Goal: Task Accomplishment & Management: Use online tool/utility

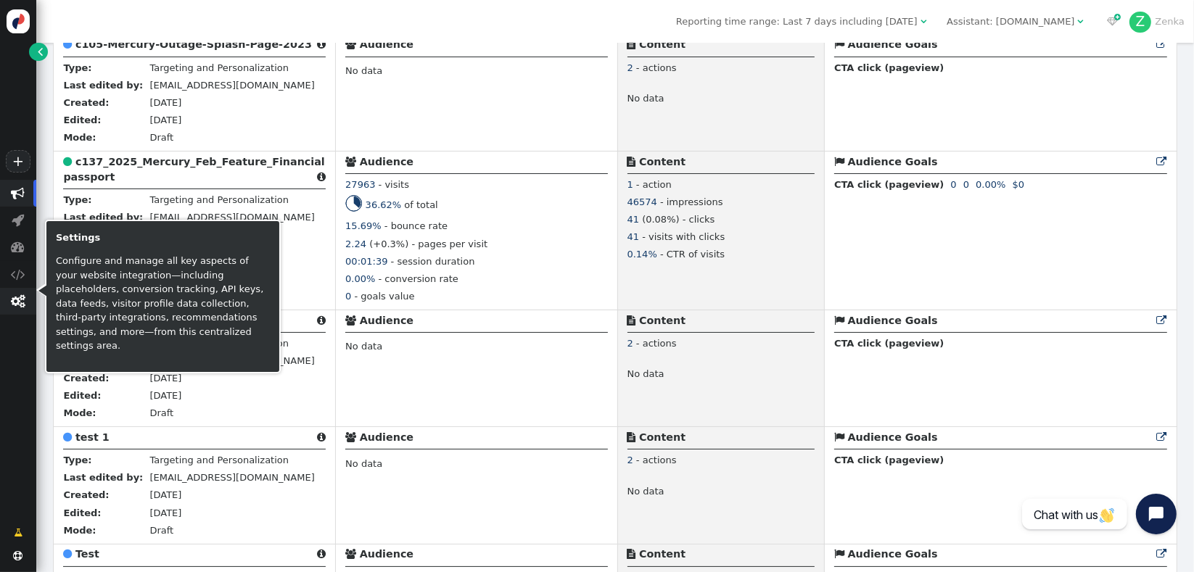
scroll to position [563, 0]
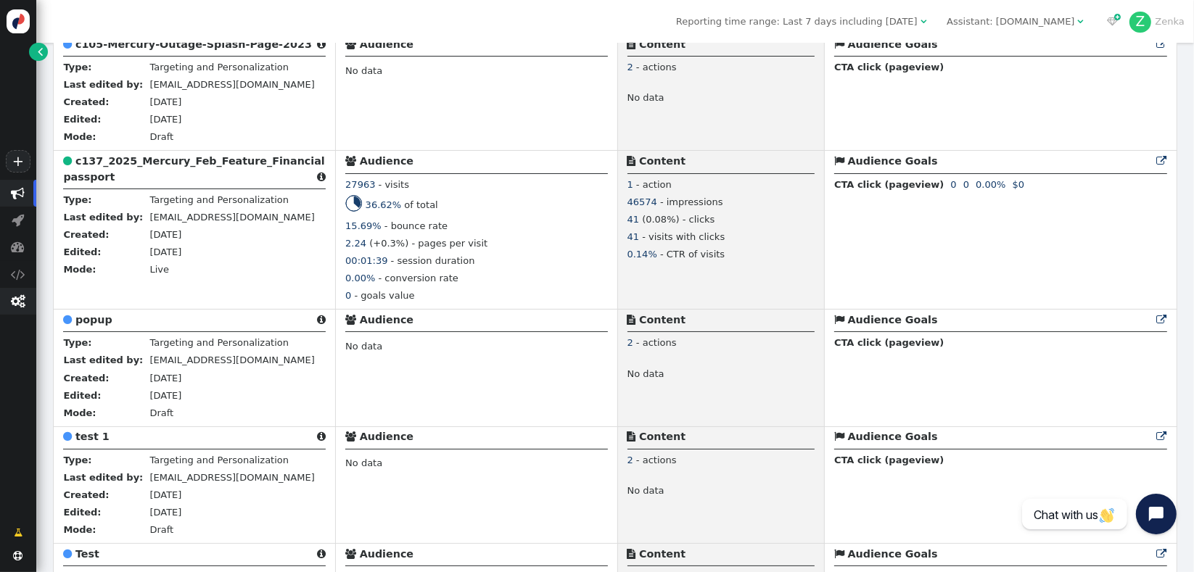
click at [13, 299] on span "" at bounding box center [18, 302] width 15 height 14
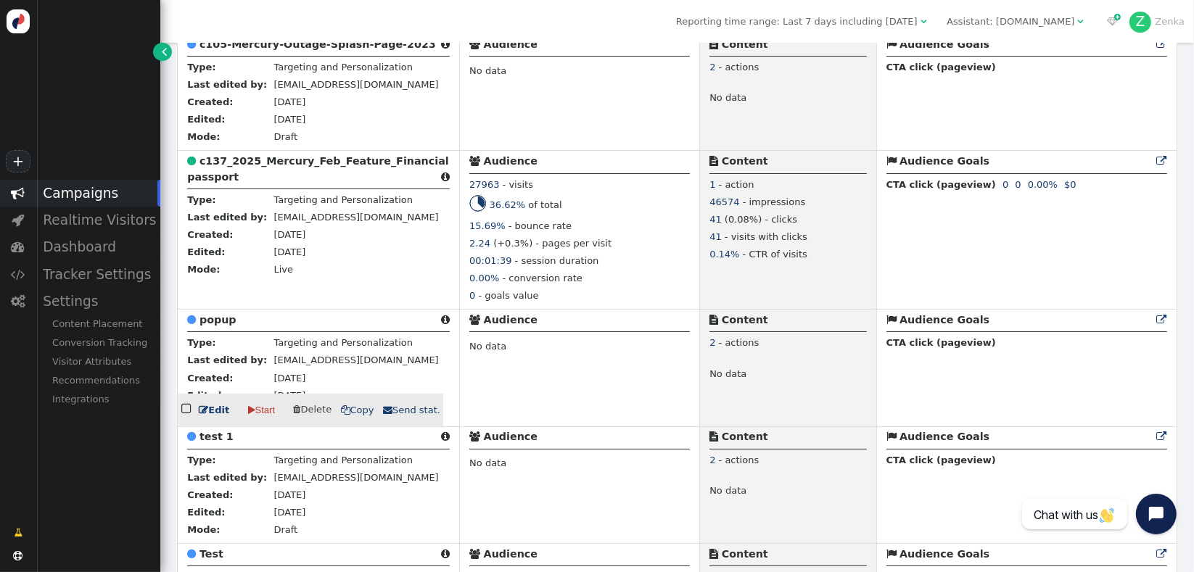
click at [207, 326] on b "popup" at bounding box center [218, 320] width 37 height 12
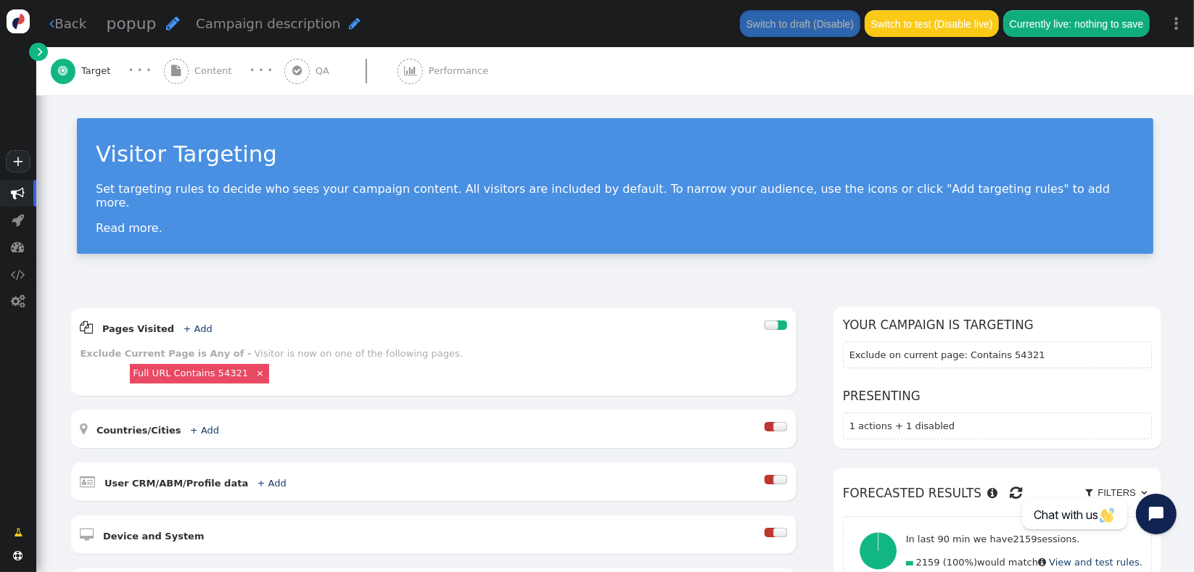
click at [202, 86] on div " Content" at bounding box center [201, 71] width 74 height 48
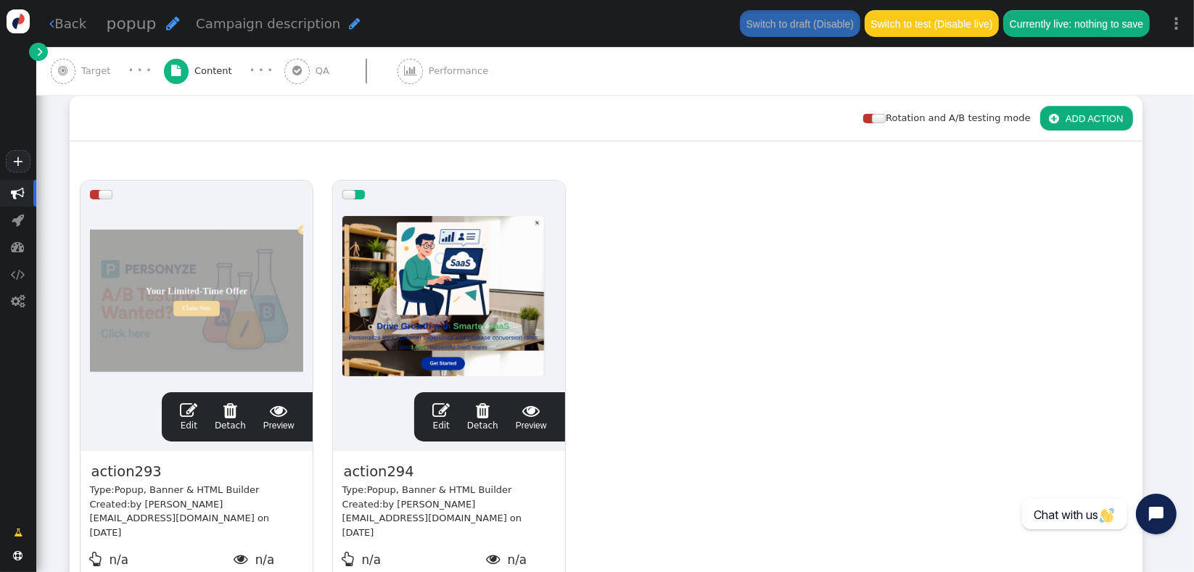
scroll to position [202, 0]
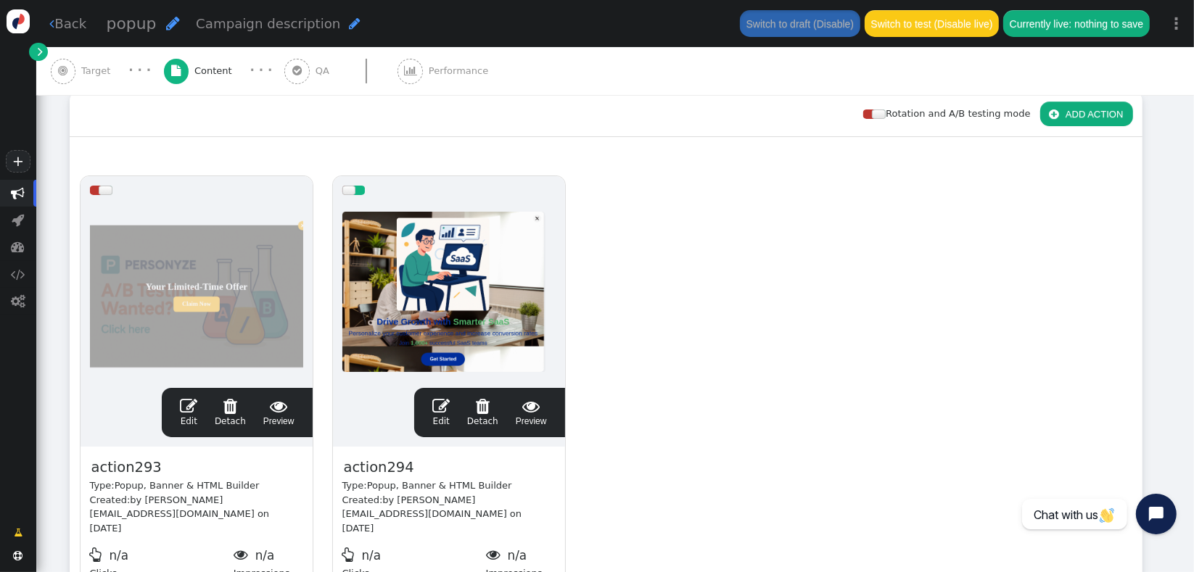
click at [442, 410] on span "" at bounding box center [440, 406] width 17 height 17
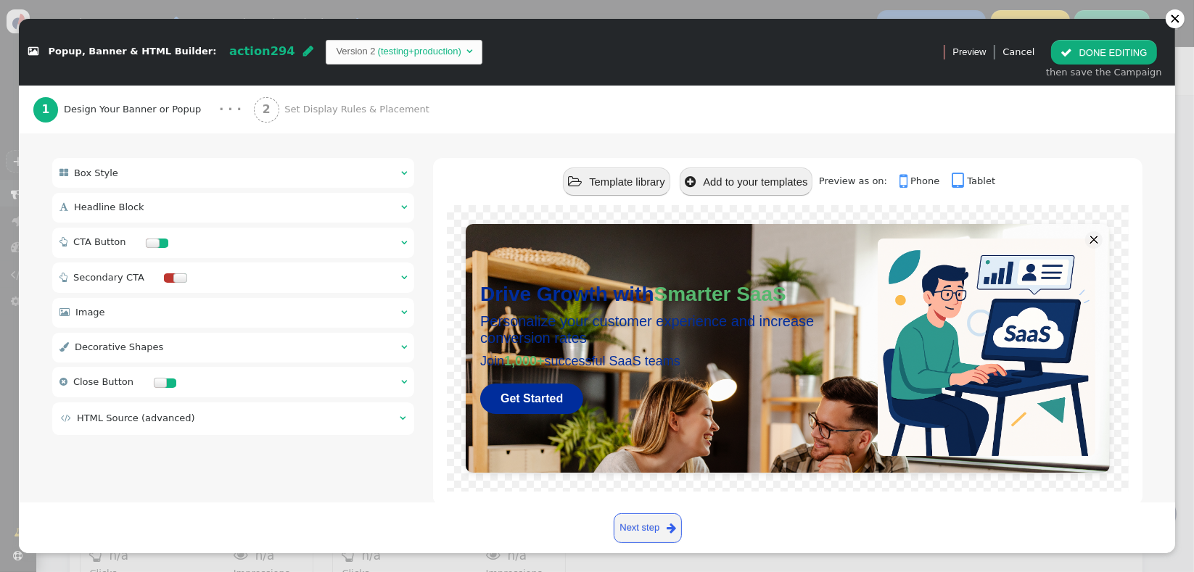
scroll to position [110, 0]
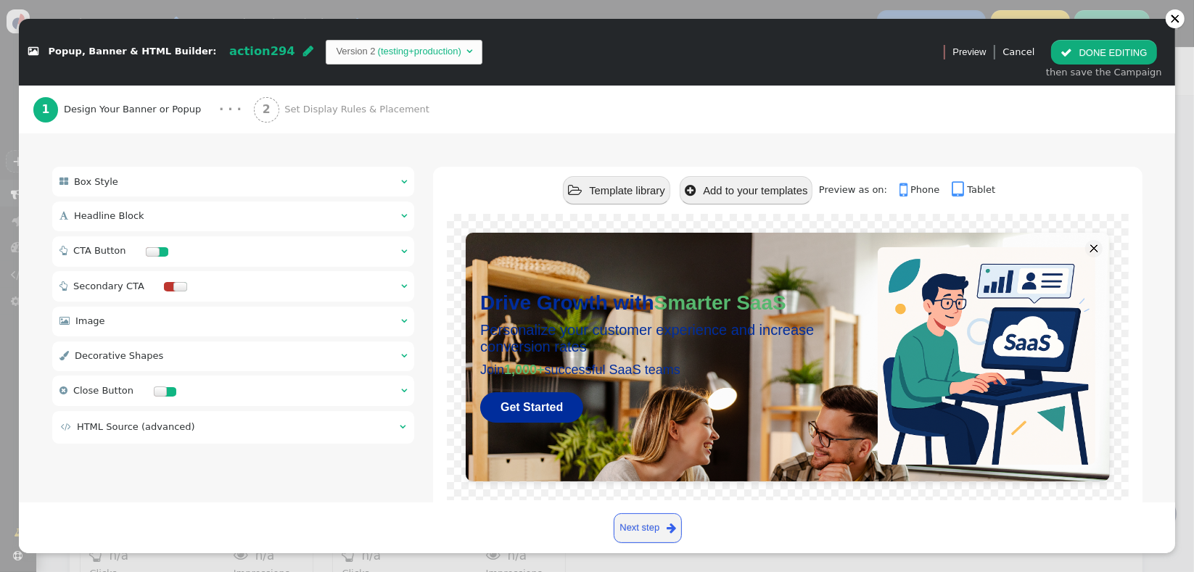
click at [258, 193] on div " Box Style  " at bounding box center [233, 182] width 363 height 30
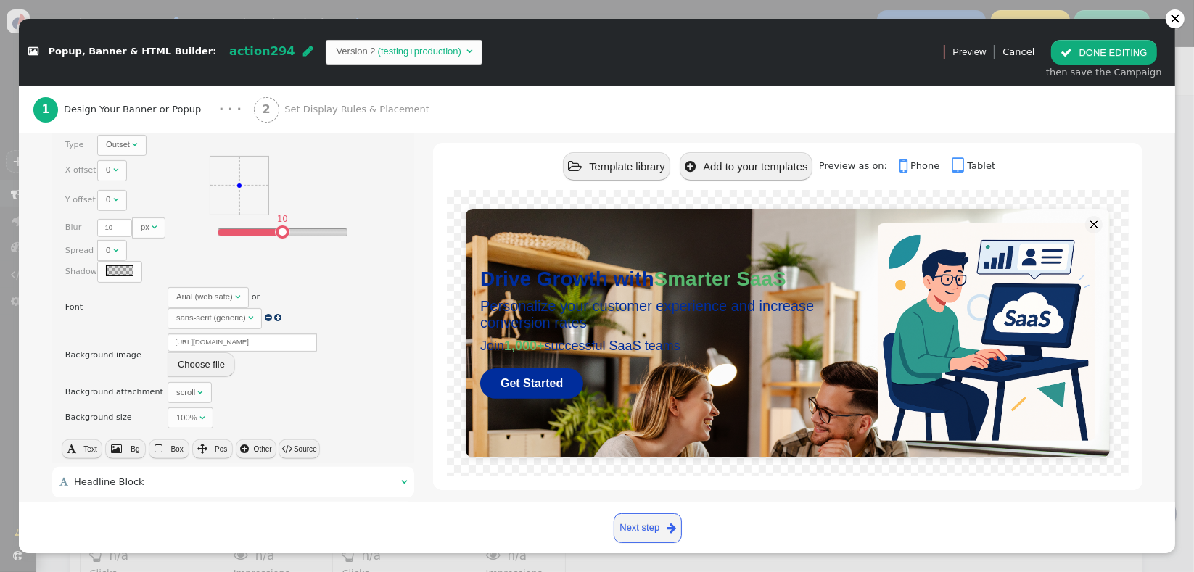
scroll to position [383, 0]
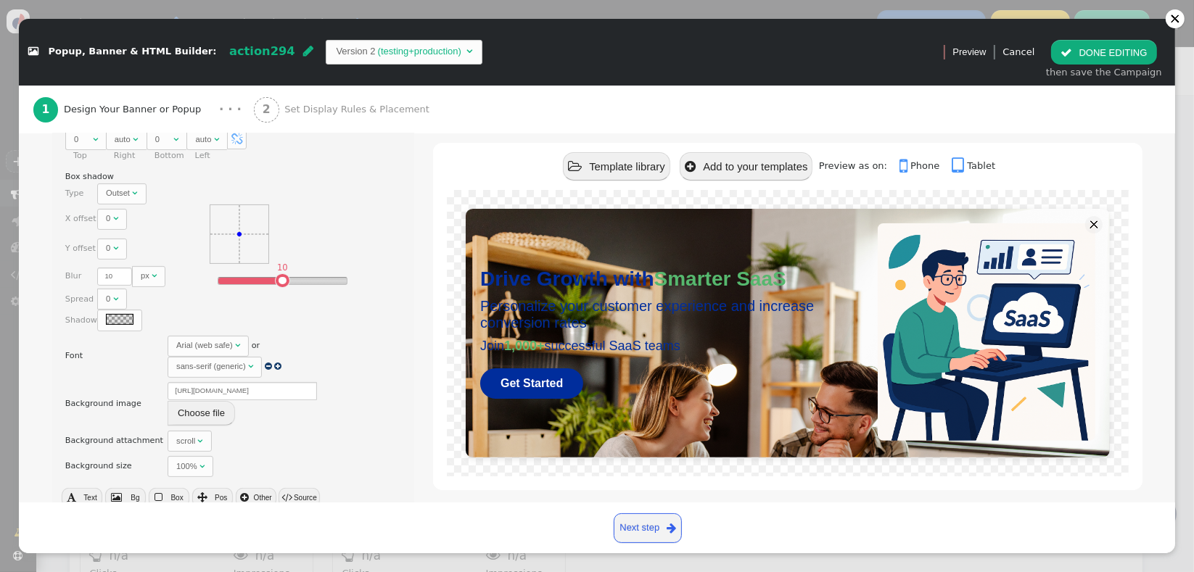
drag, startPoint x: 57, startPoint y: 400, endPoint x: 666, endPoint y: 50, distance: 703.0
click at [57, 400] on link "×" at bounding box center [57, 403] width 10 height 9
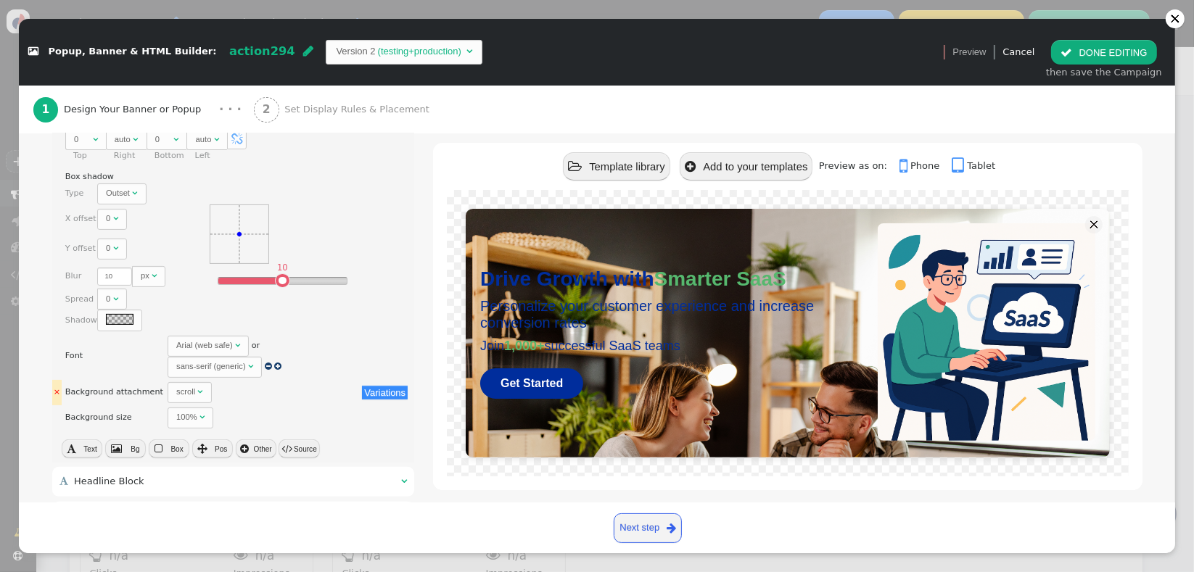
click at [54, 390] on link "×" at bounding box center [57, 391] width 10 height 9
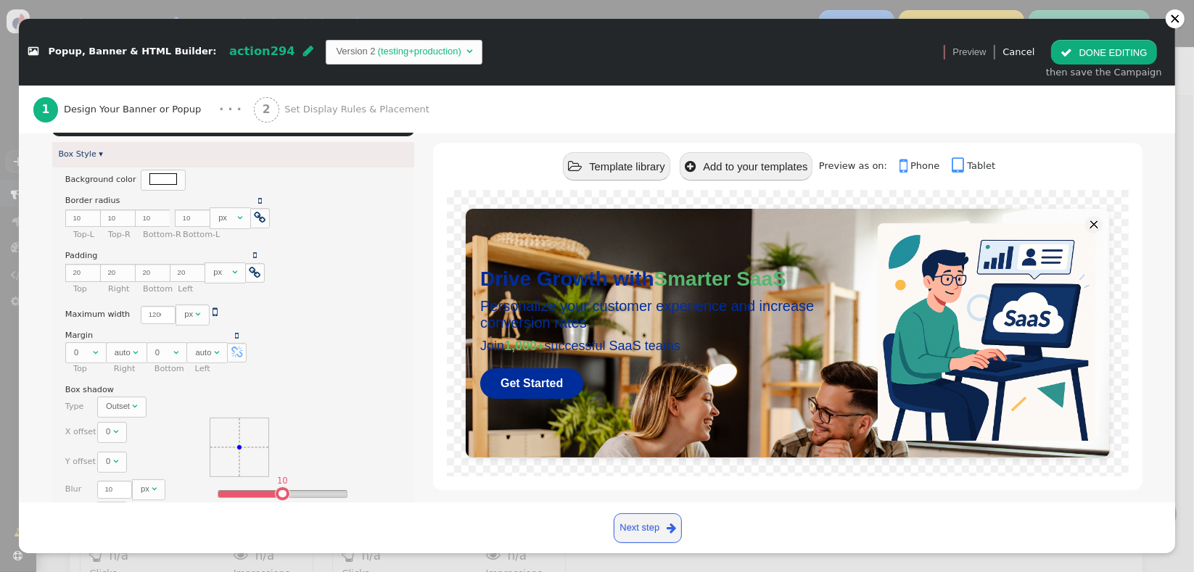
scroll to position [164, 0]
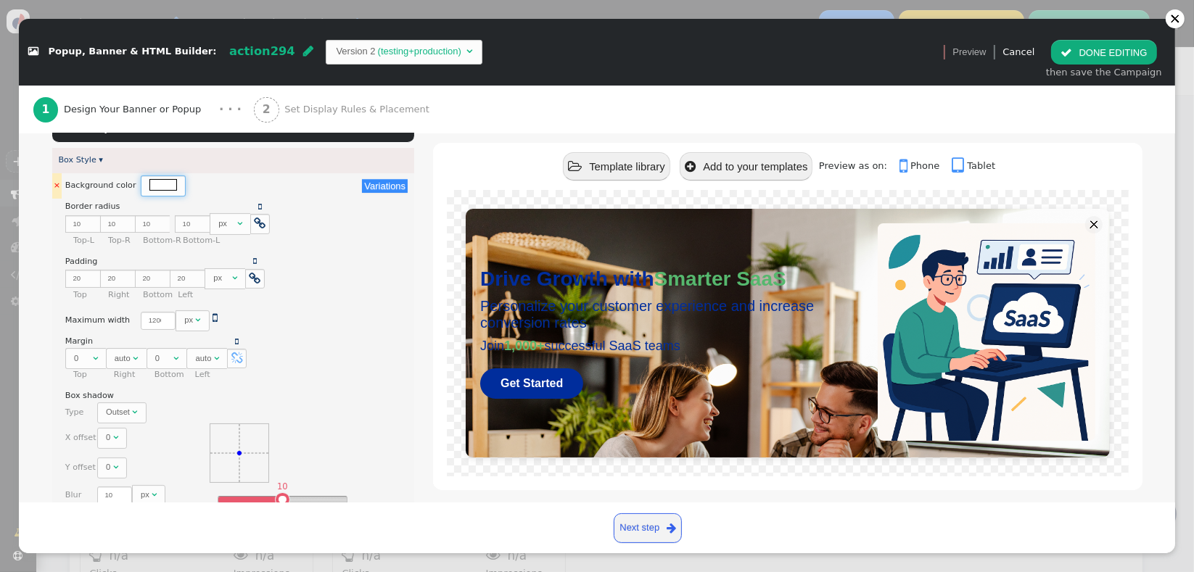
click at [149, 179] on div at bounding box center [163, 184] width 28 height 11
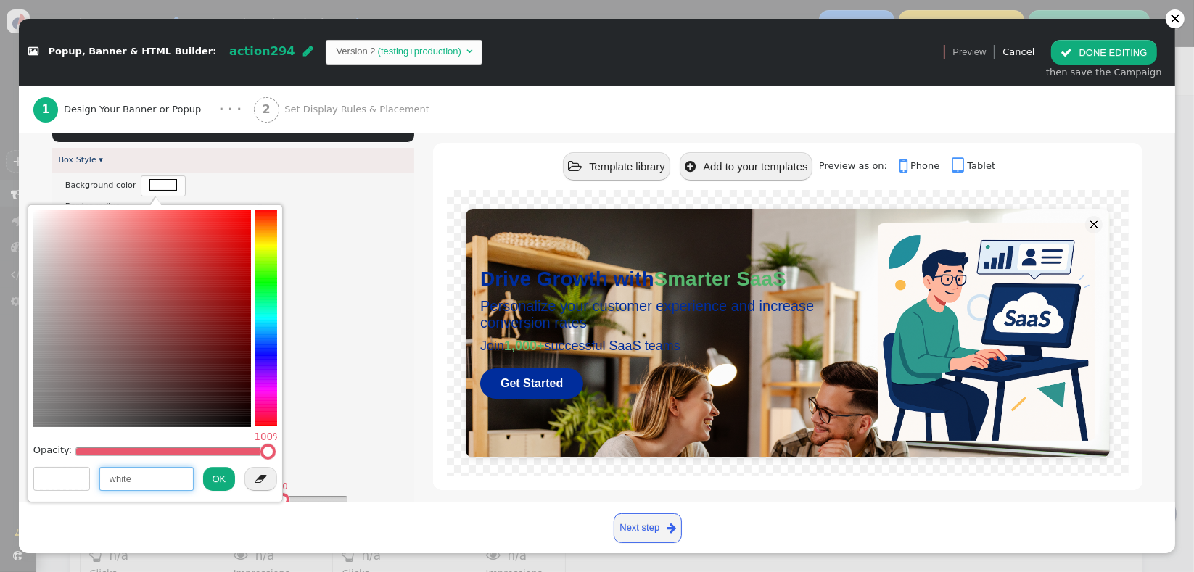
click at [121, 479] on input "white" at bounding box center [146, 479] width 94 height 25
paste input "e3ecff"
type input "#e3ecff"
click at [216, 479] on button "OK" at bounding box center [219, 479] width 33 height 25
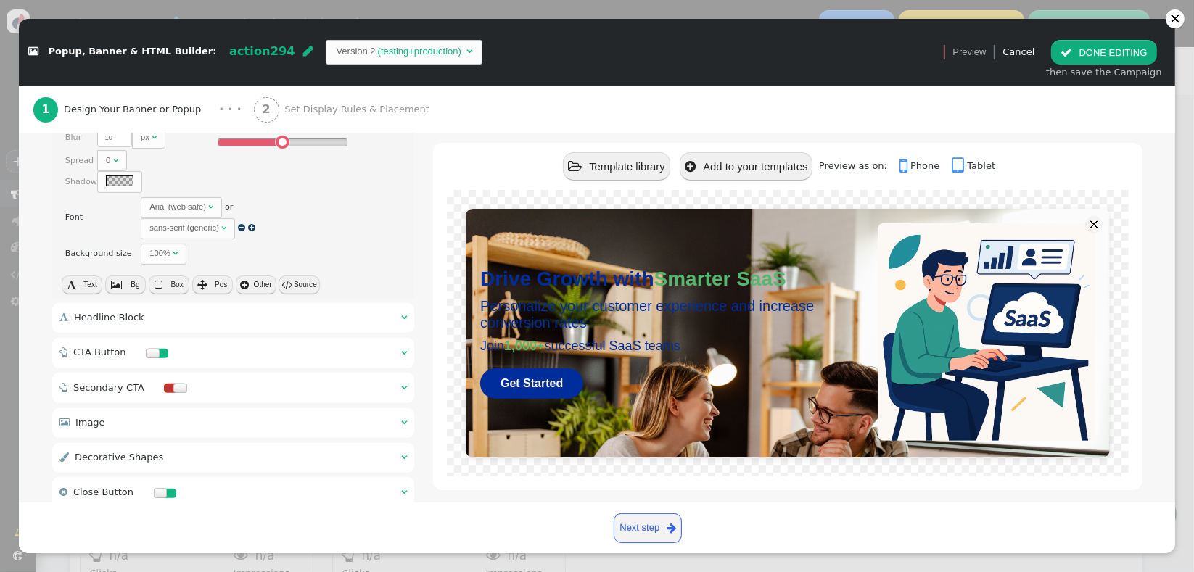
scroll to position [592, 0]
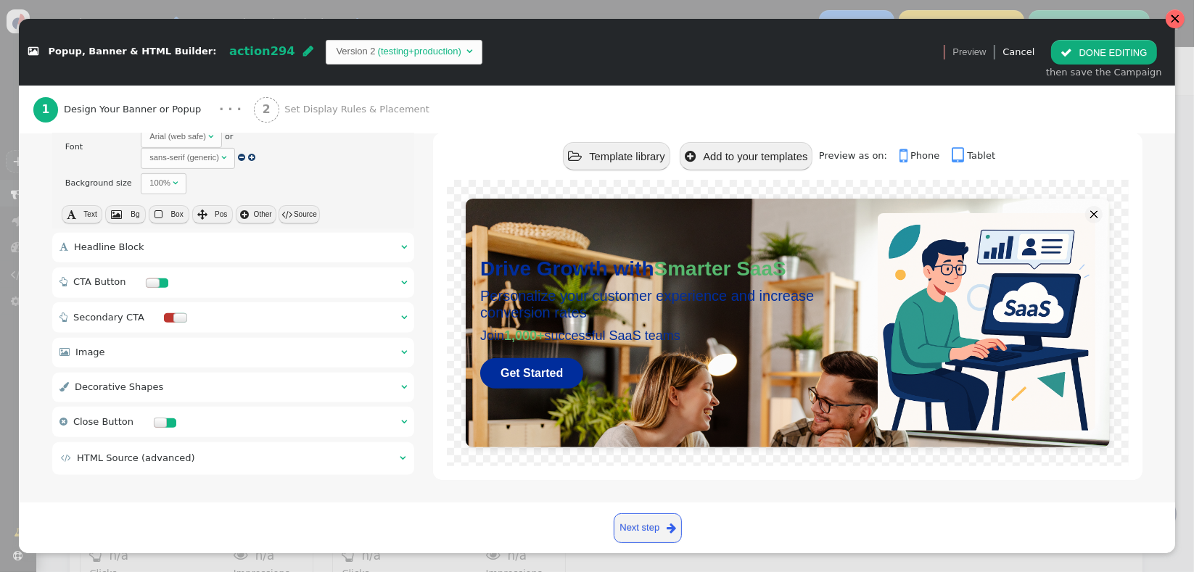
drag, startPoint x: 1179, startPoint y: 21, endPoint x: 713, endPoint y: 183, distance: 493.1
click at [1180, 20] on div at bounding box center [1175, 18] width 19 height 19
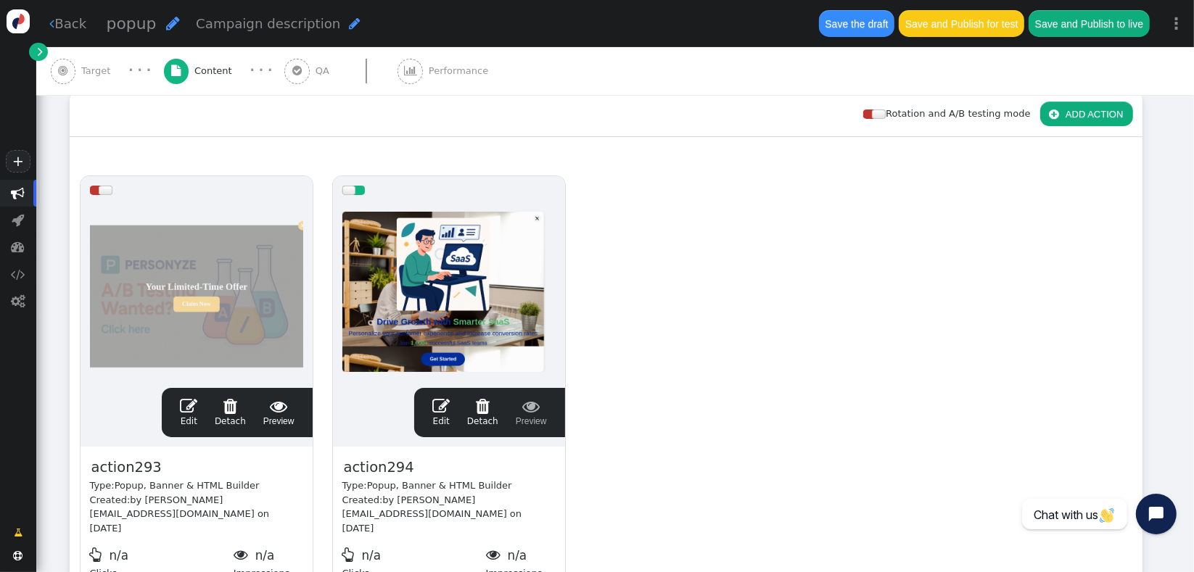
click at [1088, 118] on button " ADD ACTION" at bounding box center [1086, 114] width 93 height 25
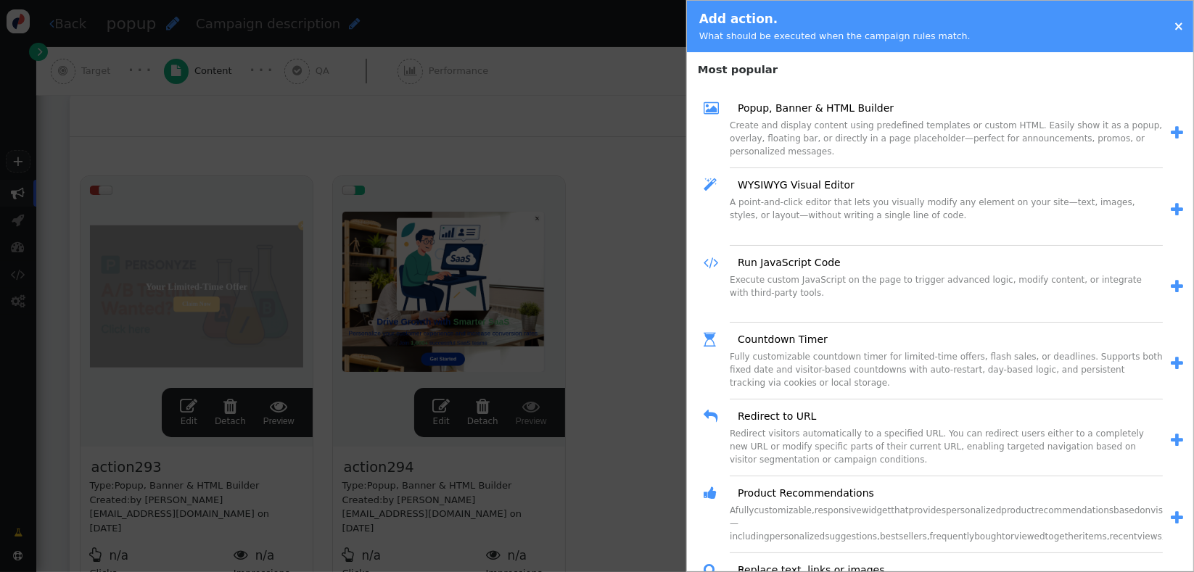
click at [1171, 136] on span "" at bounding box center [1177, 133] width 12 height 15
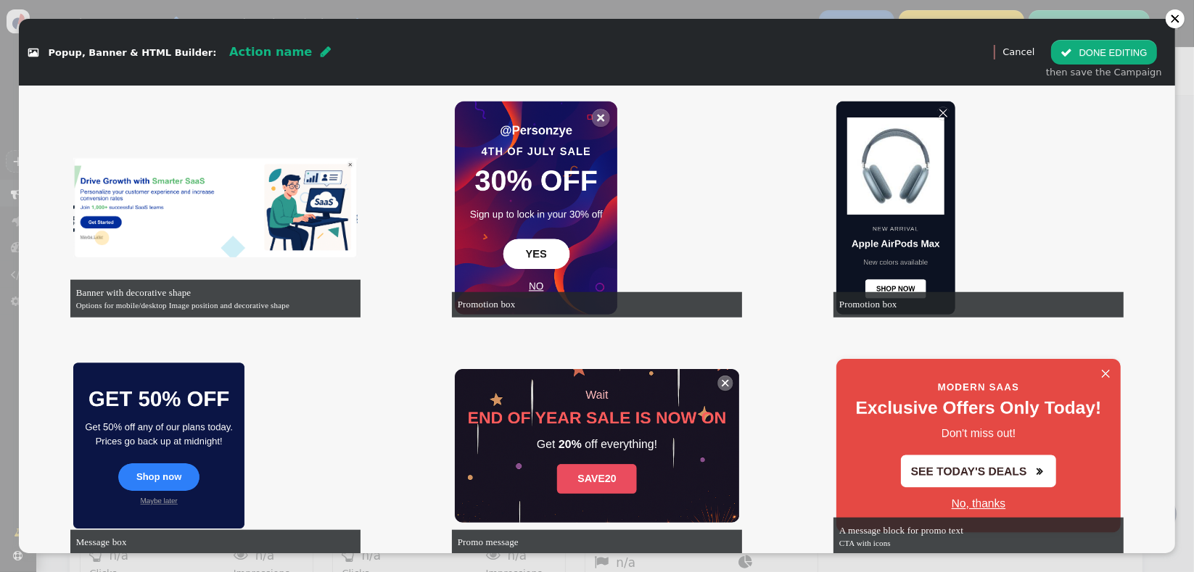
scroll to position [1258, 0]
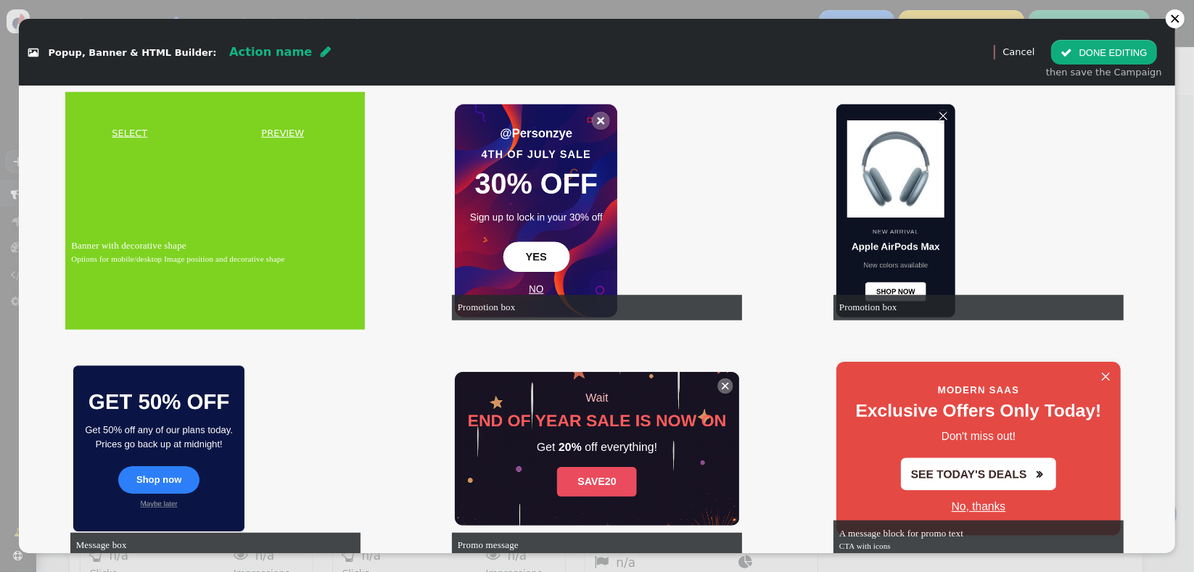
click at [136, 134] on link "SELECT" at bounding box center [129, 133] width 123 height 15
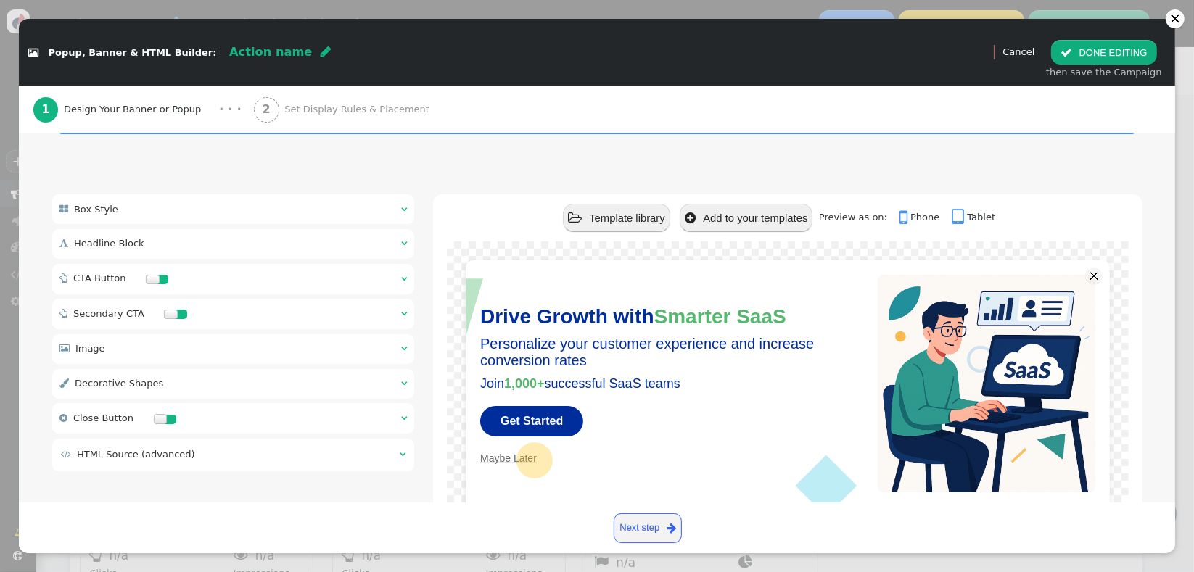
scroll to position [89, 0]
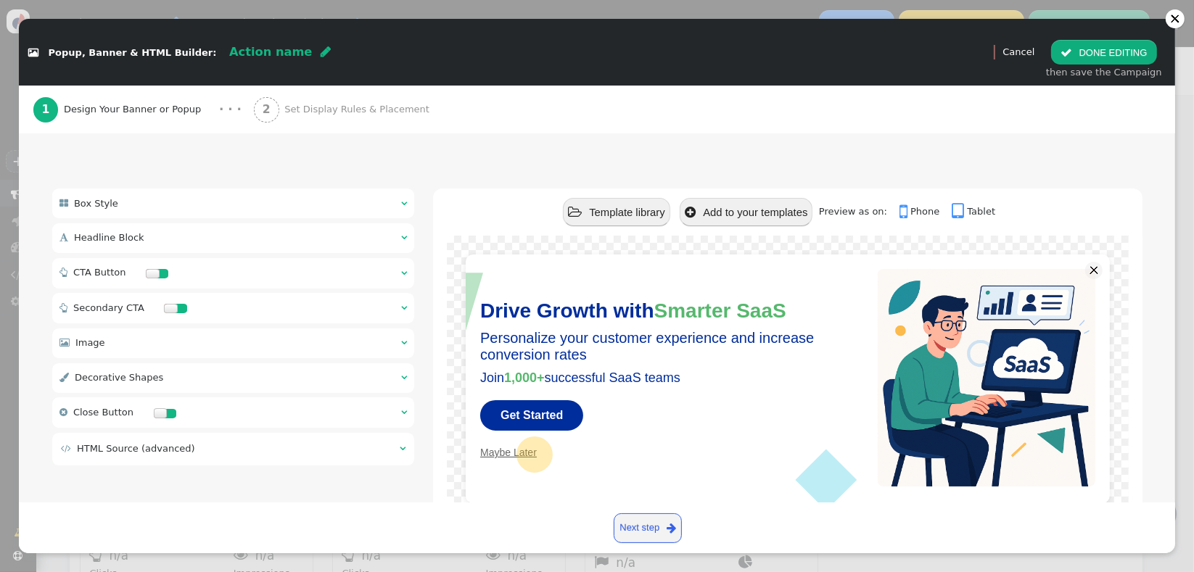
click at [251, 250] on div " Headline Block  " at bounding box center [233, 238] width 363 height 30
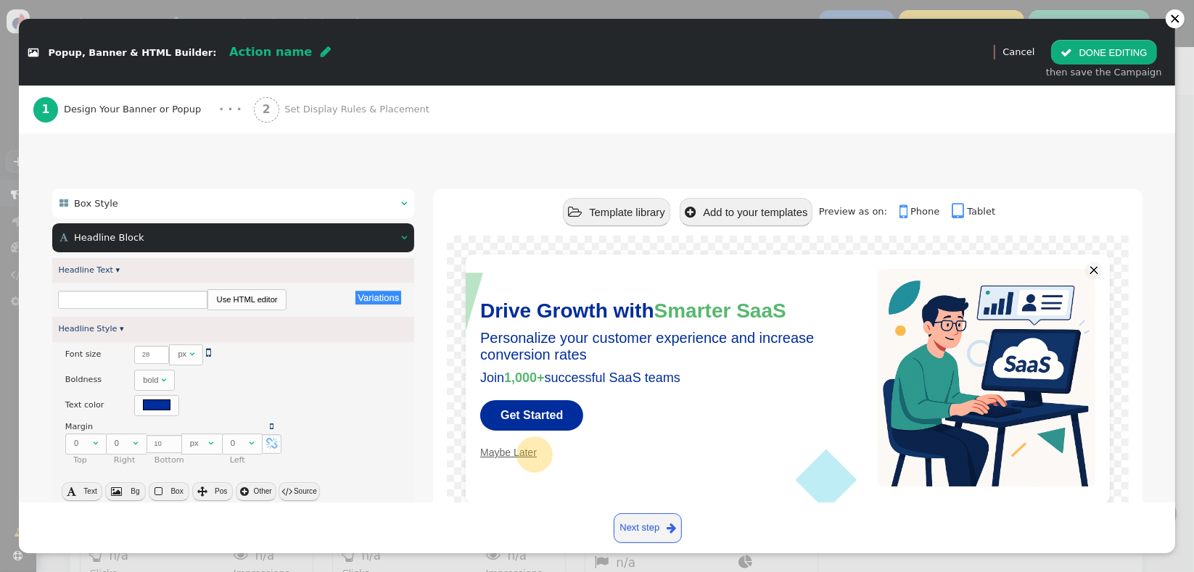
click at [251, 250] on div " Headline Block  " at bounding box center [233, 238] width 363 height 30
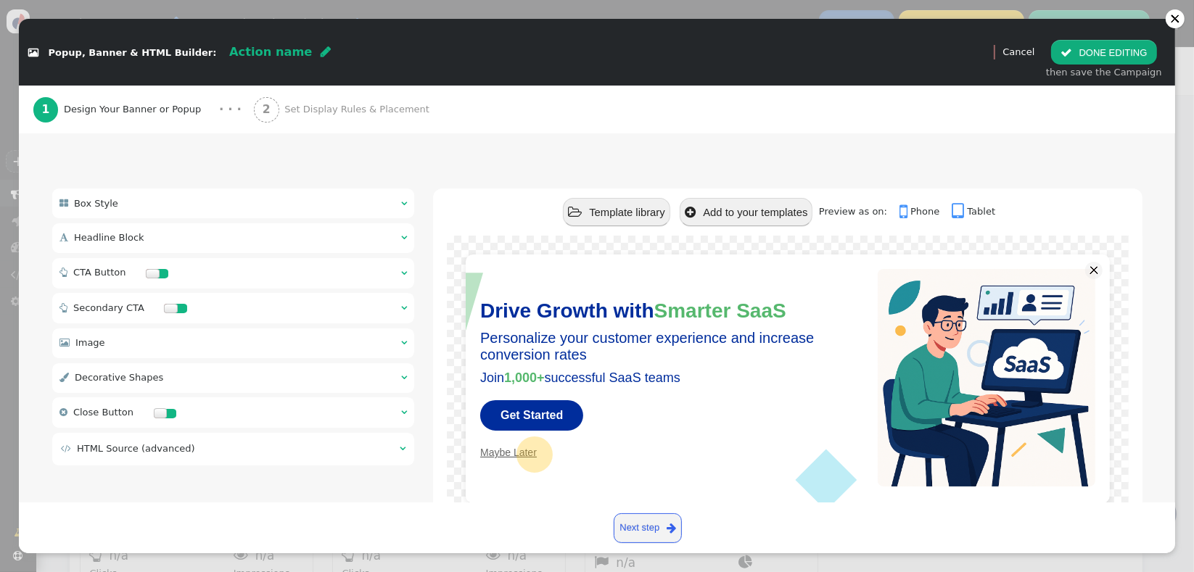
click at [251, 212] on div " Box Style  " at bounding box center [233, 204] width 363 height 30
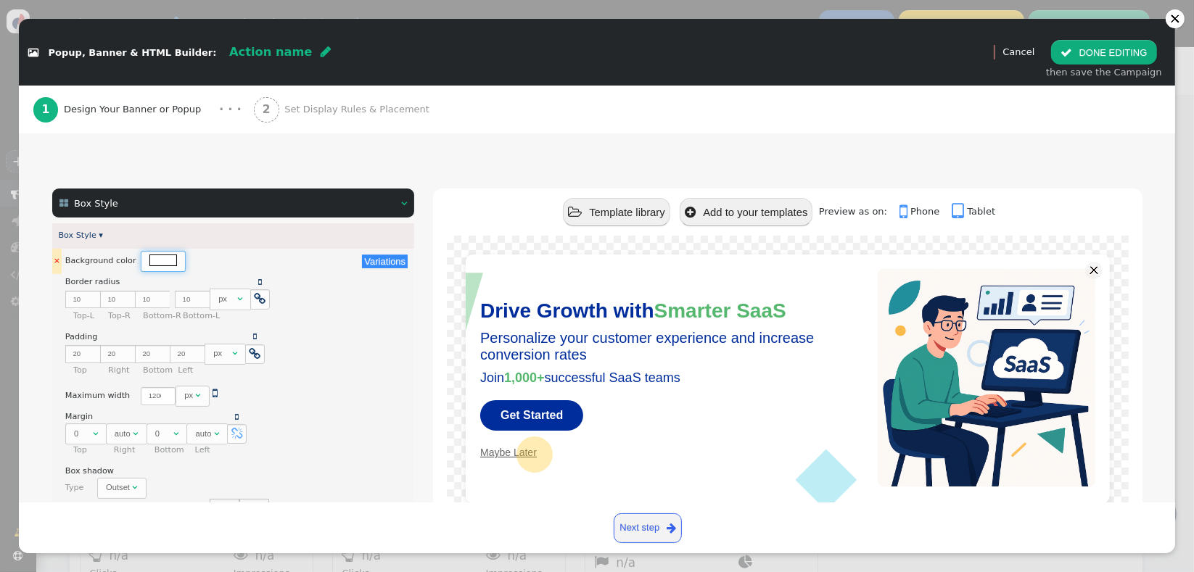
click at [149, 257] on div at bounding box center [163, 260] width 28 height 11
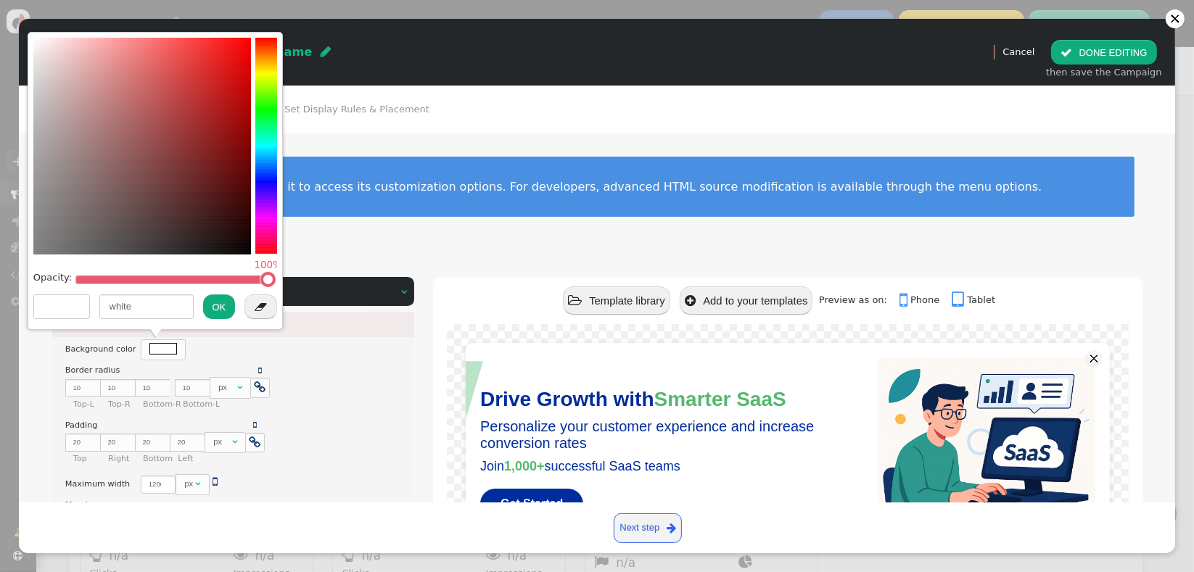
click at [81, 308] on div at bounding box center [61, 306] width 55 height 23
click at [138, 311] on input "white" at bounding box center [146, 307] width 94 height 25
paste input "e3ecff"
type input "#e3ecff"
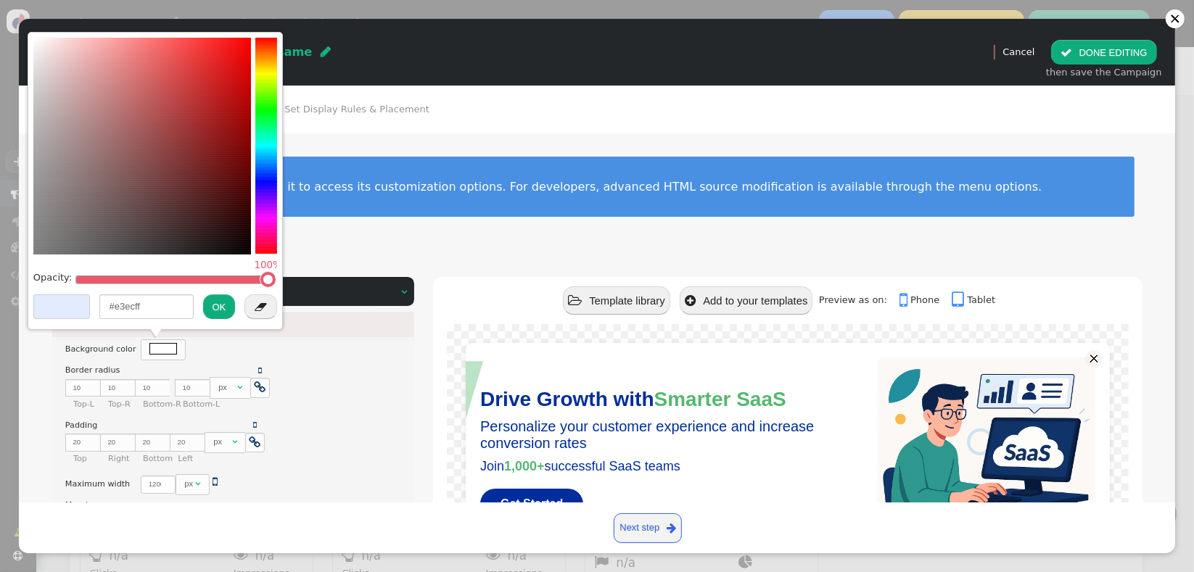
click at [222, 310] on button "OK" at bounding box center [219, 307] width 33 height 25
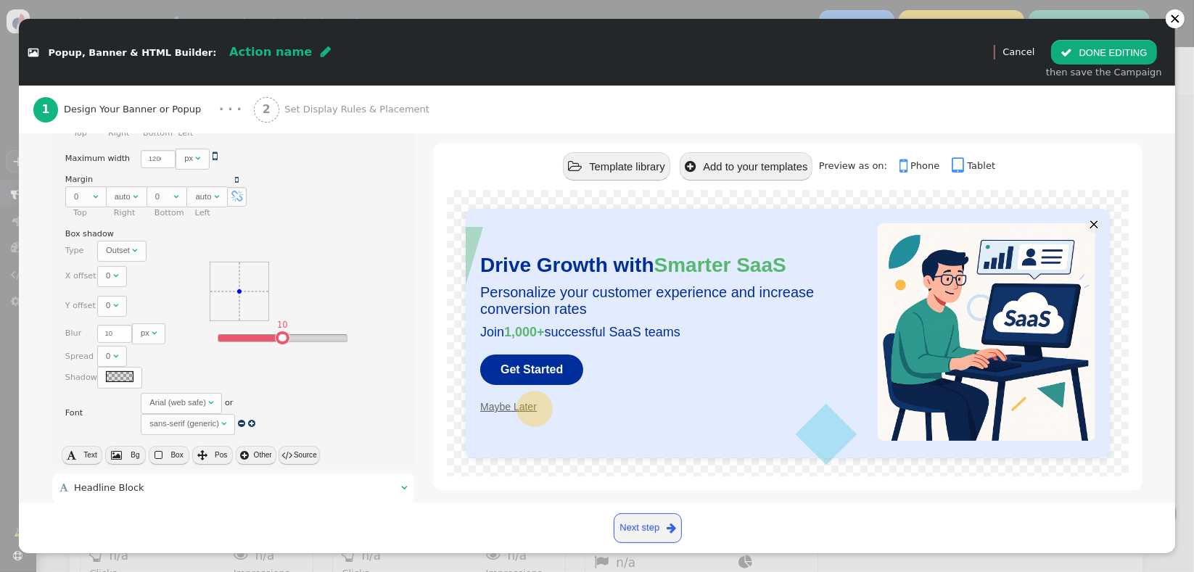
scroll to position [381, 0]
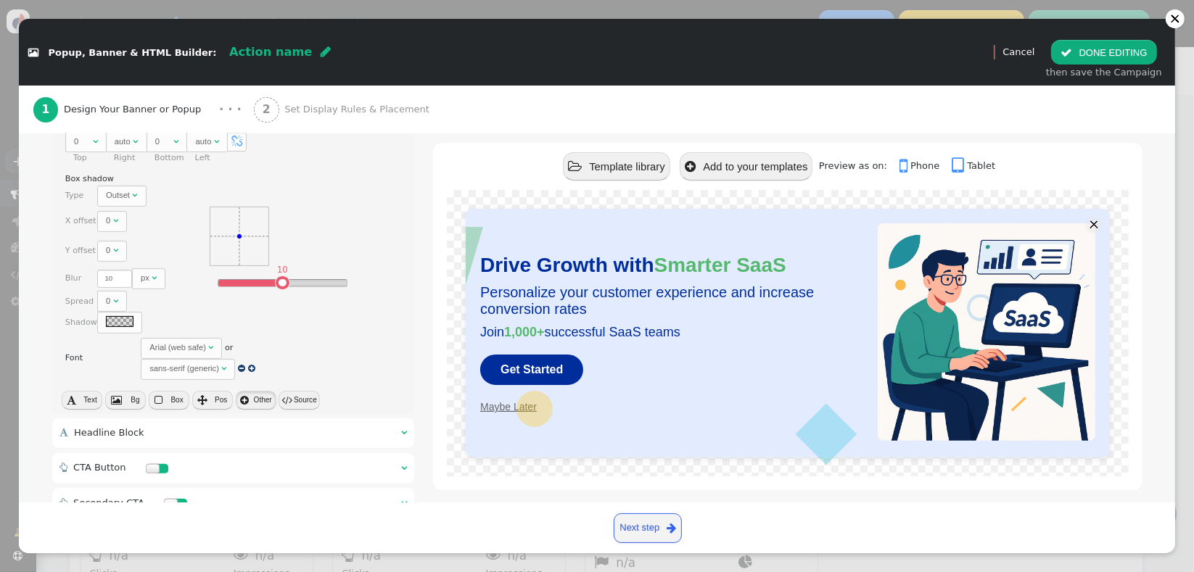
click at [263, 397] on button " Other" at bounding box center [256, 400] width 41 height 19
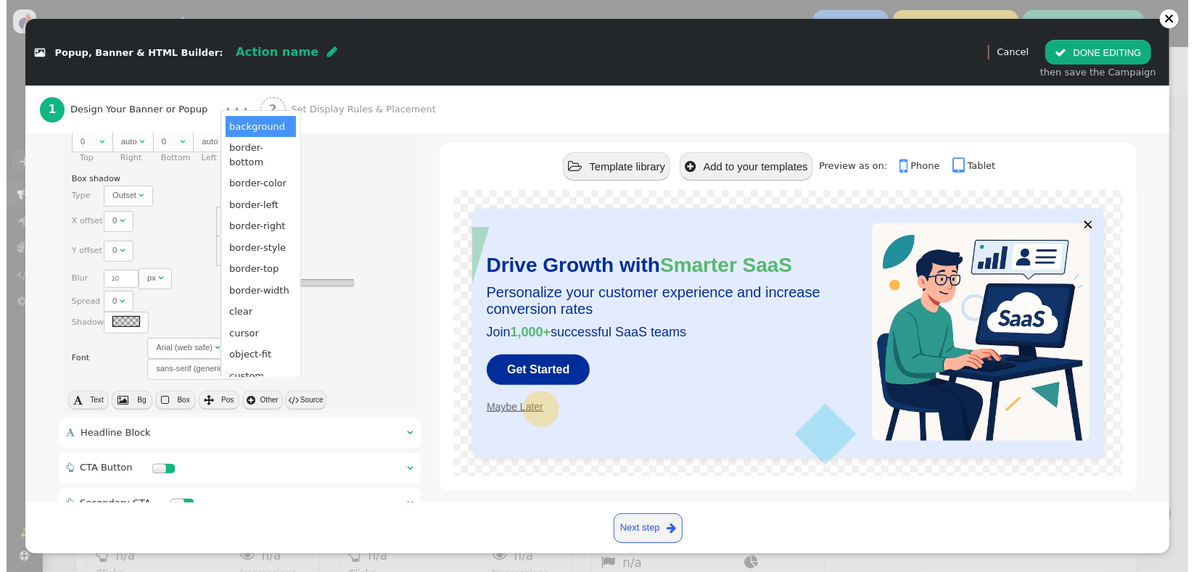
scroll to position [0, 0]
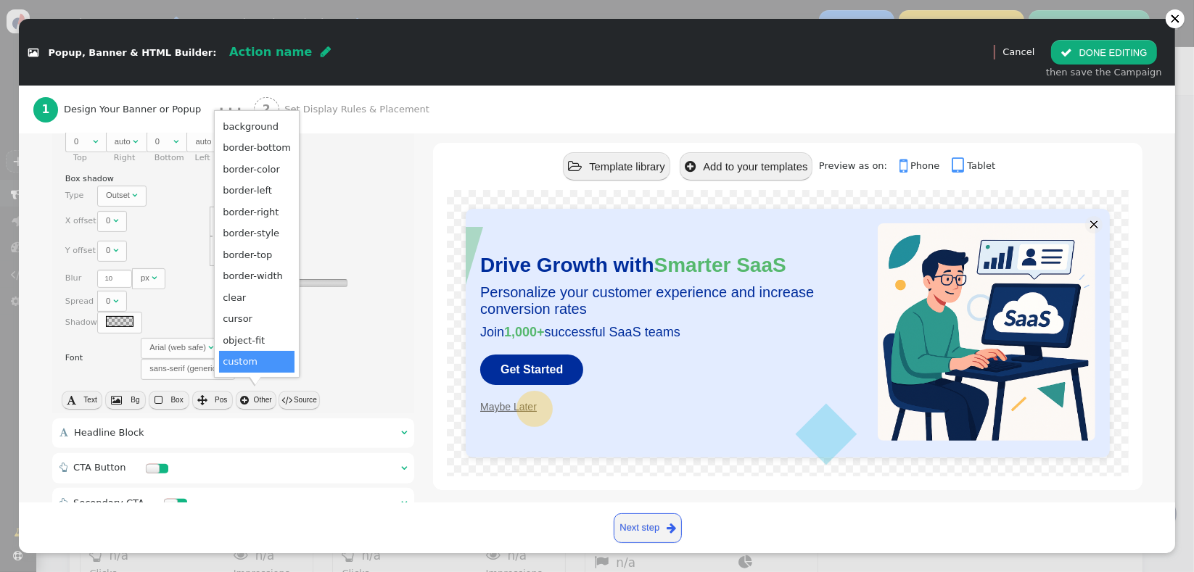
click at [265, 365] on td "custom" at bounding box center [256, 362] width 75 height 22
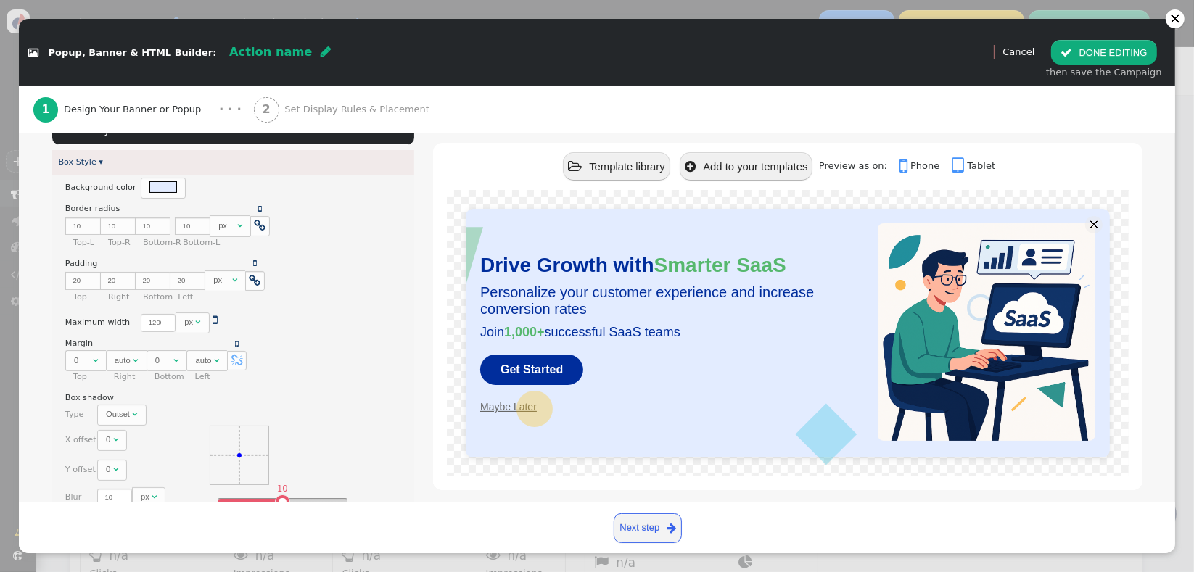
scroll to position [197, 0]
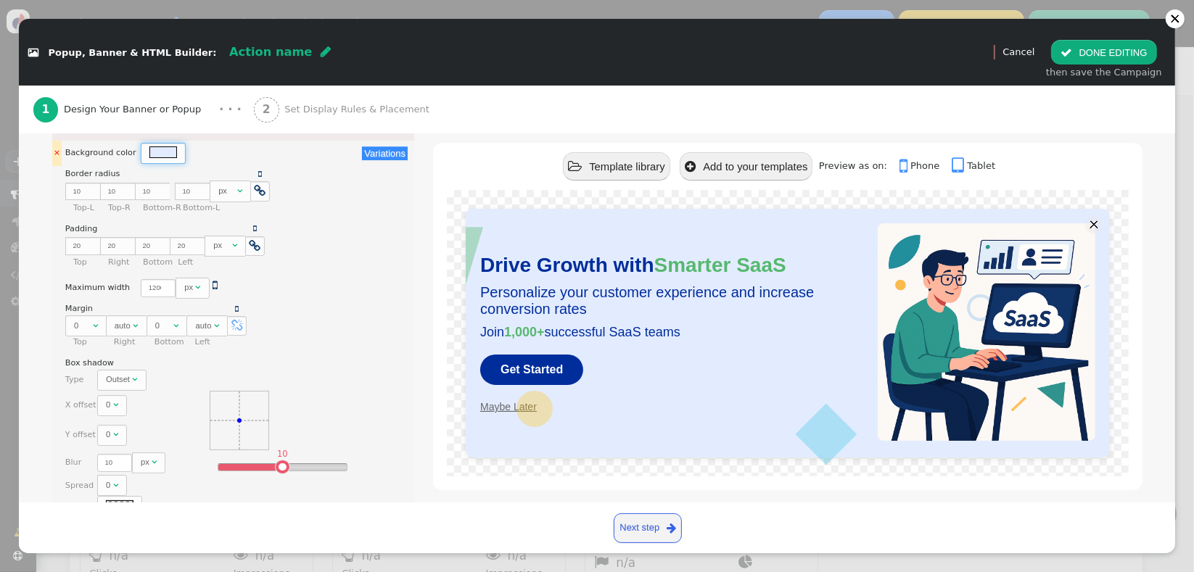
click at [159, 152] on div at bounding box center [163, 152] width 28 height 11
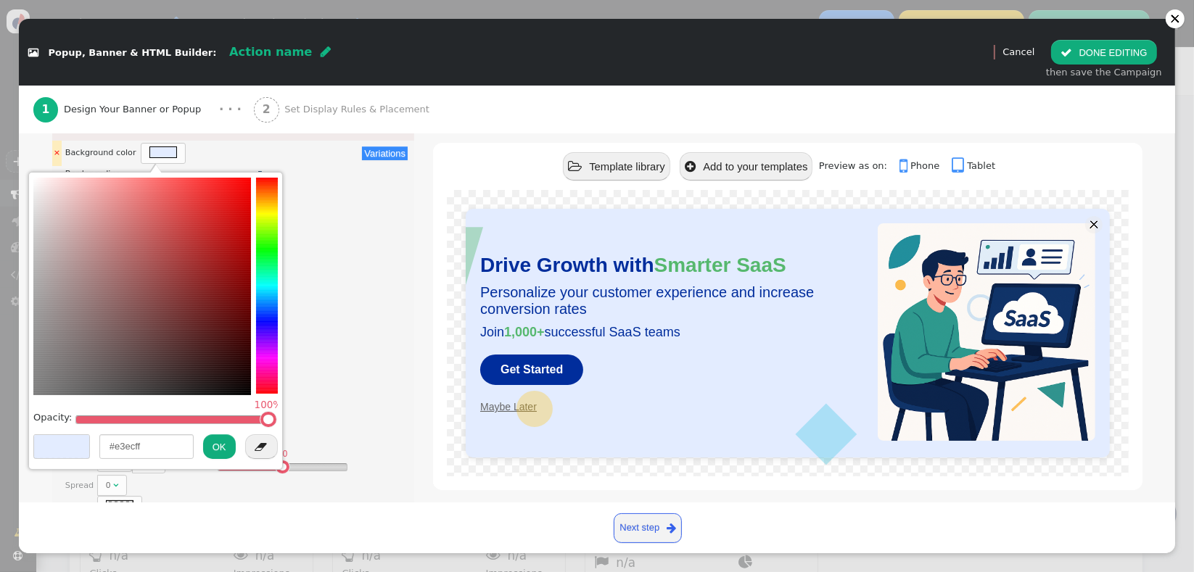
click at [316, 159] on div "There are alternatives. Default value:" at bounding box center [248, 153] width 214 height 21
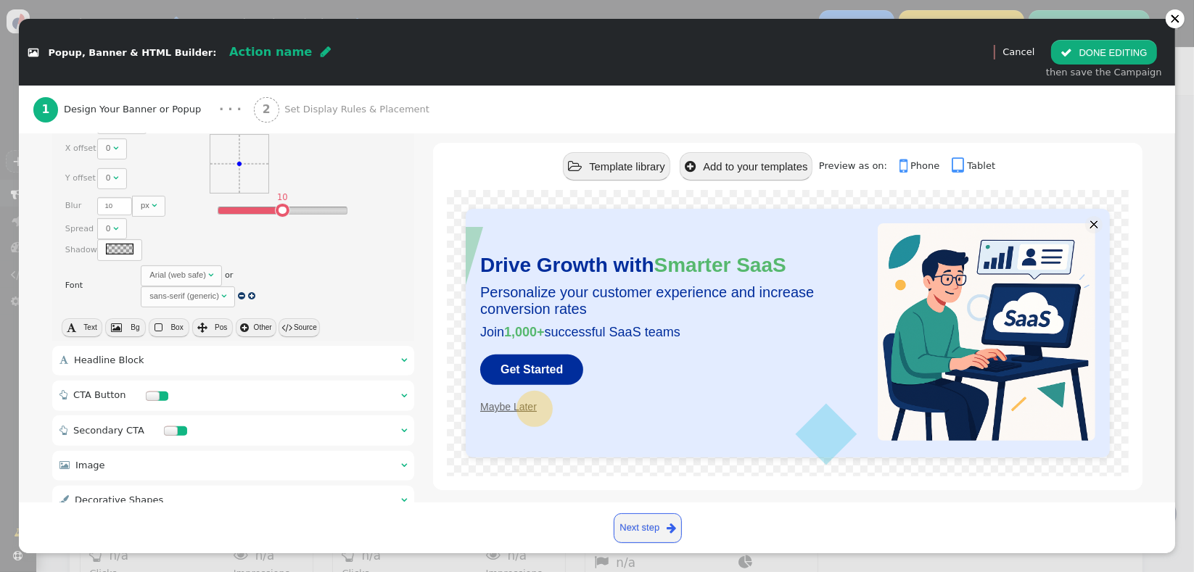
scroll to position [457, 0]
click at [255, 322] on button " Other" at bounding box center [256, 324] width 41 height 19
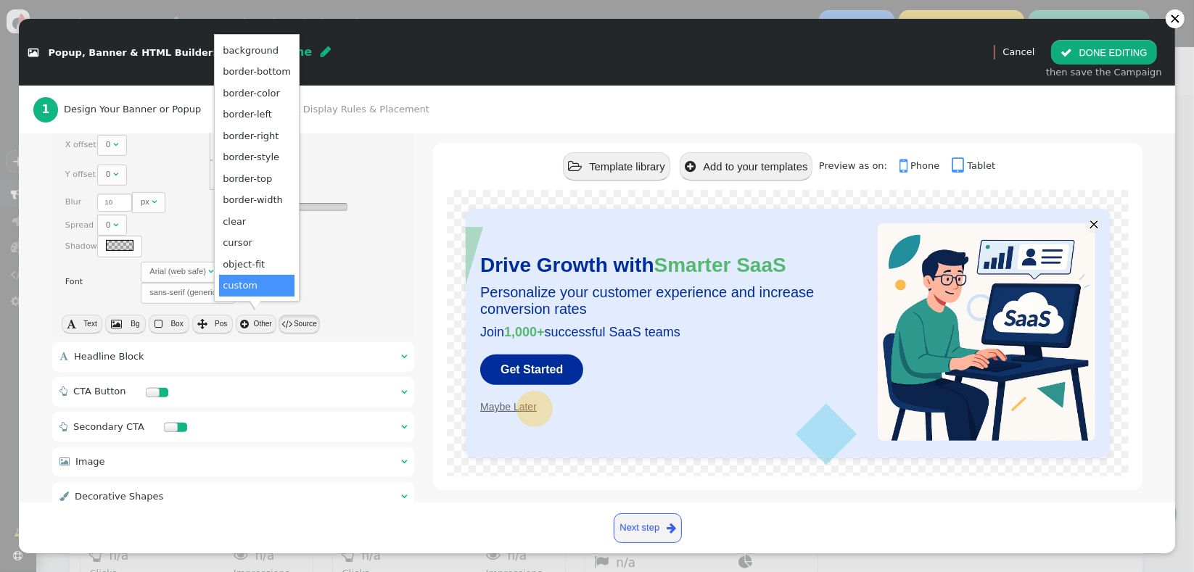
click at [308, 318] on button " Source" at bounding box center [299, 324] width 41 height 19
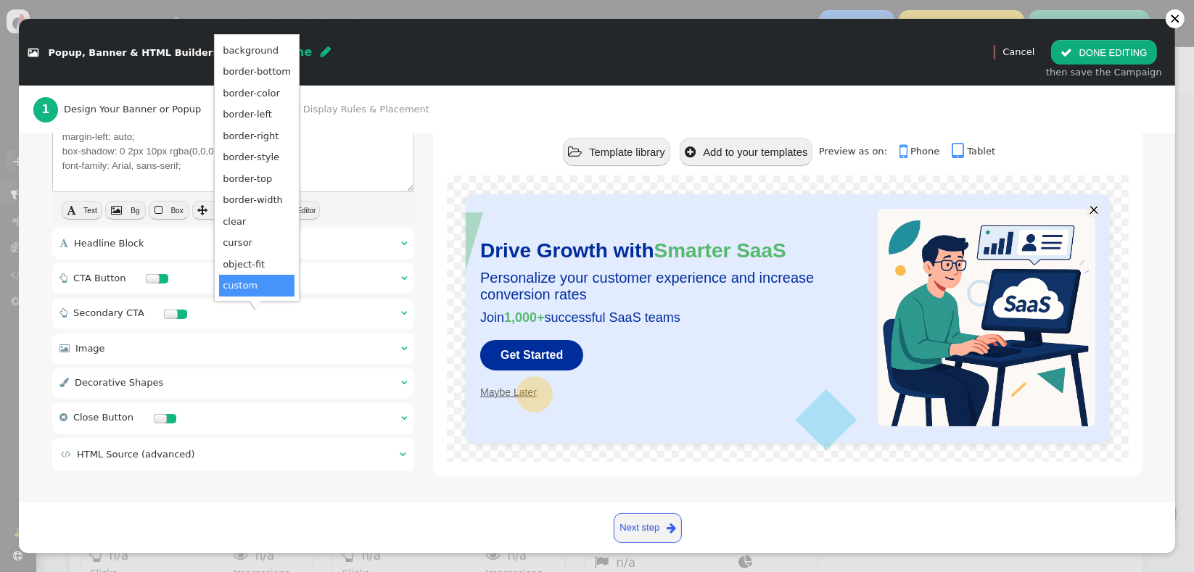
click at [374, 203] on div " Text  Bg  Box  Pos  Other  Editor" at bounding box center [233, 212] width 363 height 24
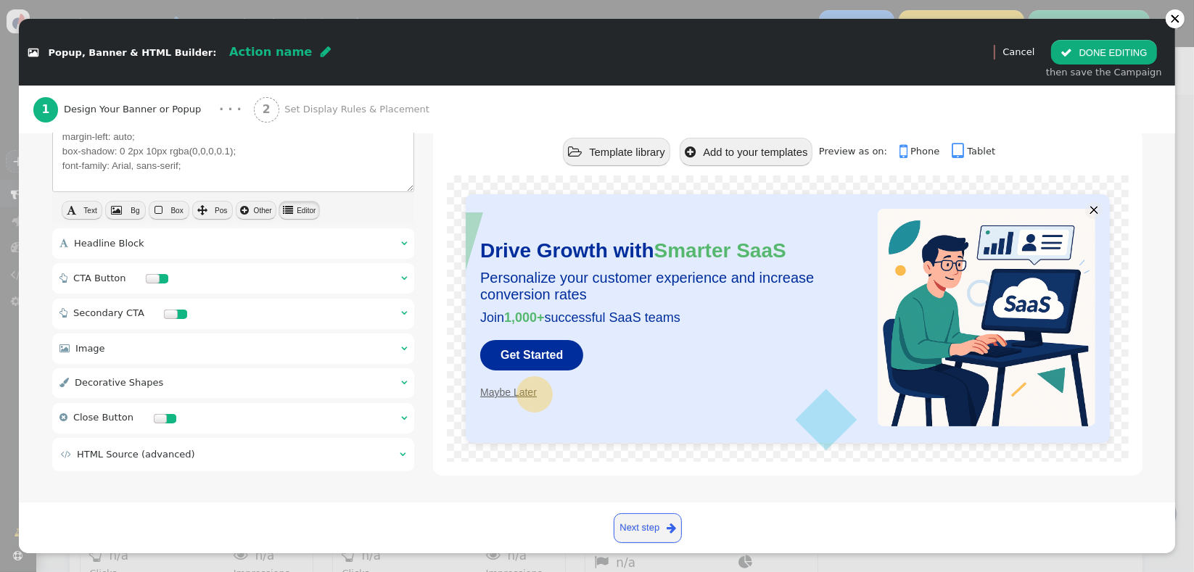
click at [292, 214] on button " Editor" at bounding box center [299, 210] width 41 height 19
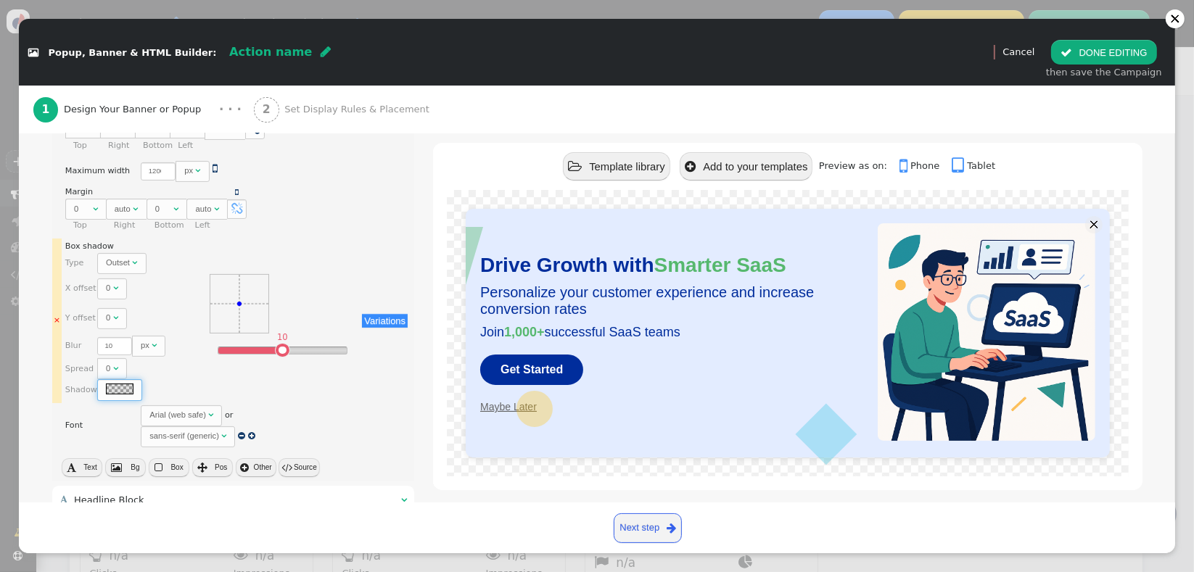
click at [129, 391] on div at bounding box center [119, 389] width 45 height 21
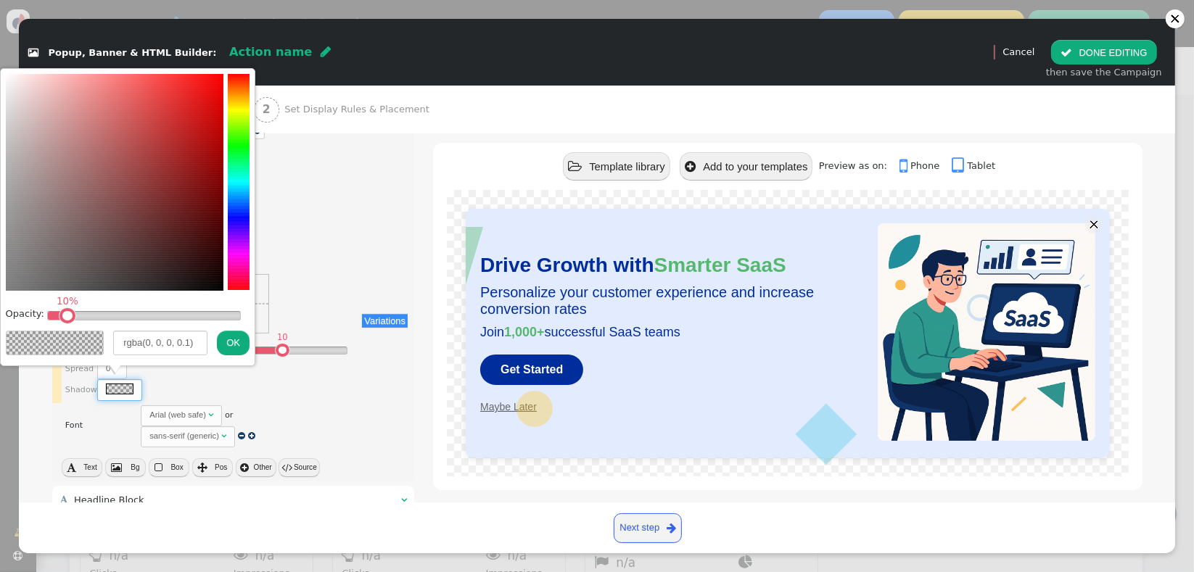
click at [129, 391] on div at bounding box center [119, 389] width 45 height 21
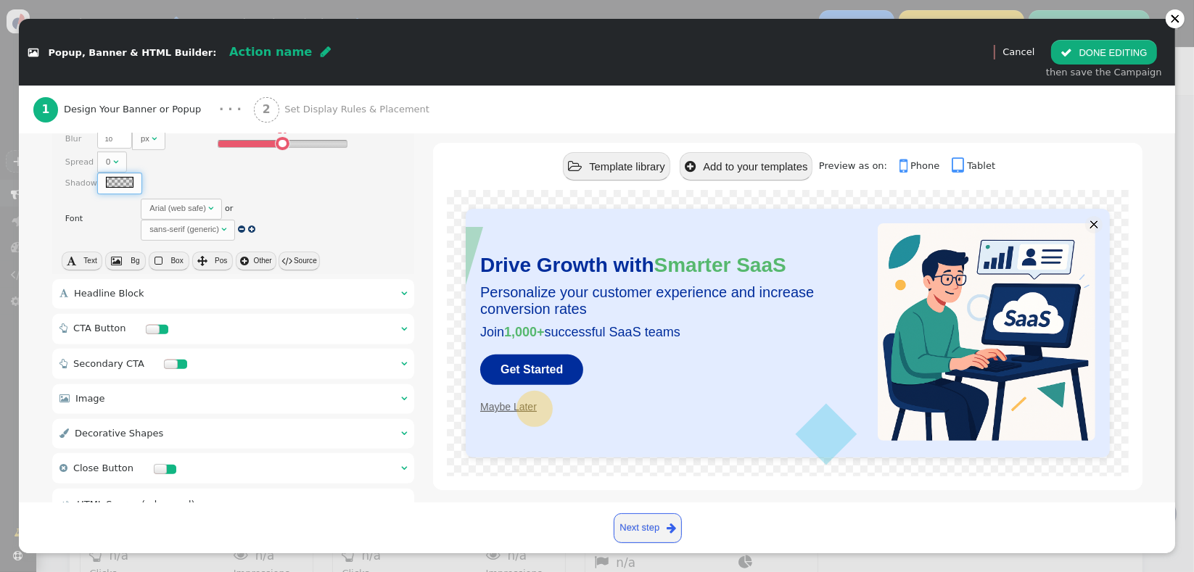
scroll to position [567, 0]
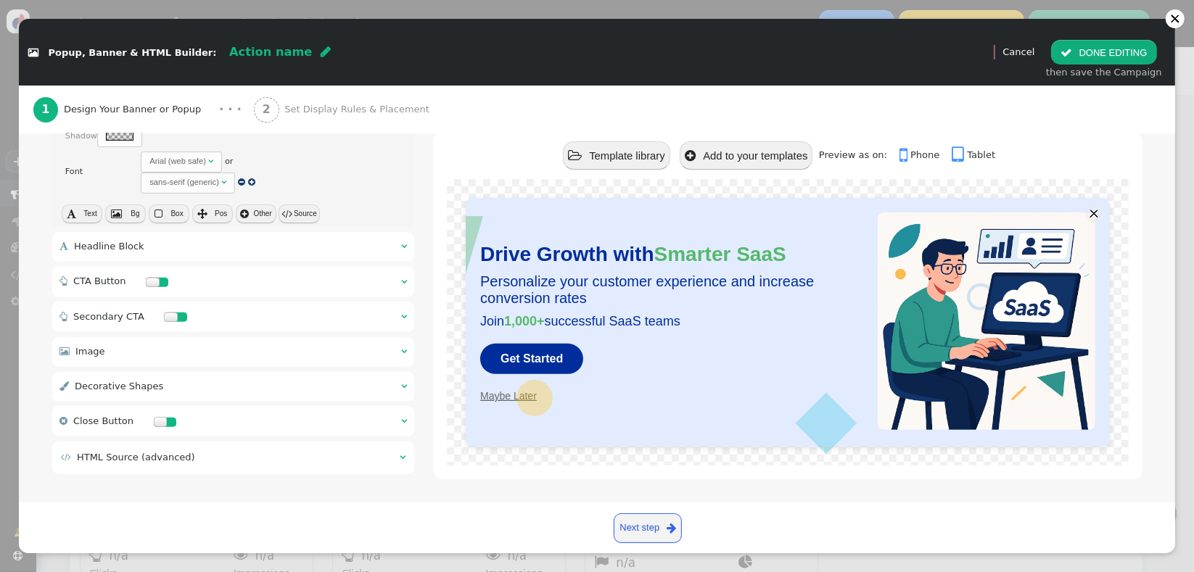
click at [184, 379] on div " Decorative Shapes  " at bounding box center [233, 387] width 363 height 30
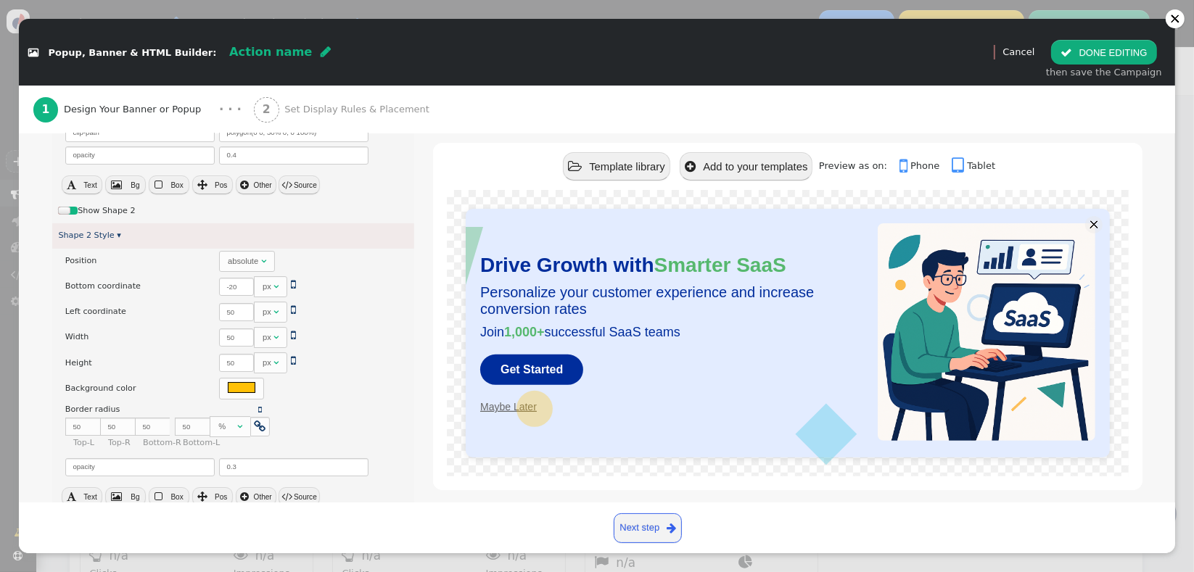
scroll to position [149, 0]
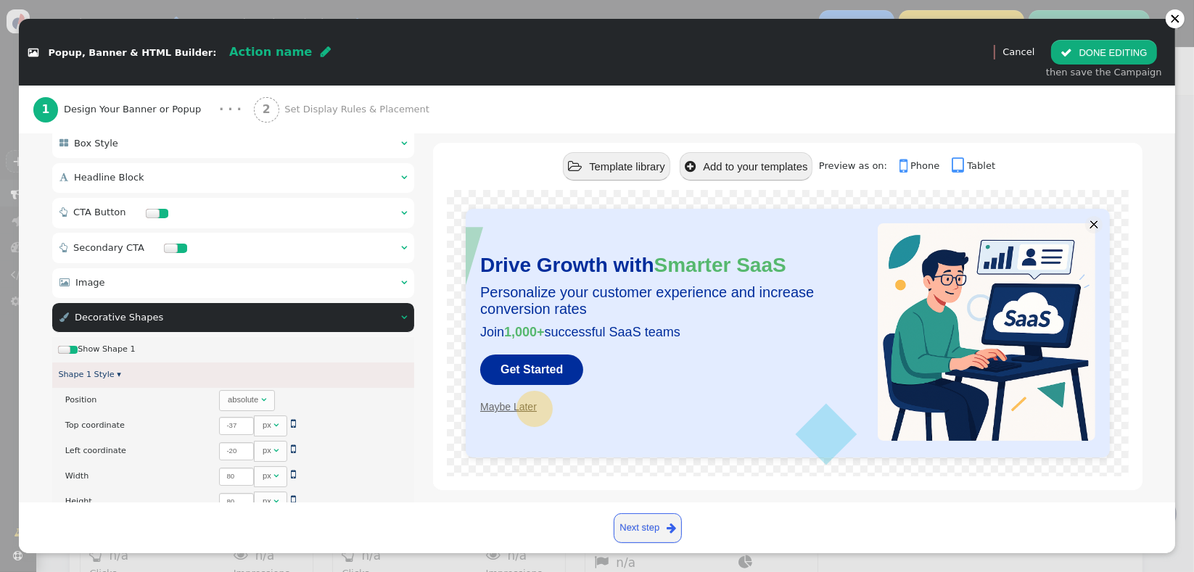
click at [73, 353] on div at bounding box center [72, 350] width 9 height 8
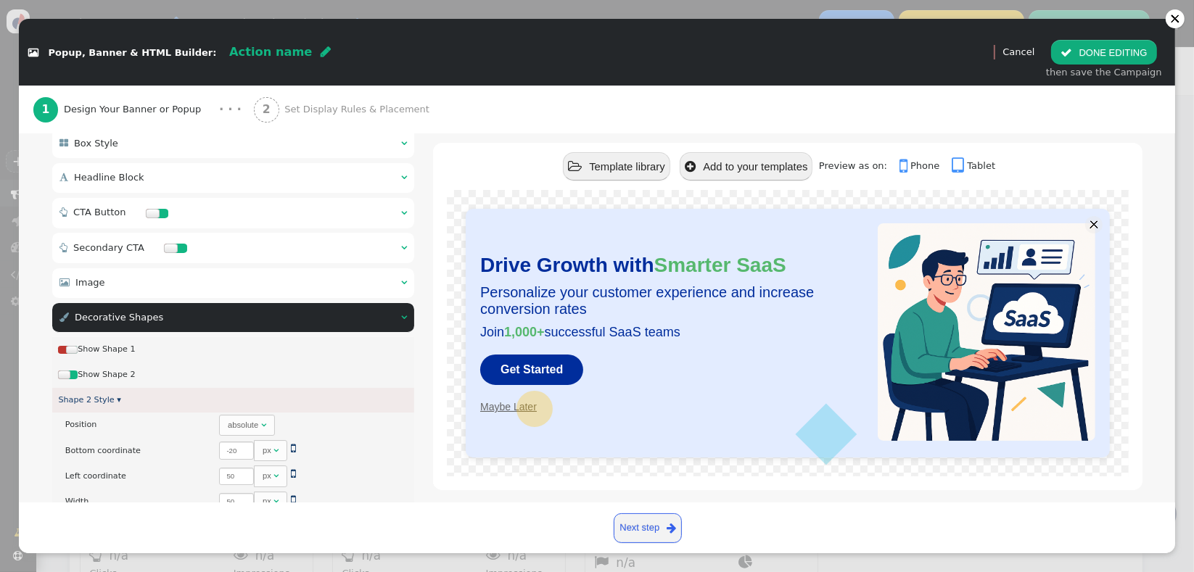
click at [68, 374] on div at bounding box center [64, 375] width 12 height 8
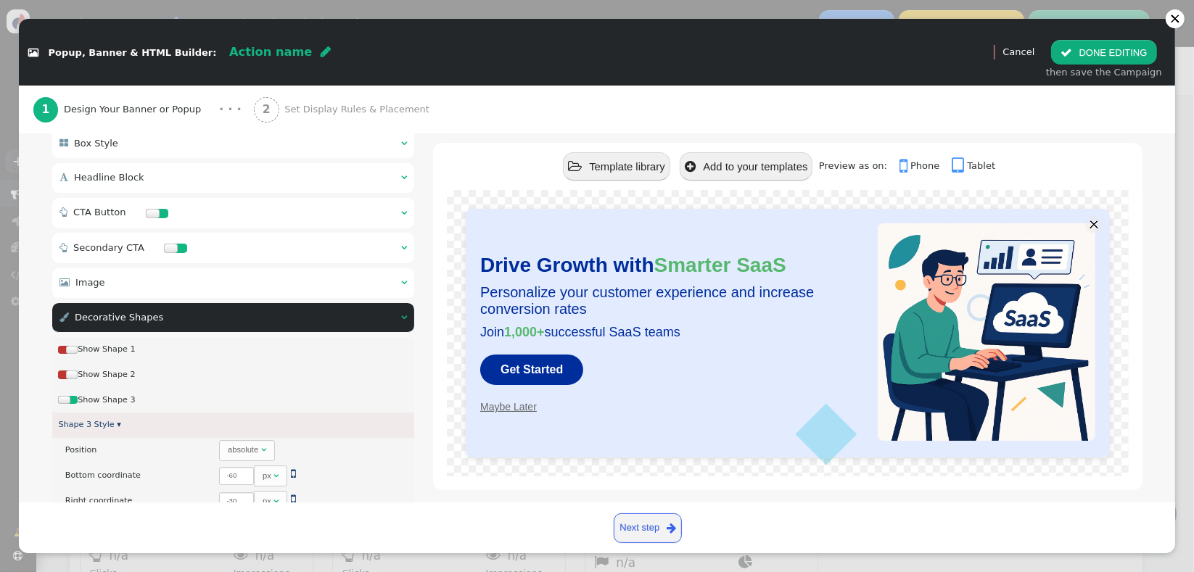
click at [73, 399] on div at bounding box center [72, 400] width 9 height 8
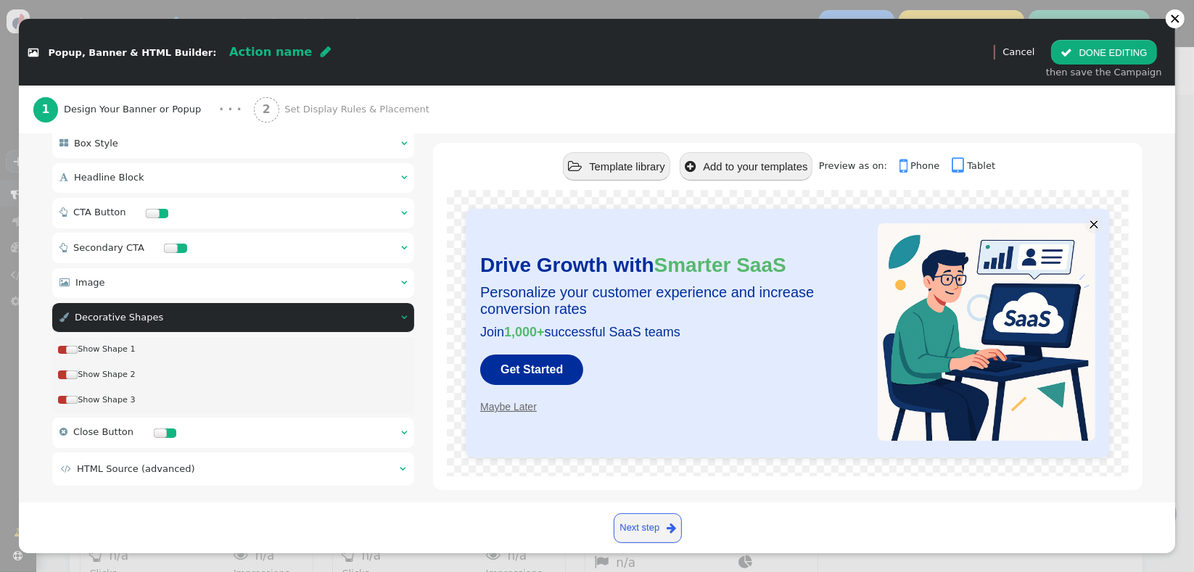
click at [176, 248] on div at bounding box center [182, 248] width 12 height 9
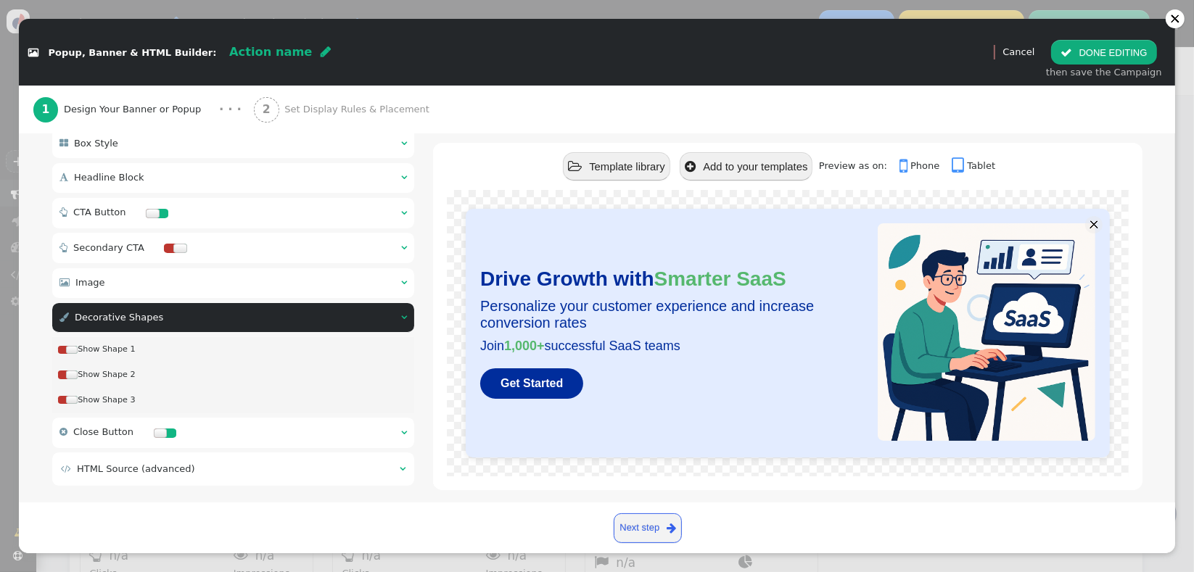
click at [242, 435] on div " Close Button  " at bounding box center [233, 433] width 363 height 30
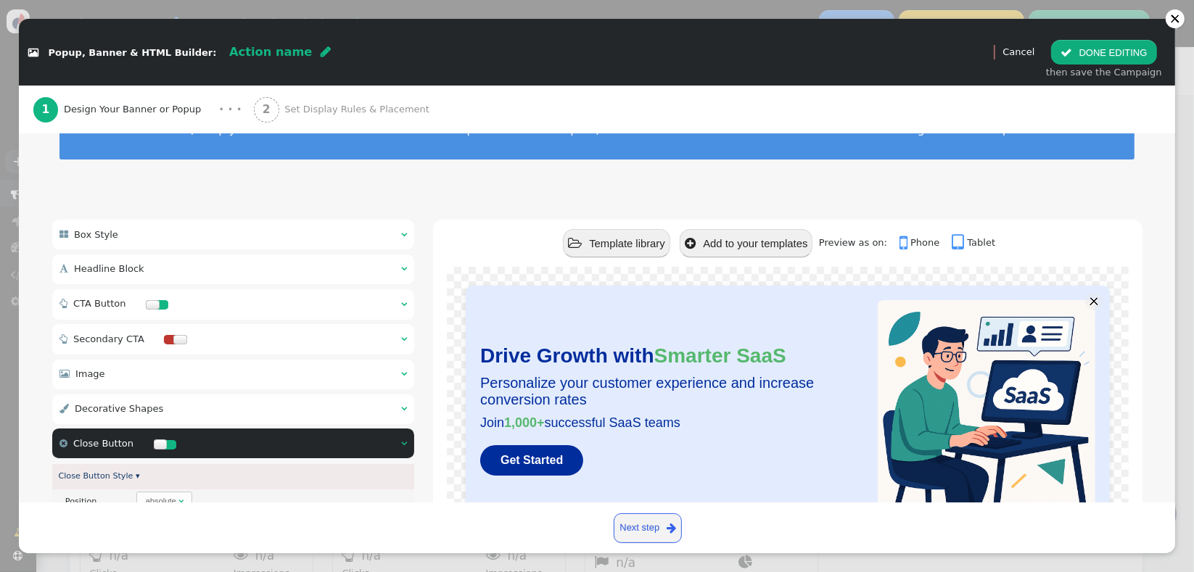
scroll to position [0, 0]
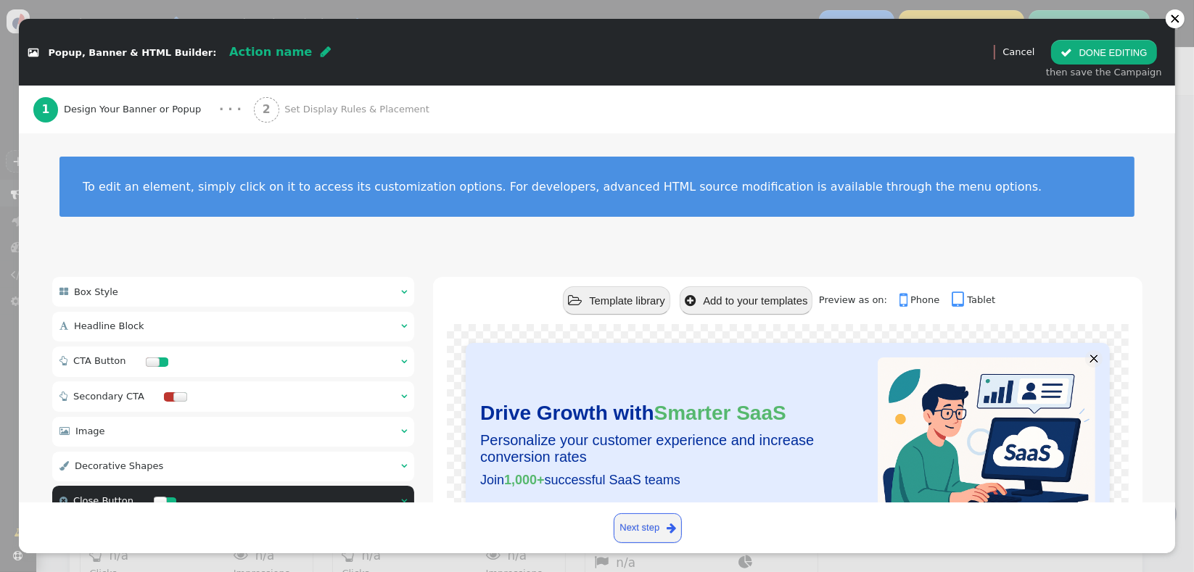
click at [274, 289] on div " Box Style  " at bounding box center [233, 292] width 363 height 30
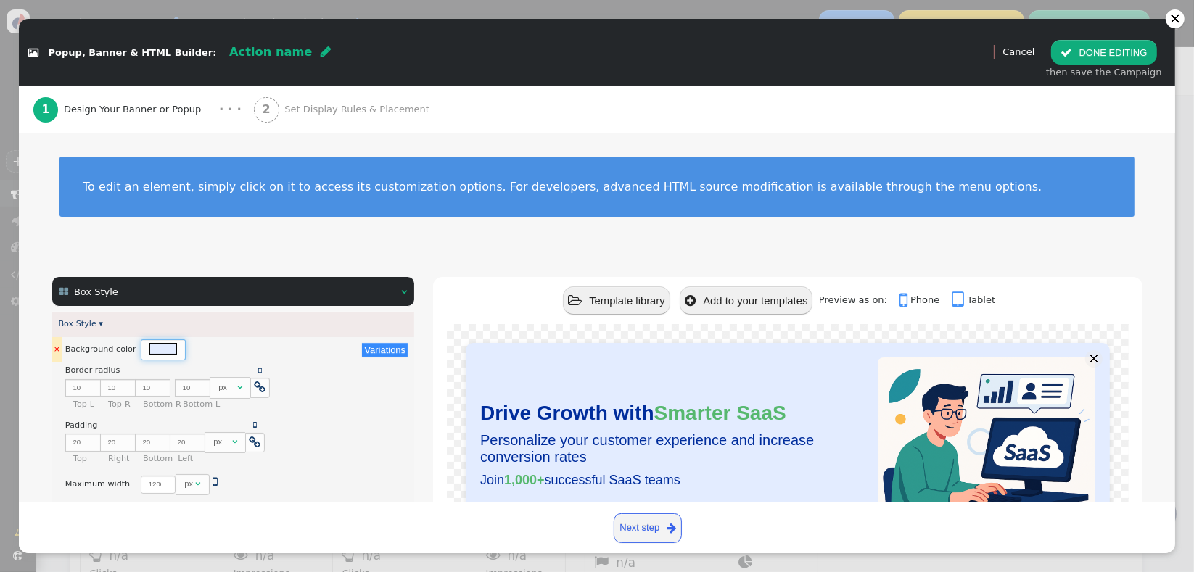
click at [149, 352] on div at bounding box center [163, 348] width 28 height 11
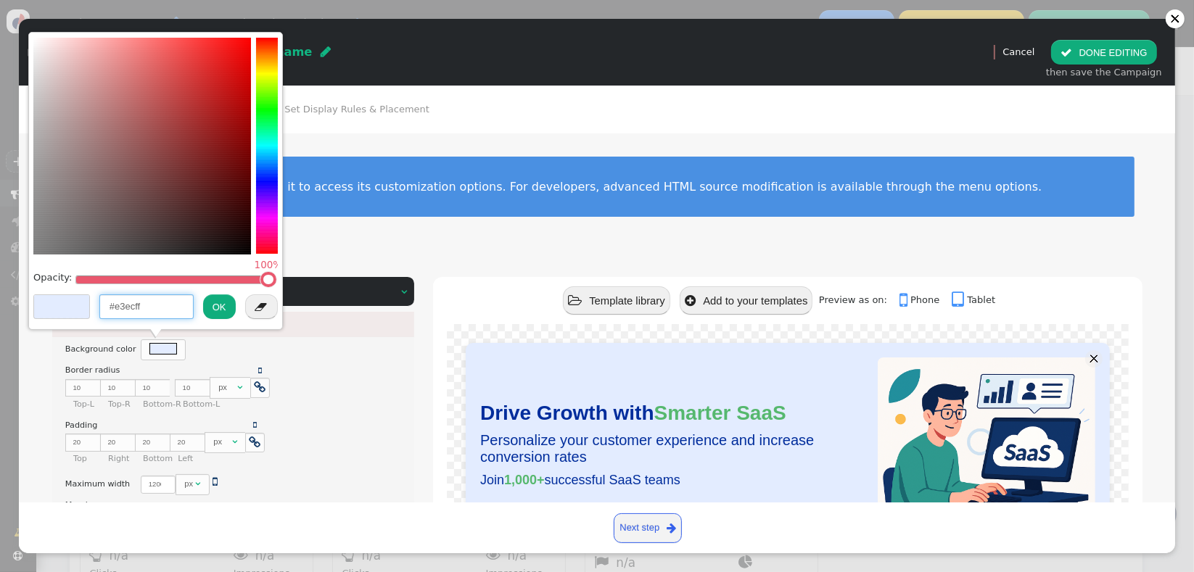
drag, startPoint x: 158, startPoint y: 299, endPoint x: 130, endPoint y: 306, distance: 29.2
click at [158, 298] on input "#e3ecff" at bounding box center [146, 307] width 94 height 25
click at [124, 308] on input "#e3ecff" at bounding box center [146, 307] width 94 height 25
paste input "4b77a3"
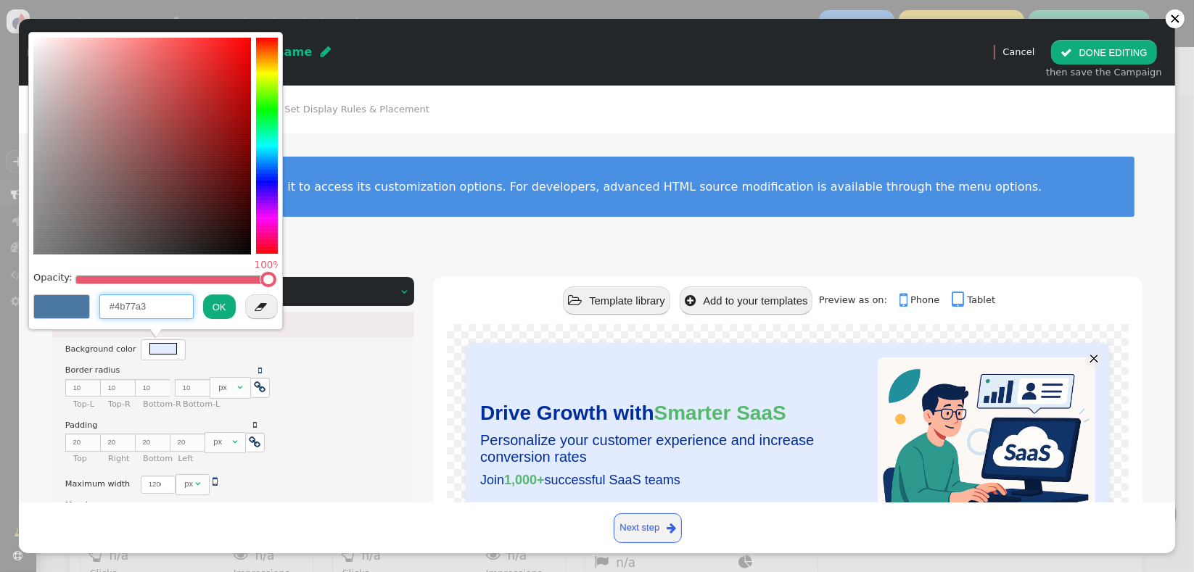
type input "#4b77a3"
click at [212, 307] on button "OK" at bounding box center [219, 307] width 33 height 25
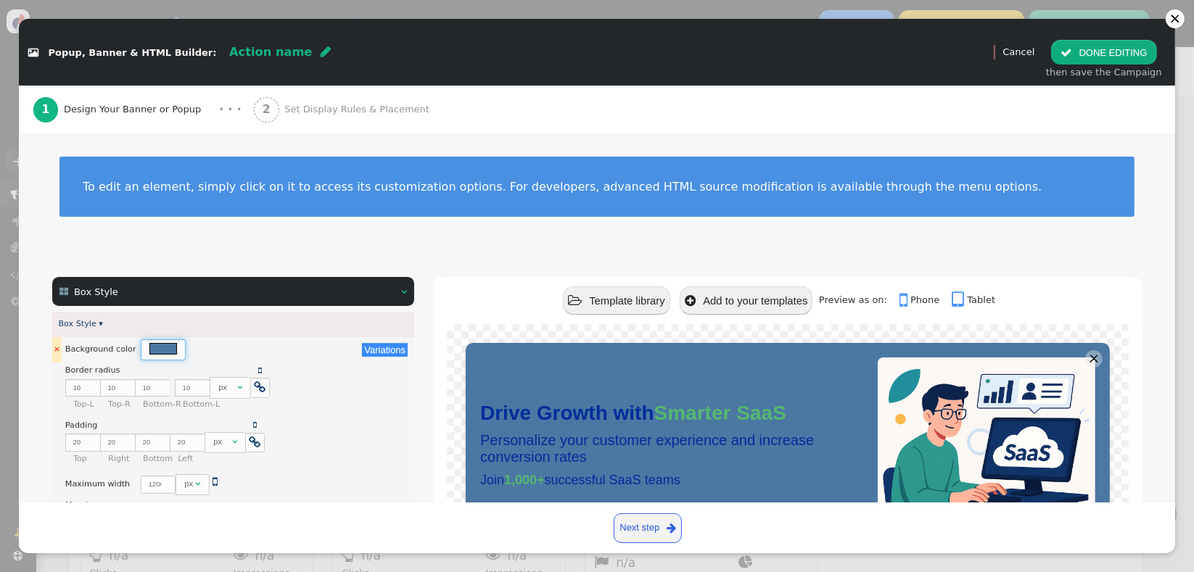
click at [155, 345] on div at bounding box center [163, 348] width 28 height 11
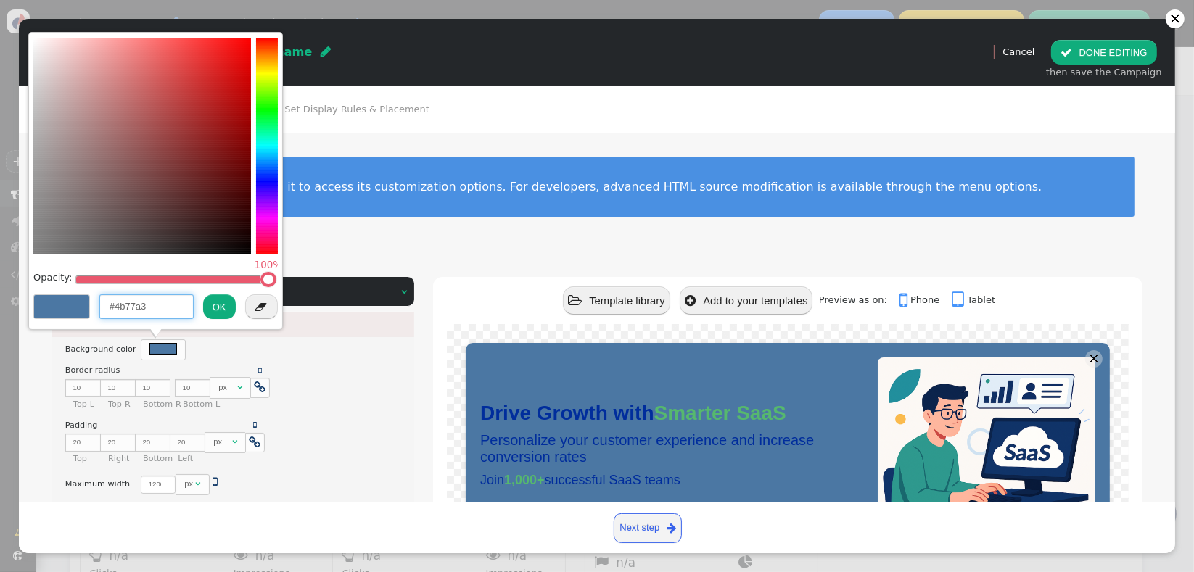
click at [133, 306] on input "#4b77a3" at bounding box center [146, 307] width 94 height 25
click at [226, 303] on button "OK" at bounding box center [219, 307] width 33 height 25
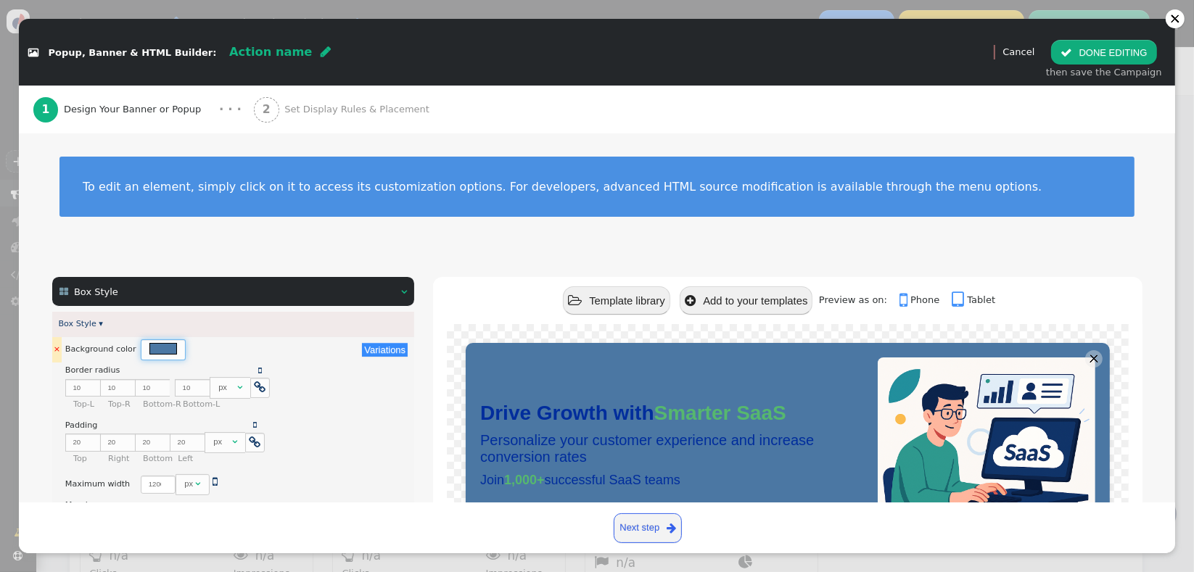
click at [163, 350] on div at bounding box center [163, 348] width 28 height 11
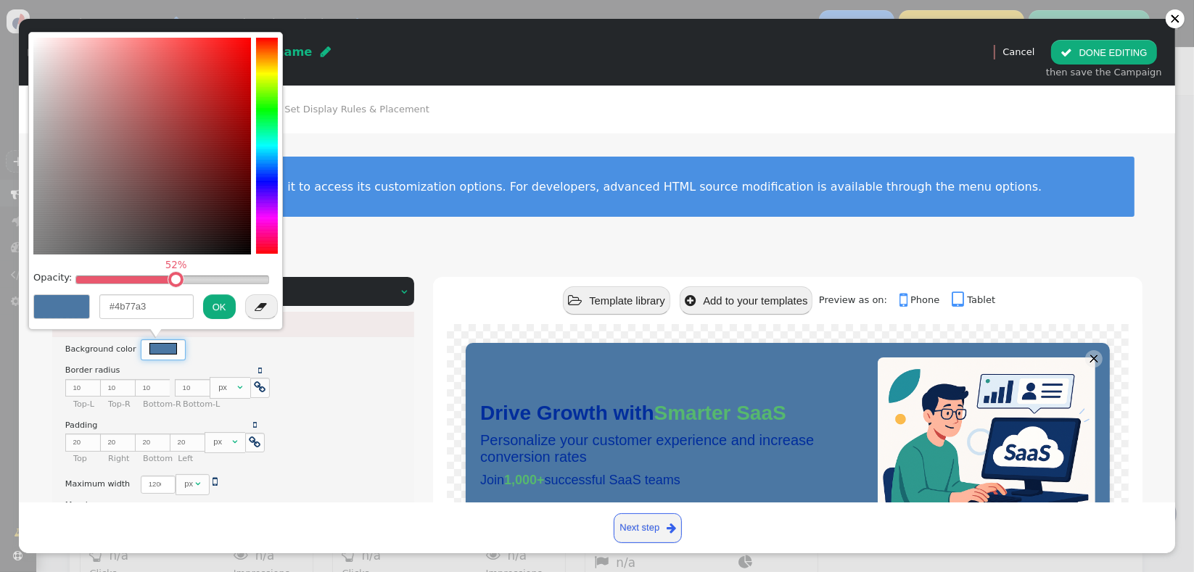
drag, startPoint x: 266, startPoint y: 281, endPoint x: 171, endPoint y: 280, distance: 95.0
click at [171, 280] on table at bounding box center [175, 279] width 9 height 9
type input "rgba(163, 75, 75, 0.52)"
click at [222, 310] on button "OK" at bounding box center [219, 307] width 33 height 25
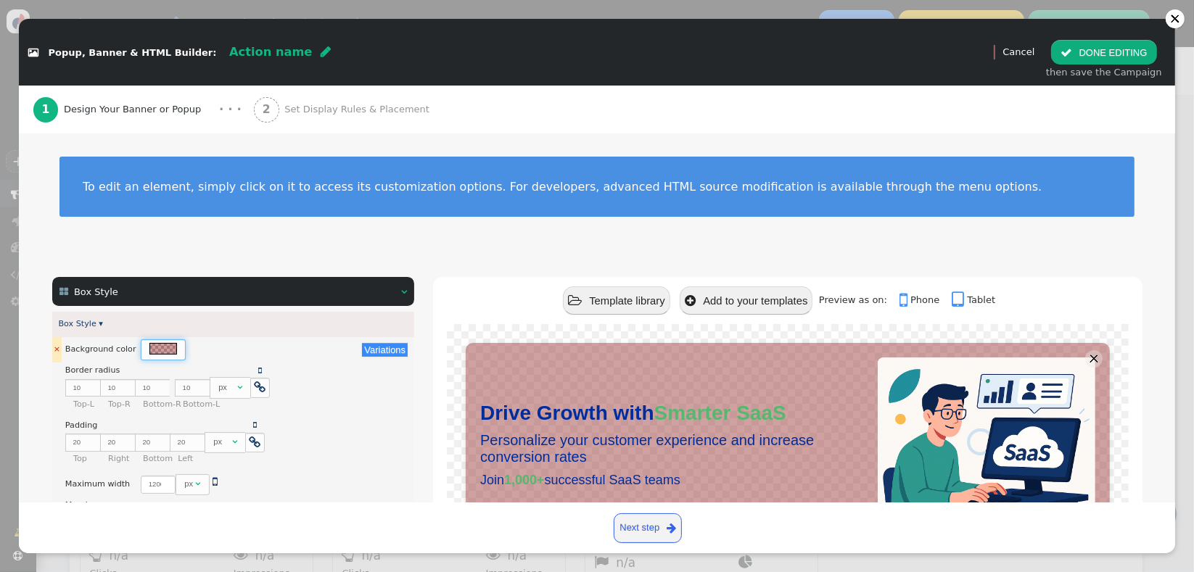
click at [160, 349] on div at bounding box center [163, 348] width 28 height 11
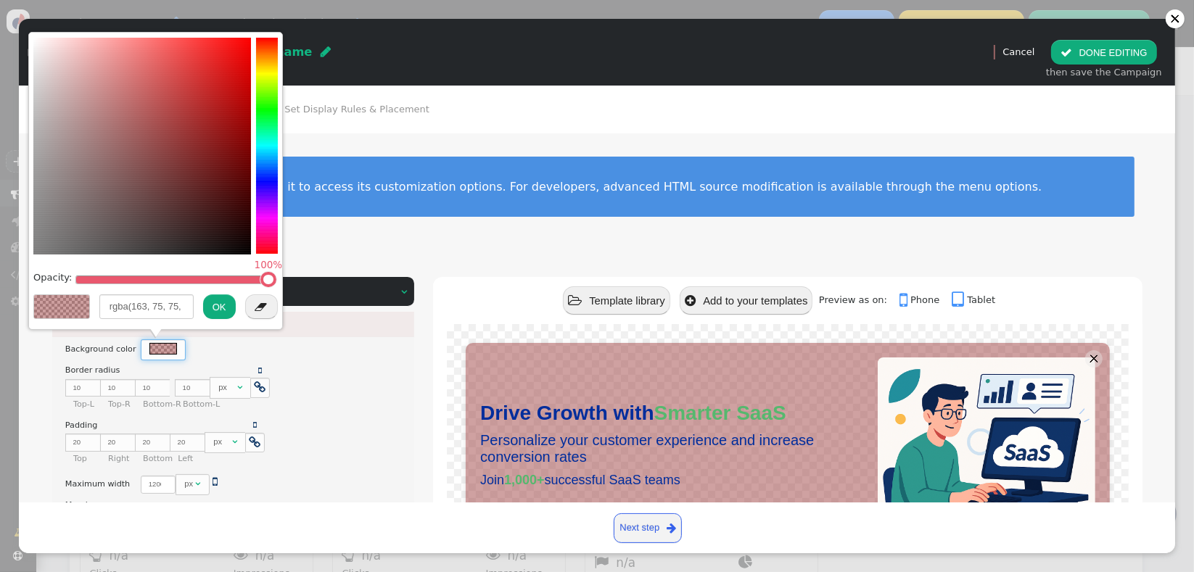
drag, startPoint x: 255, startPoint y: 292, endPoint x: 300, endPoint y: 295, distance: 45.1
click at [300, 572] on div " Popup, Banner & HTML Builder: Action name  (Nothing)   Preview Cancel  DO…" at bounding box center [597, 572] width 1194 height 0
click at [157, 306] on input "rgb(163, 75, 75)" at bounding box center [146, 307] width 94 height 25
paste input "e3ecff"
type input "#e3ecff"
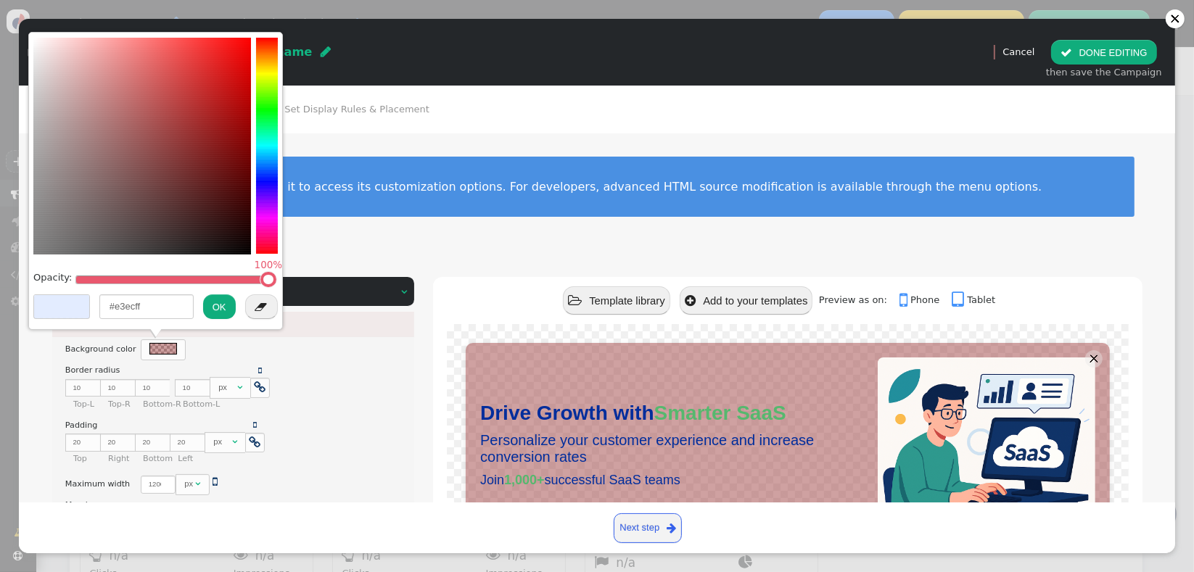
click at [218, 312] on button "OK" at bounding box center [219, 307] width 33 height 25
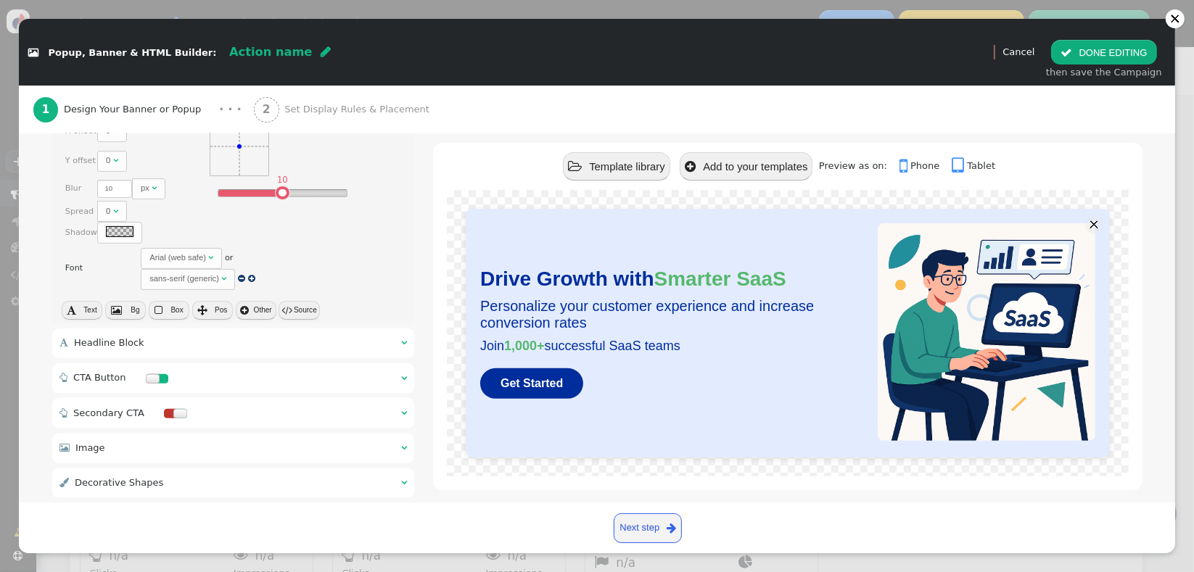
scroll to position [567, 0]
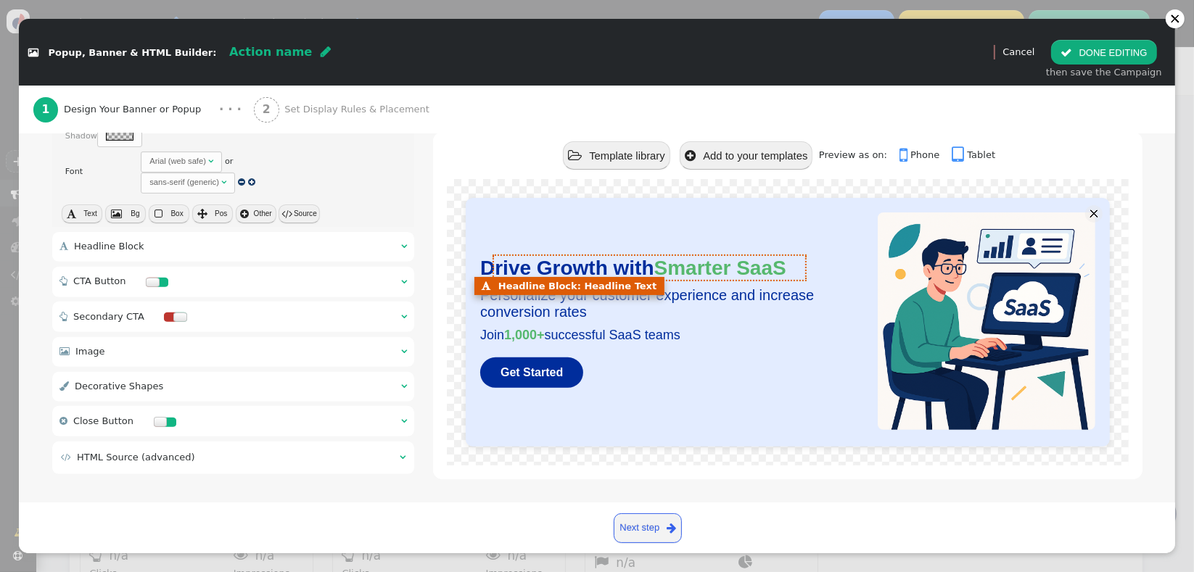
click at [570, 266] on font "Drive Growth with Smarter SaaS" at bounding box center [633, 268] width 306 height 22
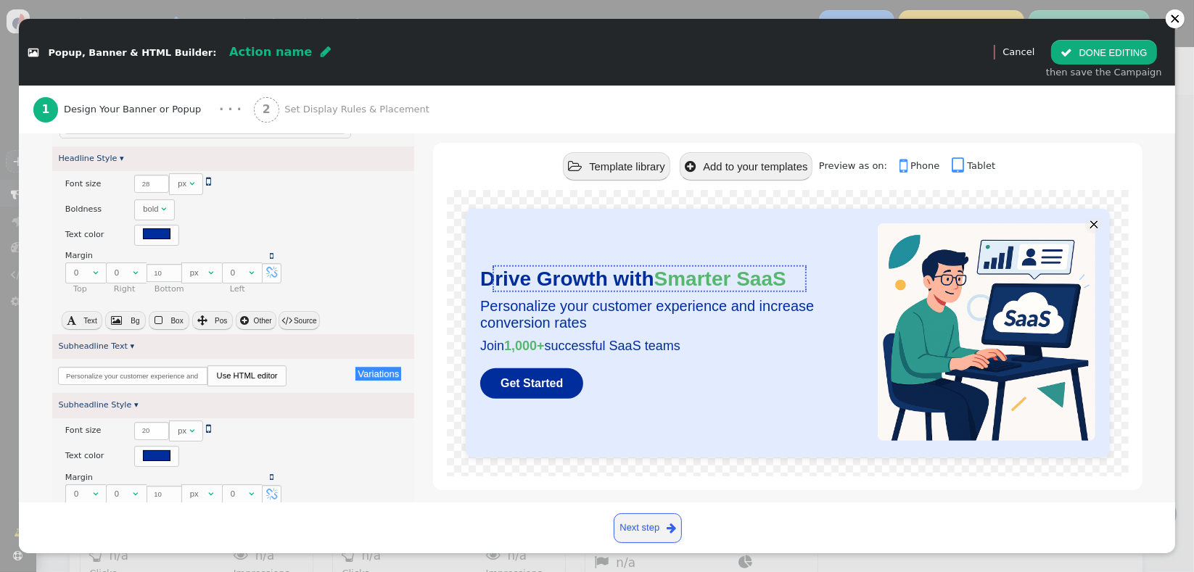
scroll to position [149, 0]
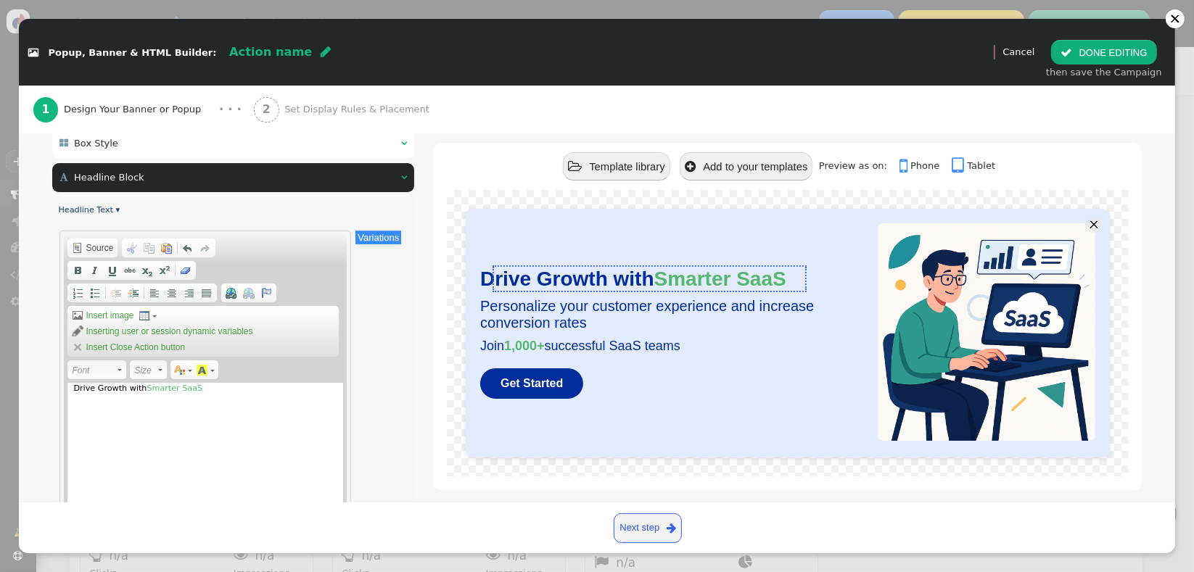
click at [570, 276] on font "Drive Growth with Smarter SaaS" at bounding box center [633, 279] width 306 height 22
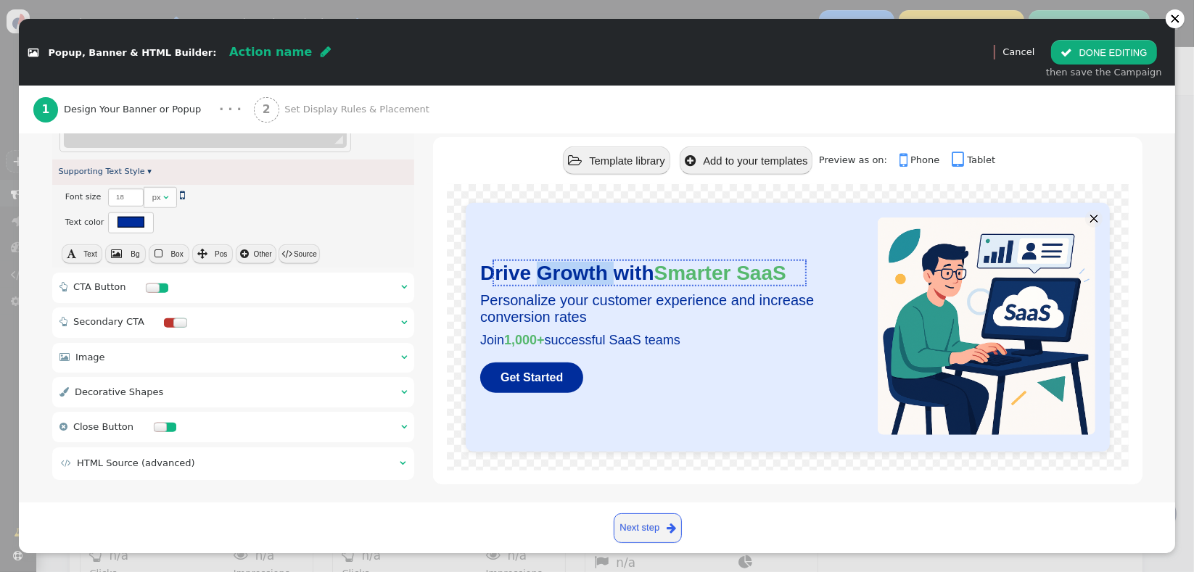
scroll to position [1326, 0]
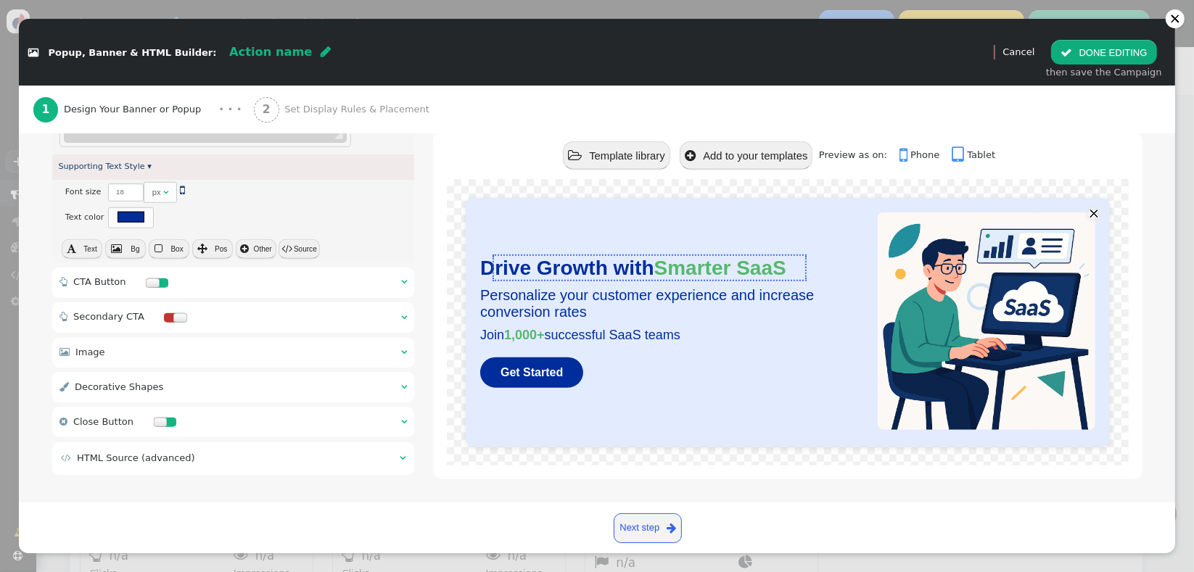
click at [570, 280] on strike at bounding box center [650, 280] width 314 height 1
click at [525, 258] on font "Drive Growth with Smarter SaaS" at bounding box center [633, 268] width 306 height 22
click at [501, 263] on font "Drive Growth with Smarter SaaS" at bounding box center [633, 268] width 306 height 22
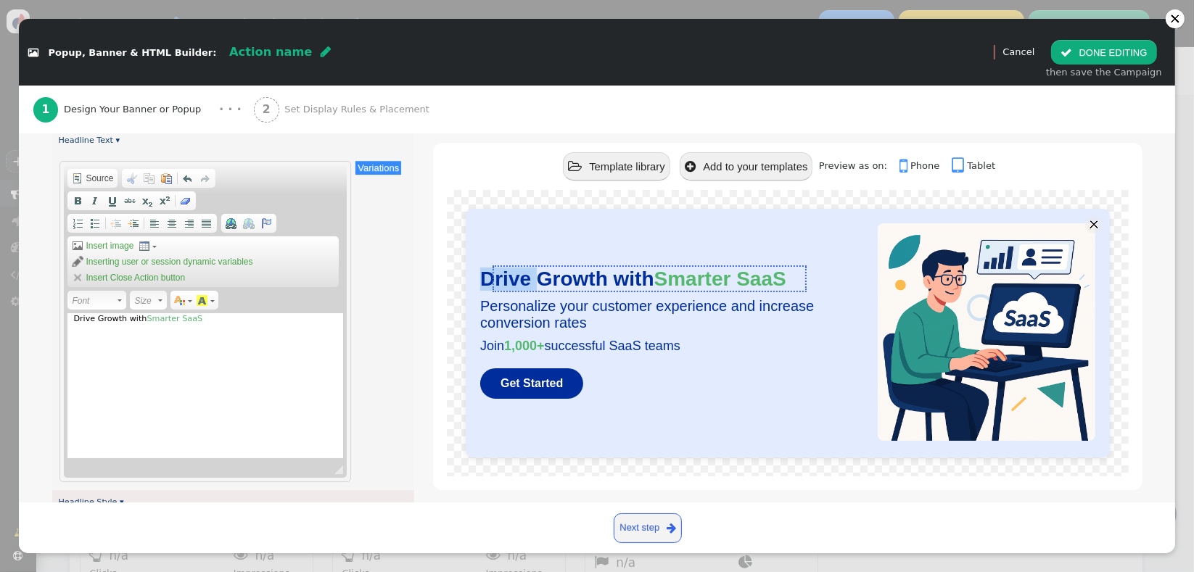
scroll to position [232, 0]
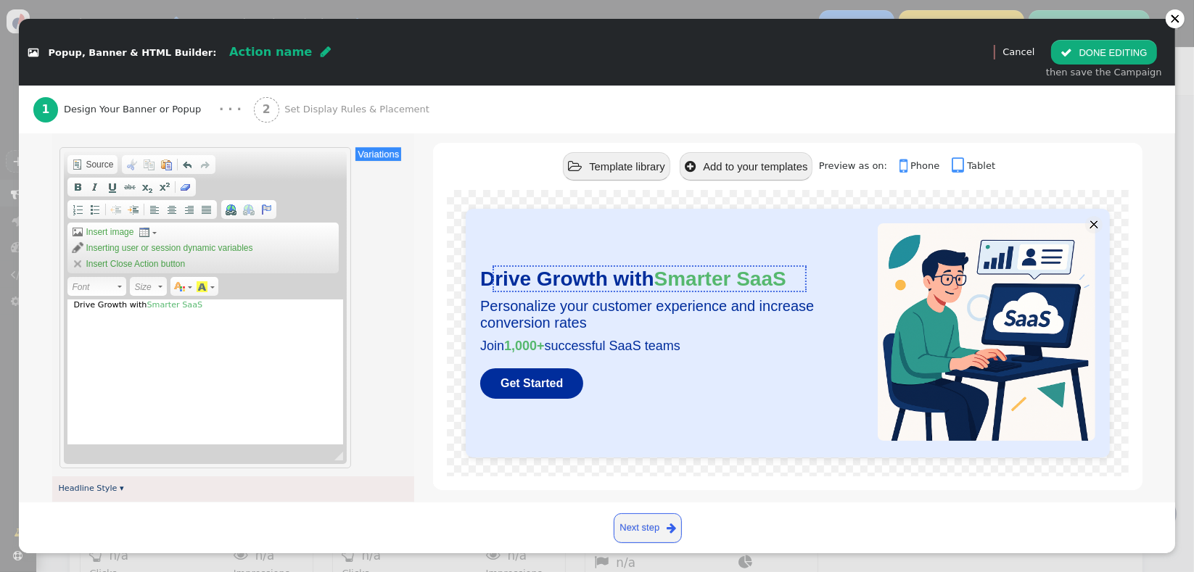
click at [237, 324] on div "Drive Growth with Smarter SaaS" at bounding box center [205, 372] width 276 height 145
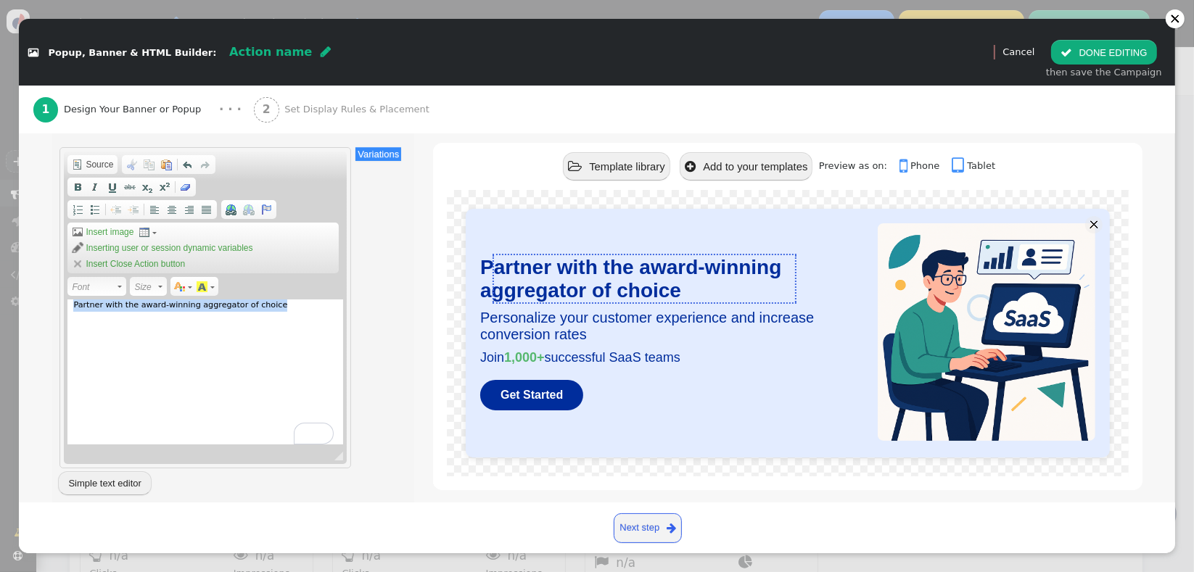
drag, startPoint x: 228, startPoint y: 305, endPoint x: 15, endPoint y: 278, distance: 215.0
click at [15, 278] on div " Popup, Banner & HTML Builder: Action name  (Nothing)   Preview Cancel  DO…" at bounding box center [597, 286] width 1194 height 572
click at [153, 286] on span "Size" at bounding box center [145, 287] width 22 height 17
click at [96, 287] on span "Font" at bounding box center [94, 287] width 44 height 17
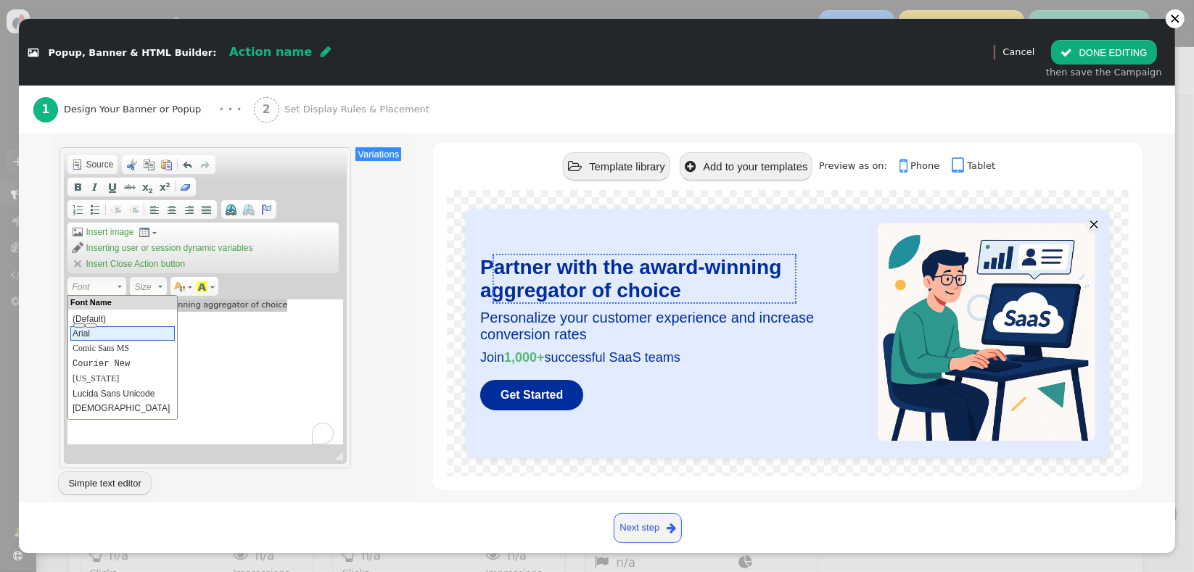
drag, startPoint x: 144, startPoint y: 334, endPoint x: 215, endPoint y: 622, distance: 296.0
click at [144, 334] on link "Arial" at bounding box center [122, 333] width 104 height 15
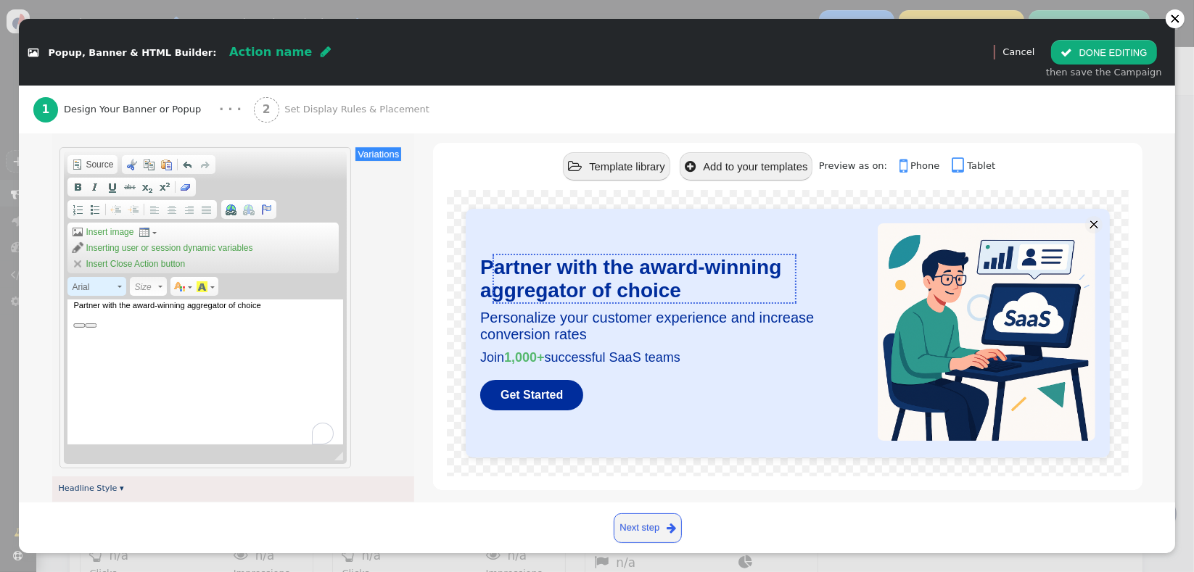
click at [95, 290] on span "Arial" at bounding box center [94, 287] width 44 height 17
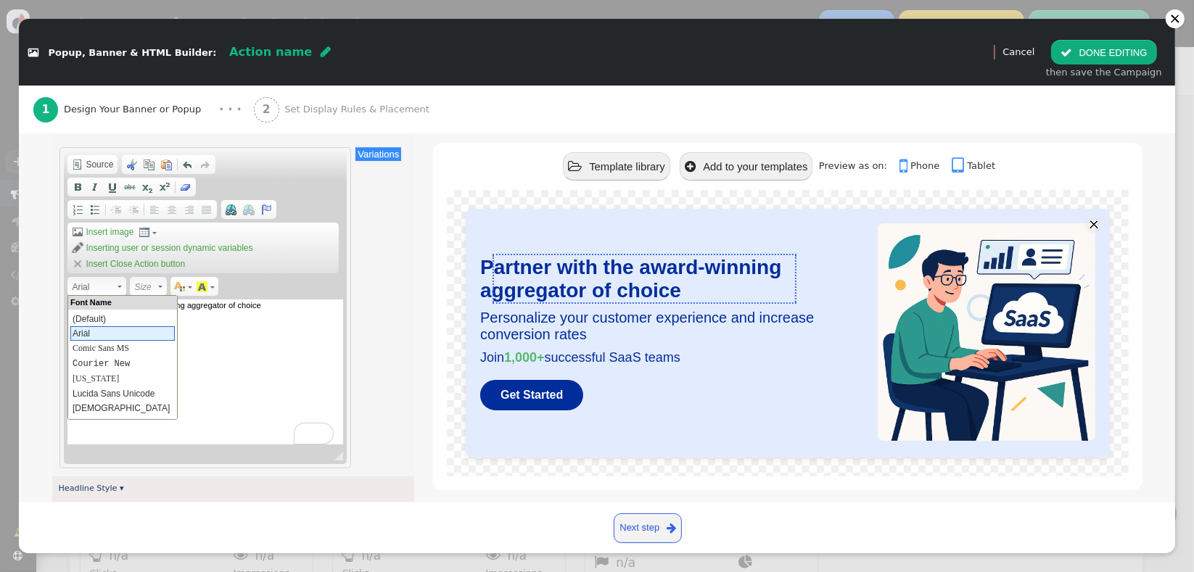
scroll to position [44, 0]
click at [144, 285] on span "Size" at bounding box center [145, 287] width 22 height 17
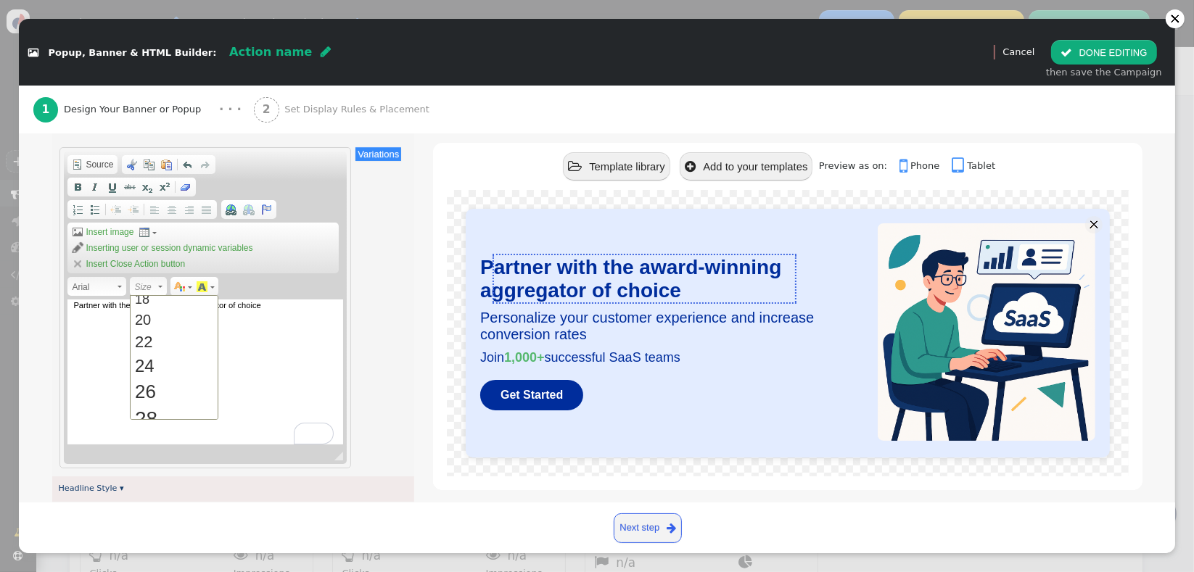
scroll to position [149, 0]
drag, startPoint x: 159, startPoint y: 400, endPoint x: 292, endPoint y: 684, distance: 314.2
click at [159, 400] on link "28" at bounding box center [174, 412] width 83 height 28
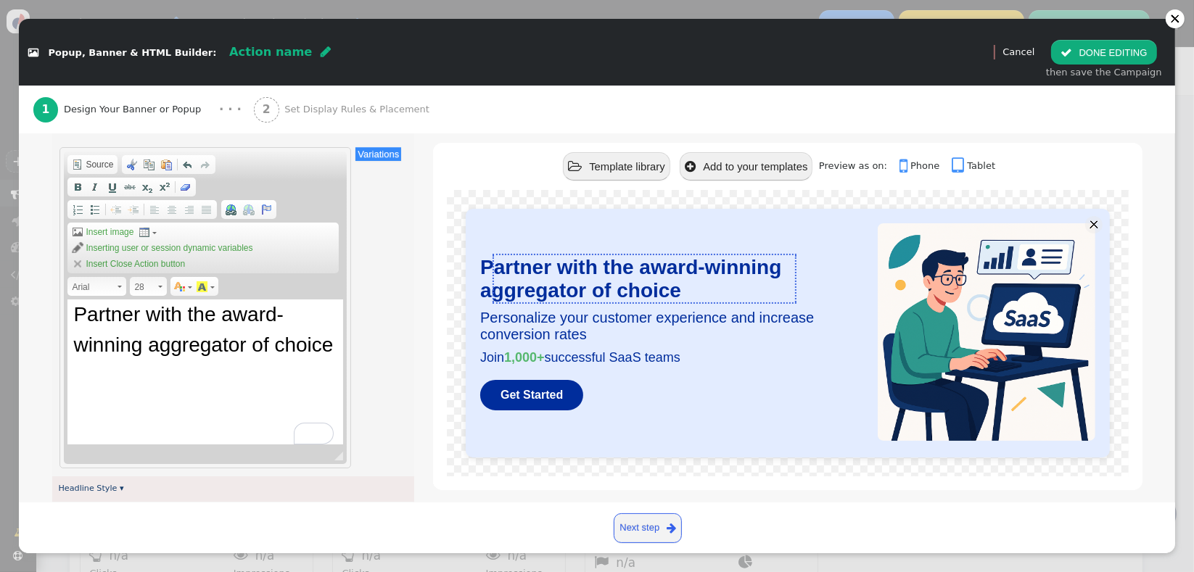
scroll to position [0, 0]
click at [193, 345] on span "Partner with the award-winning aggregator of choice" at bounding box center [203, 329] width 260 height 53
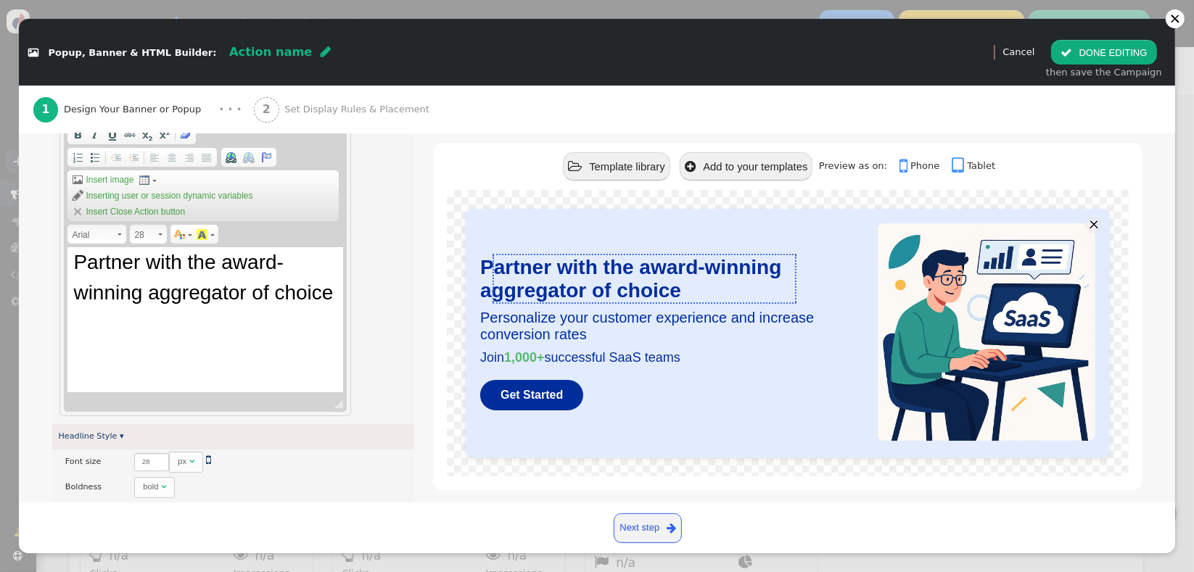
scroll to position [318, 0]
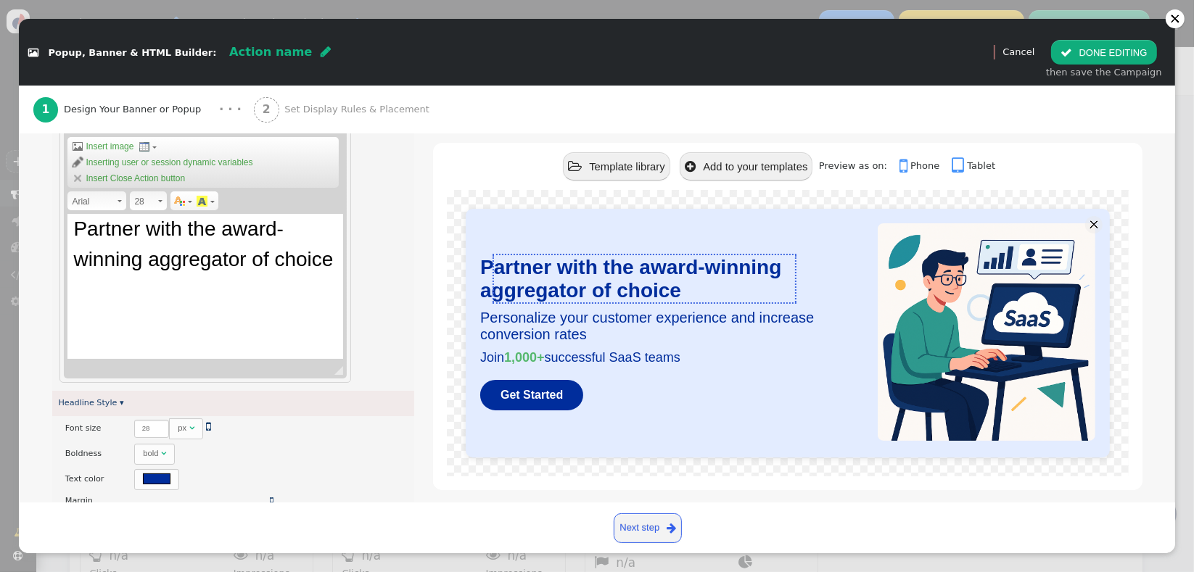
click at [389, 340] on div "Rich Text Editor, editor1 Editor toolbars Document Source Clipboard/Undo Cut Ke…" at bounding box center [233, 222] width 350 height 324
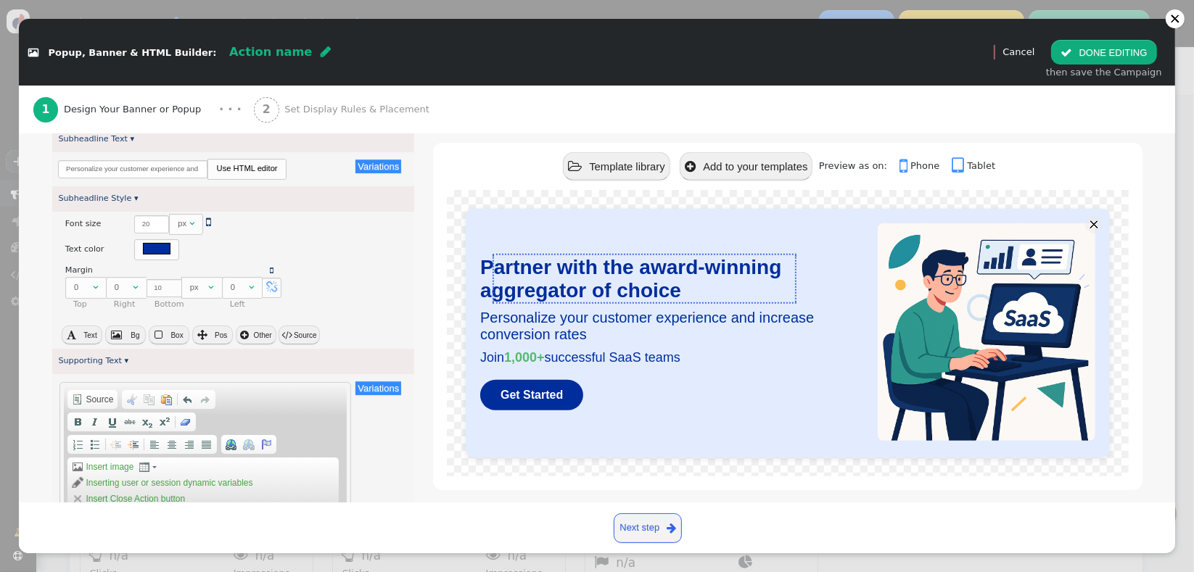
scroll to position [688, 0]
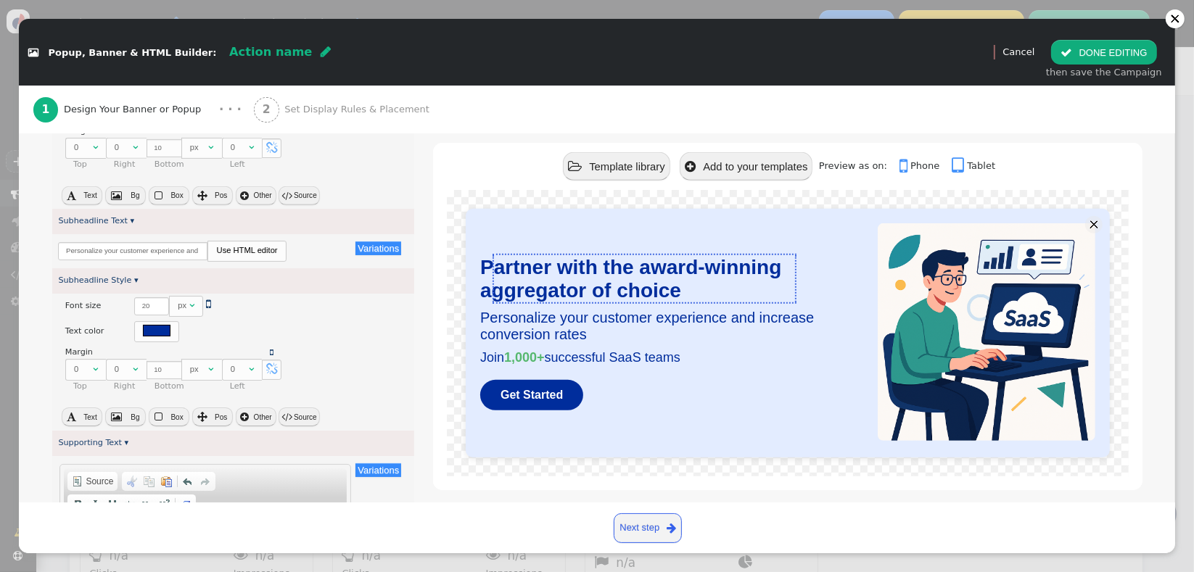
click at [670, 316] on font "Personalize your customer experience and increase conversion rates" at bounding box center [647, 326] width 334 height 33
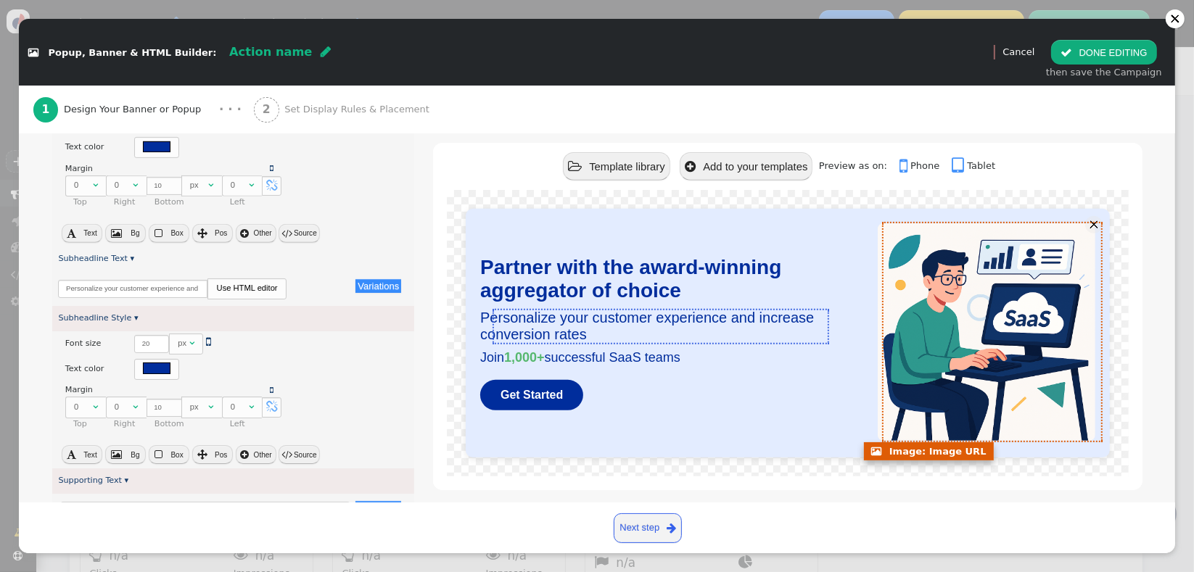
click at [1026, 362] on img at bounding box center [987, 332] width 218 height 218
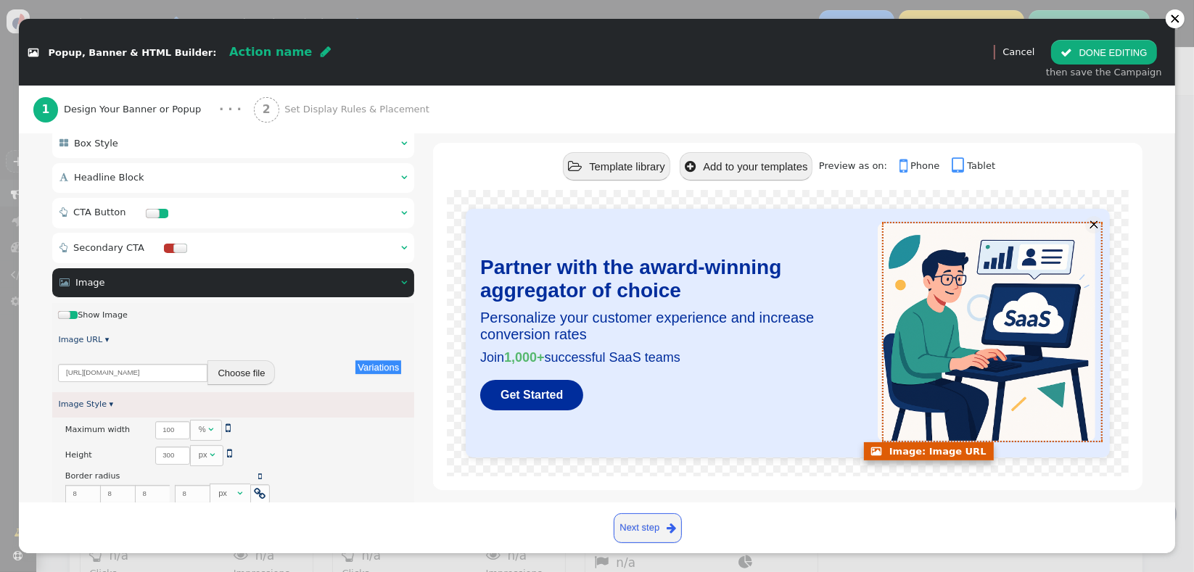
click at [955, 330] on img at bounding box center [987, 332] width 218 height 218
drag, startPoint x: 948, startPoint y: 324, endPoint x: 874, endPoint y: 328, distance: 73.4
click at [948, 325] on img at bounding box center [987, 332] width 218 height 218
click at [136, 363] on div "https://cdn.personyze.com/upload/362/b0aa717b038e0d99.png Choose file" at bounding box center [233, 373] width 350 height 26
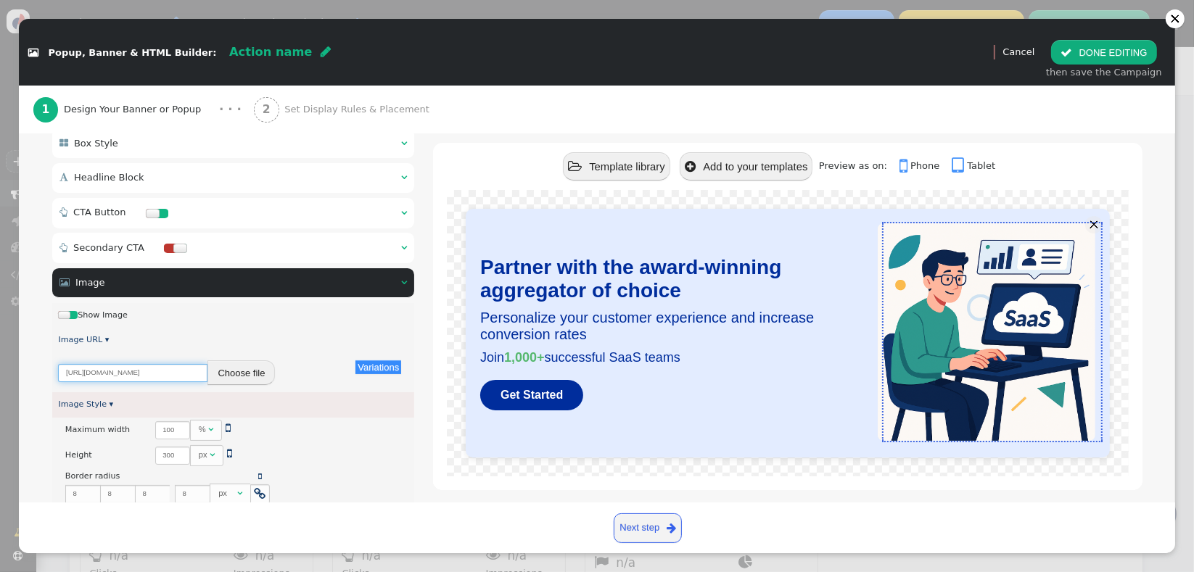
click at [139, 374] on input "https://cdn.personyze.com/upload/362/b0aa717b038e0d99.png" at bounding box center [132, 373] width 149 height 18
paste input "https://assets-oce.mkt.dynamics.com/a2166fbb-3773-48ef-8e33-859c2b80aee8/digita…"
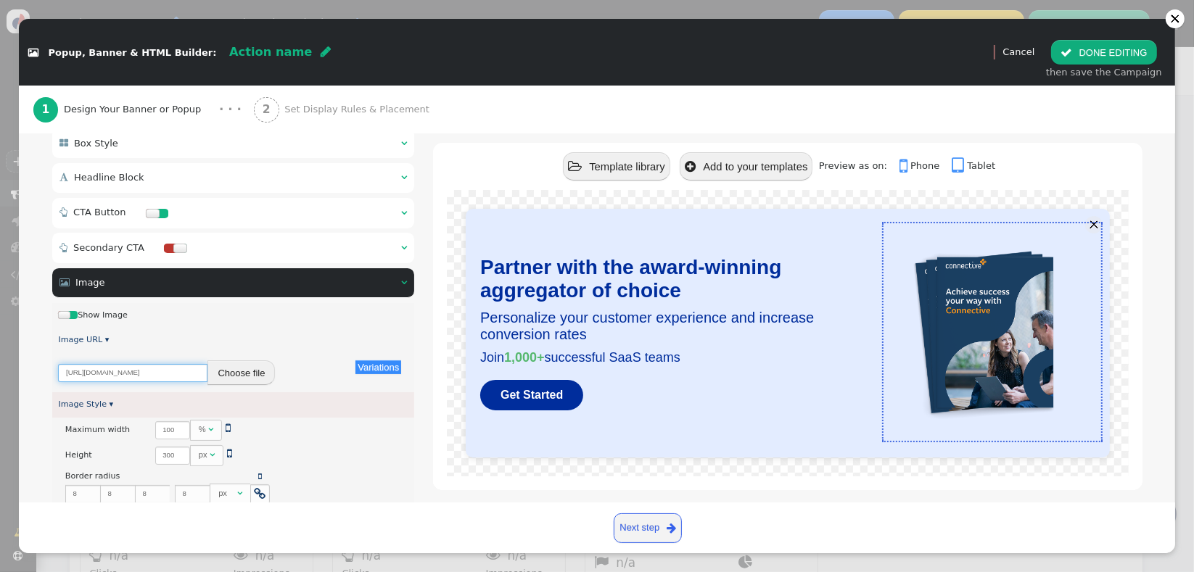
scroll to position [0, 388]
type input "https://assets-oce.mkt.dynamics.com/a2166fbb-3773-48ef-8e33-859c2b80aee8/digita…"
click at [247, 374] on button "Choose file" at bounding box center [240, 373] width 67 height 25
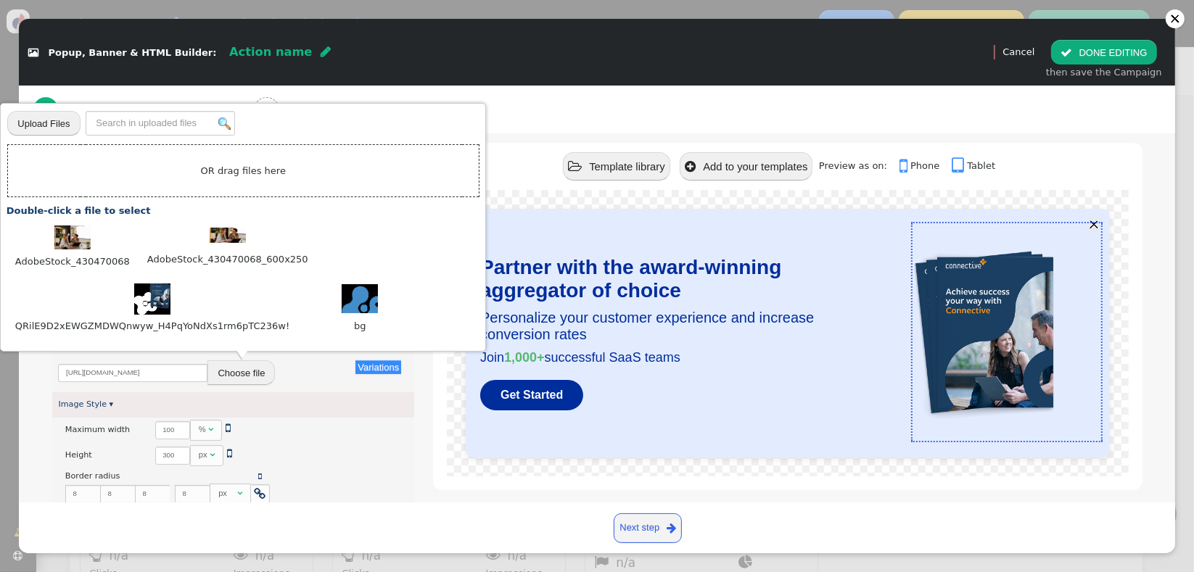
click at [62, 120] on input "file" at bounding box center [43, 123] width 73 height 26
type input "C:\fakepath\Resi info pack_splash.png"
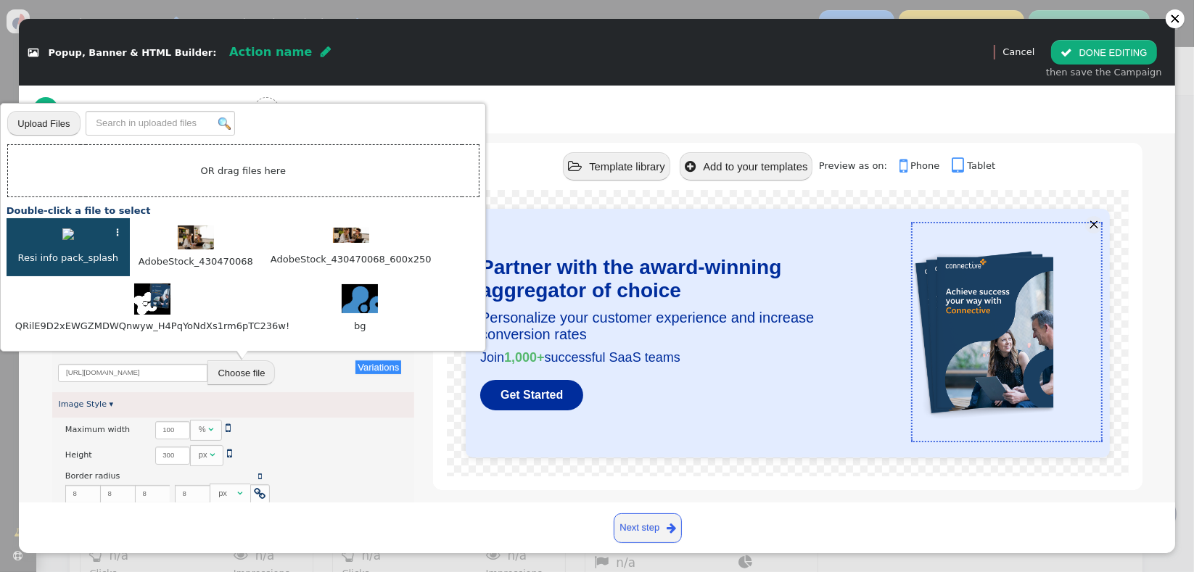
click at [73, 230] on img at bounding box center [68, 235] width 12 height 12
click at [67, 240] on img at bounding box center [68, 235] width 12 height 12
type input "https://cdn.personyze.com/upload/5753/90ccba47858a6d0f.png"
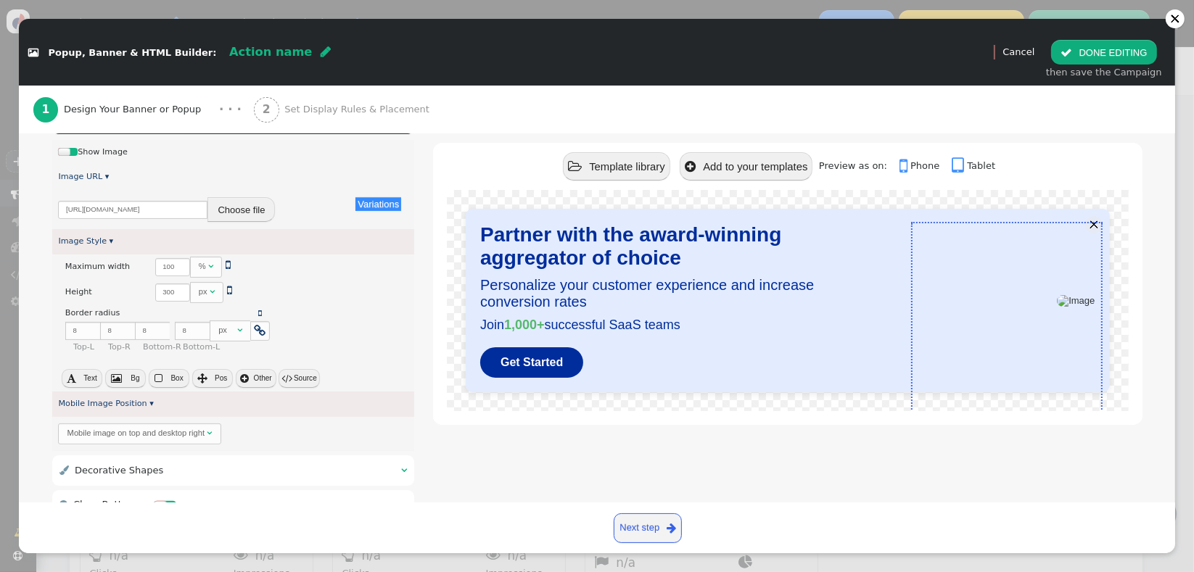
scroll to position [308, 0]
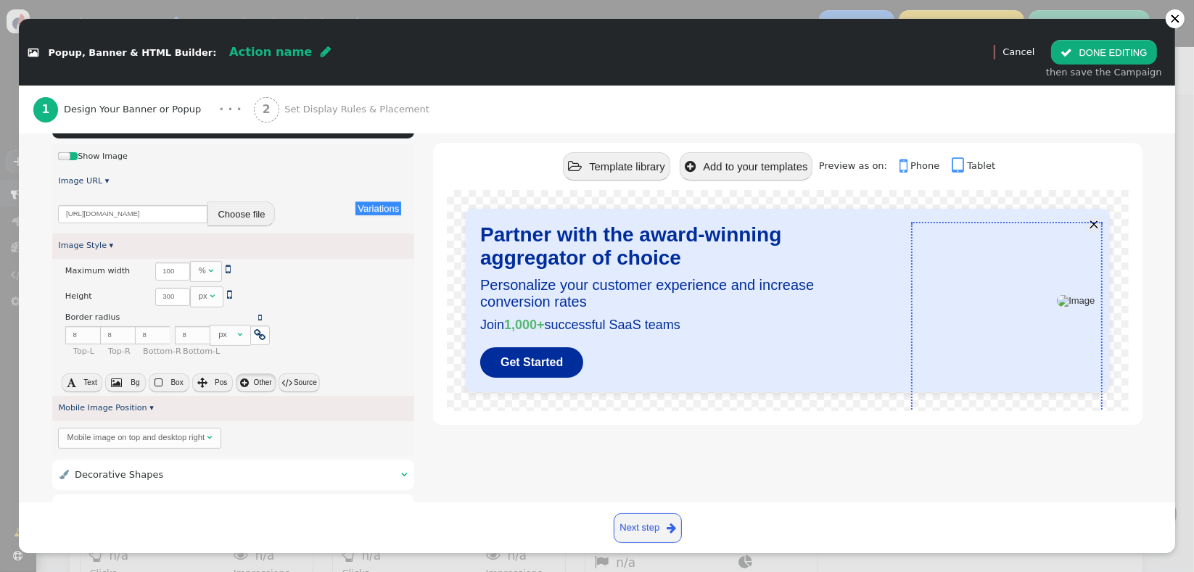
click at [261, 386] on button " Other" at bounding box center [256, 383] width 41 height 19
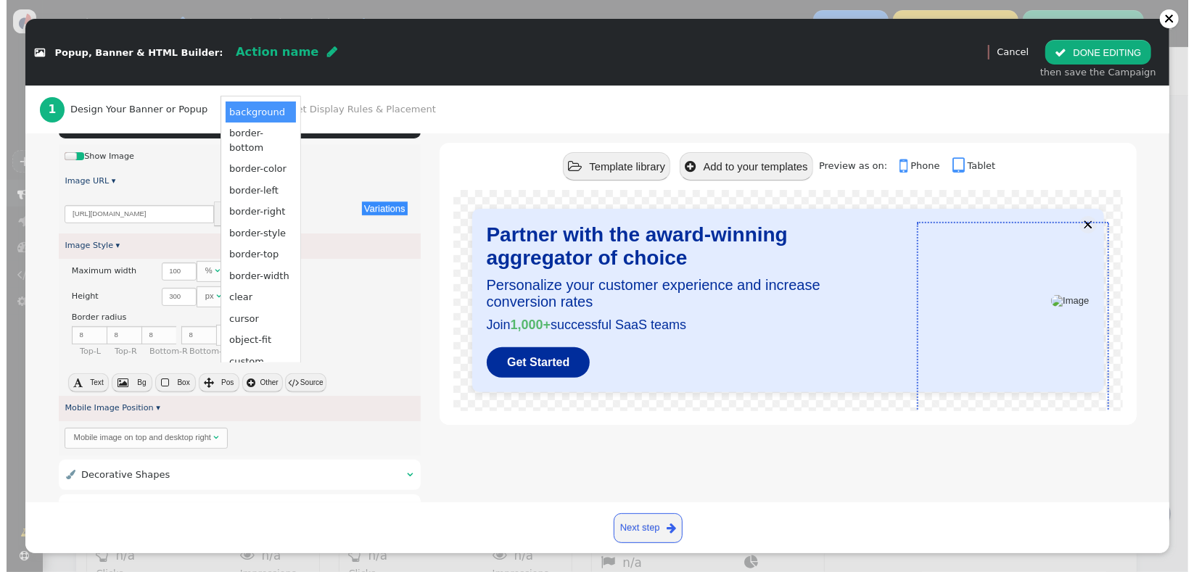
scroll to position [0, 0]
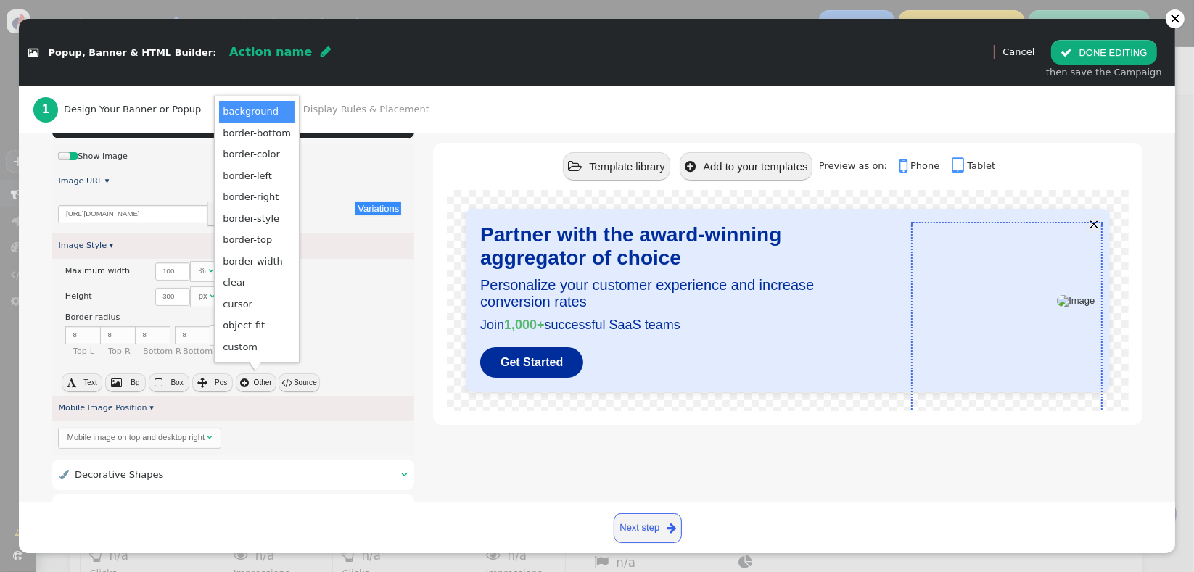
click at [261, 386] on button " Other" at bounding box center [256, 383] width 41 height 19
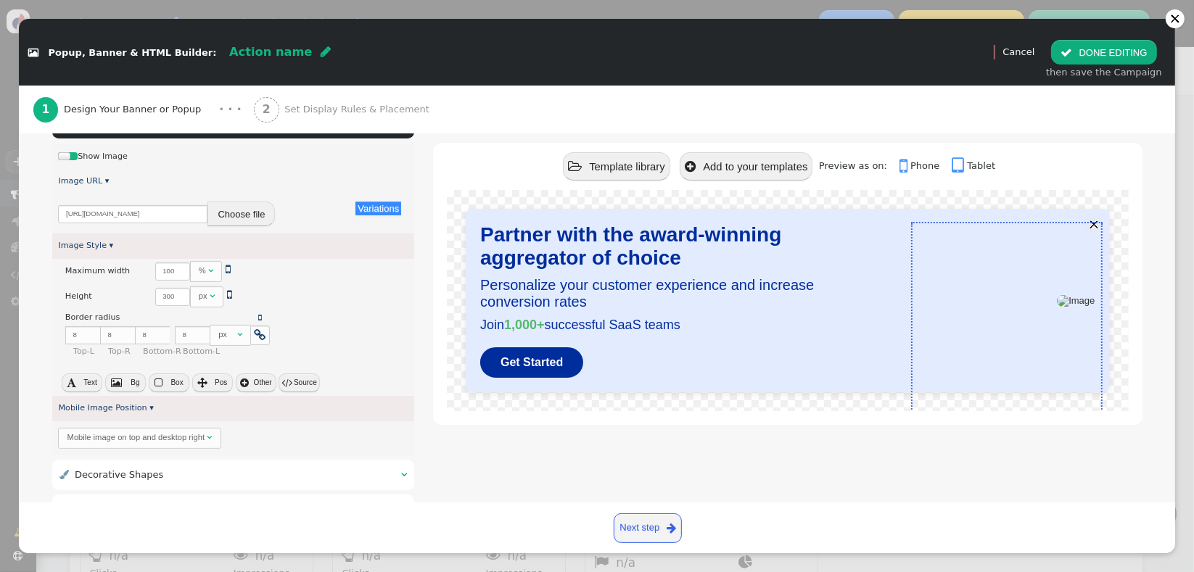
click at [260, 218] on button "Choose file" at bounding box center [240, 214] width 67 height 25
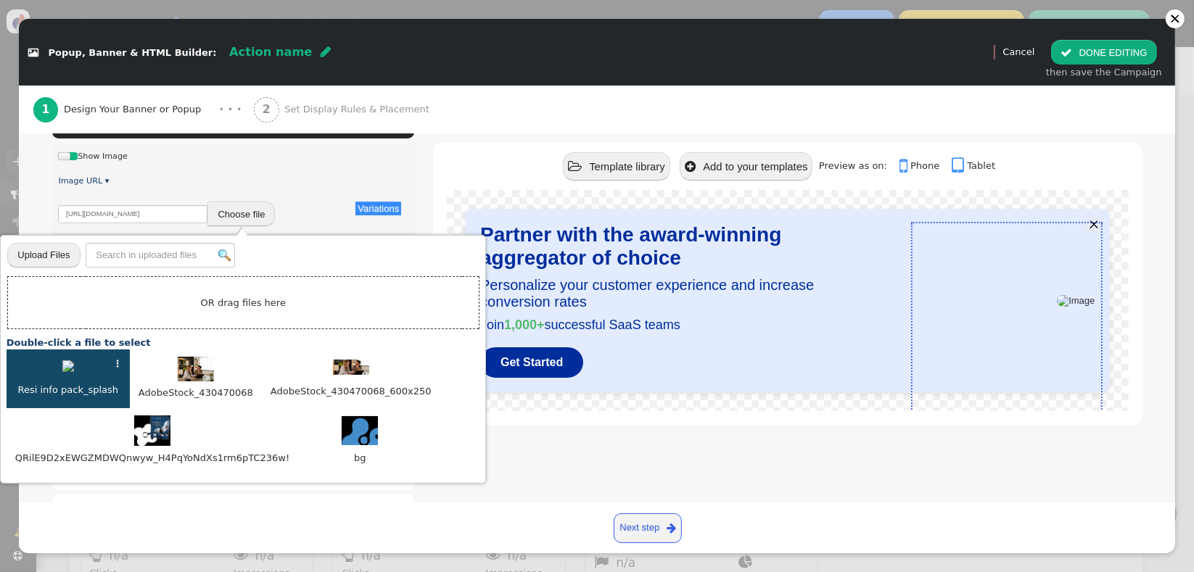
click at [118, 366] on div "⋮" at bounding box center [117, 364] width 9 height 15
click at [121, 438] on td "Delete (DELETE)" at bounding box center [127, 439] width 102 height 22
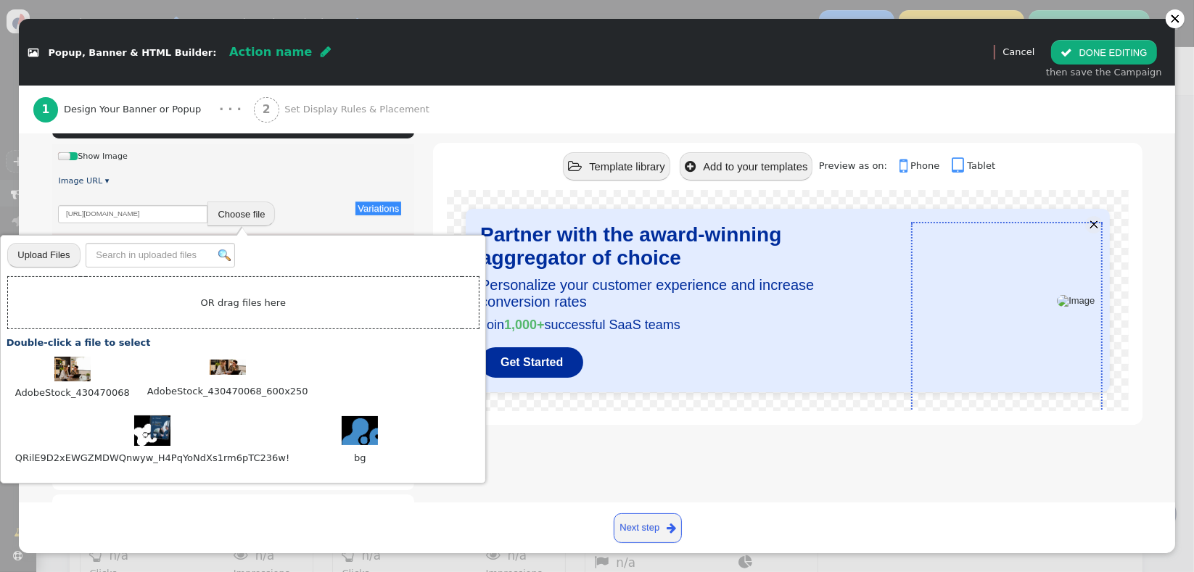
click at [251, 303] on td "OR drag files here" at bounding box center [243, 302] width 472 height 53
click at [54, 253] on input "file" at bounding box center [43, 255] width 73 height 26
type input "C:\fakepath\Resi info pack_splash_1.png"
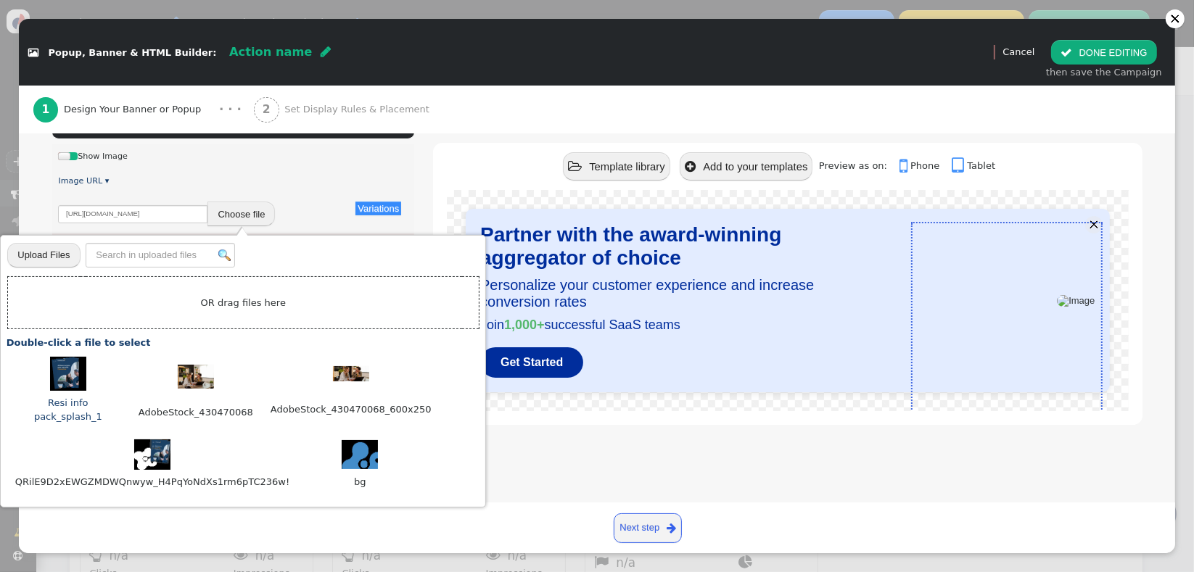
click at [76, 371] on img at bounding box center [68, 374] width 36 height 34
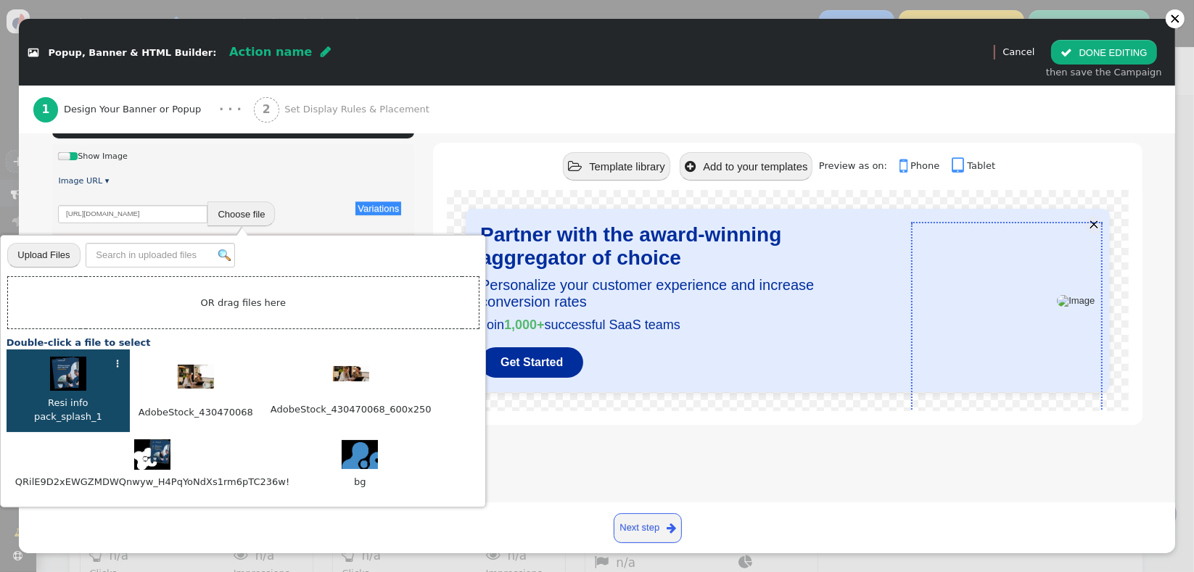
click at [84, 379] on img at bounding box center [68, 374] width 36 height 34
type input "https://cdn.personyze.com/upload/5753/dec4f78178f8c968.png"
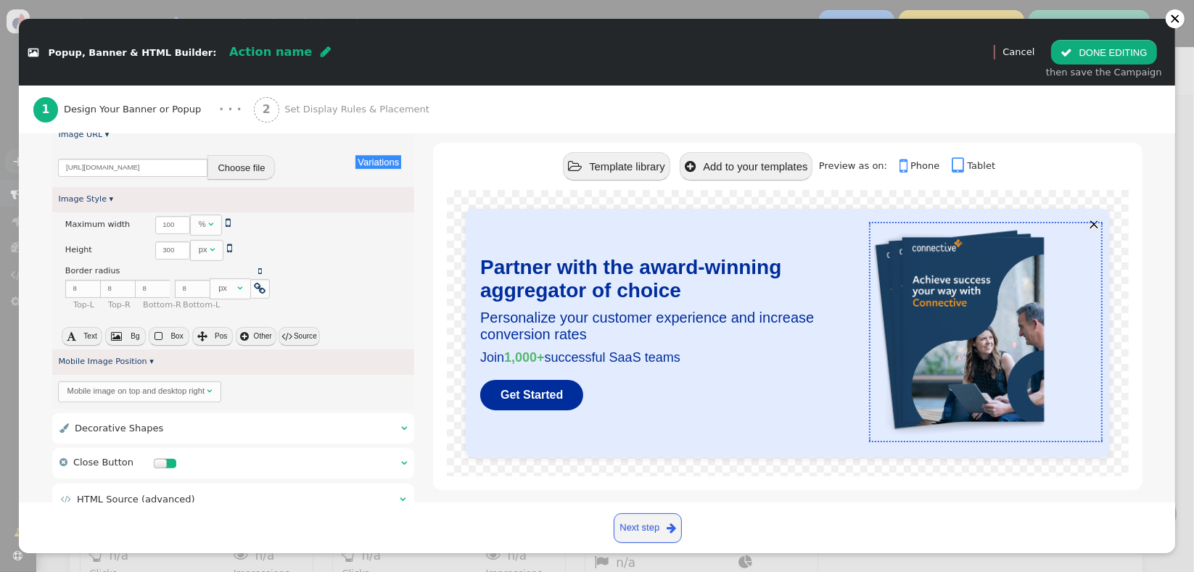
scroll to position [398, 0]
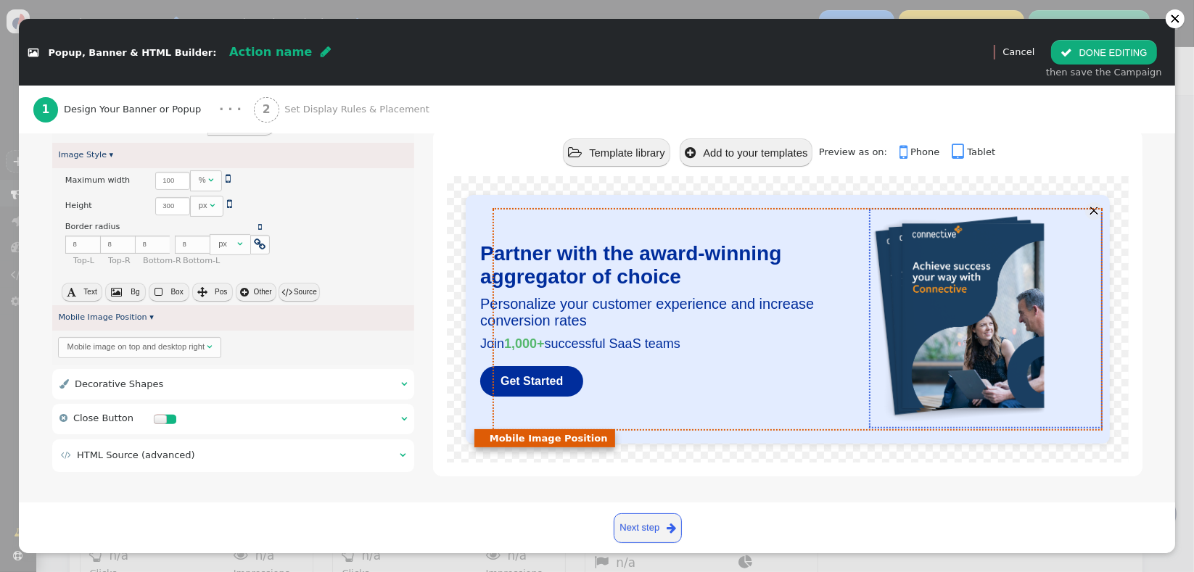
click at [560, 223] on div "Partner with the award-winning aggregator of choice Personalize your customer e…" at bounding box center [787, 320] width 614 height 220
click at [530, 224] on div "Partner with the award-winning aggregator of choice Personalize your customer e…" at bounding box center [787, 320] width 614 height 220
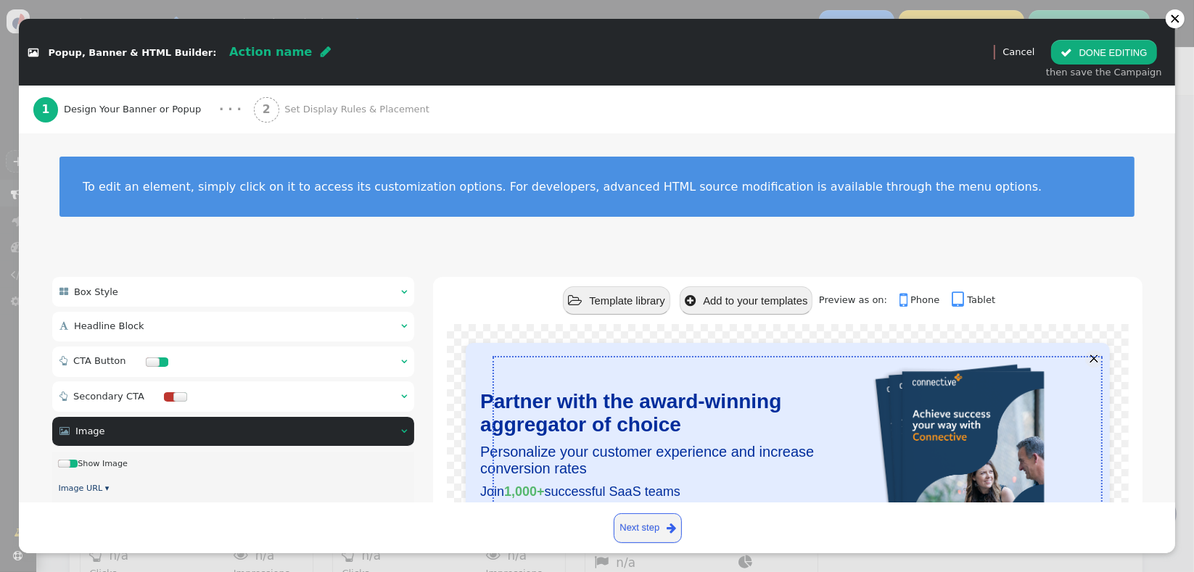
scroll to position [64, 0]
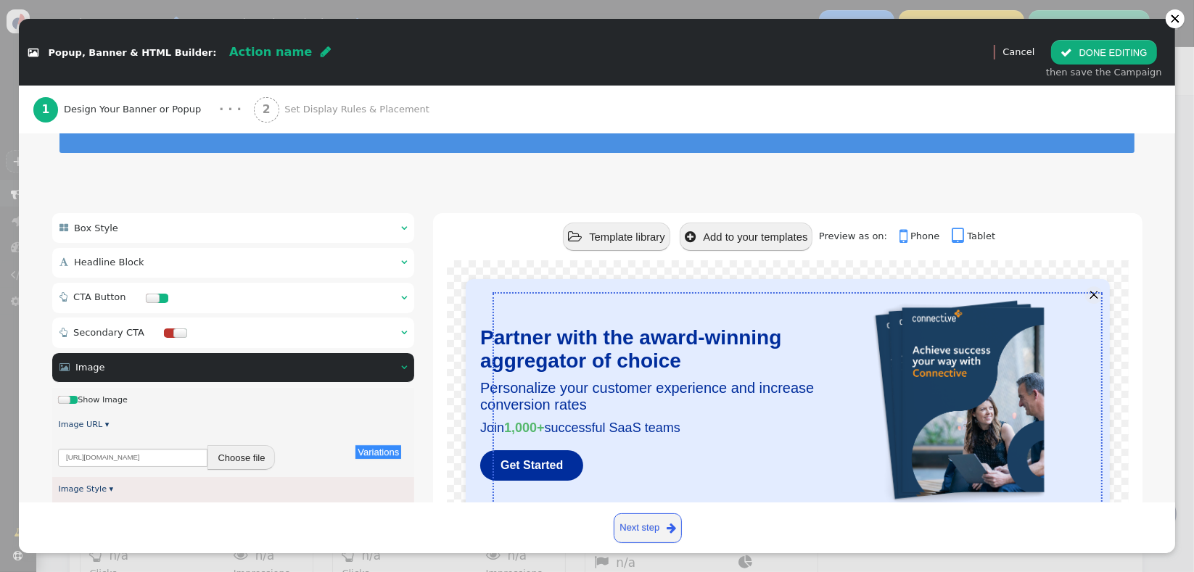
click at [334, 223] on div " Box Style  " at bounding box center [233, 228] width 363 height 30
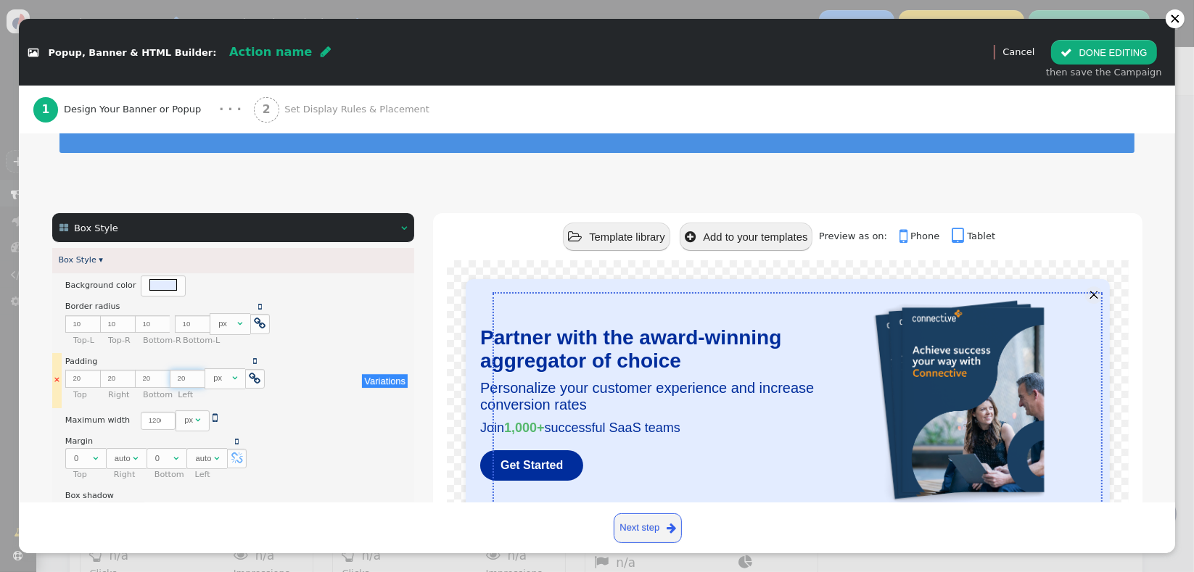
click at [180, 375] on input "20" at bounding box center [187, 379] width 35 height 18
type input "40"
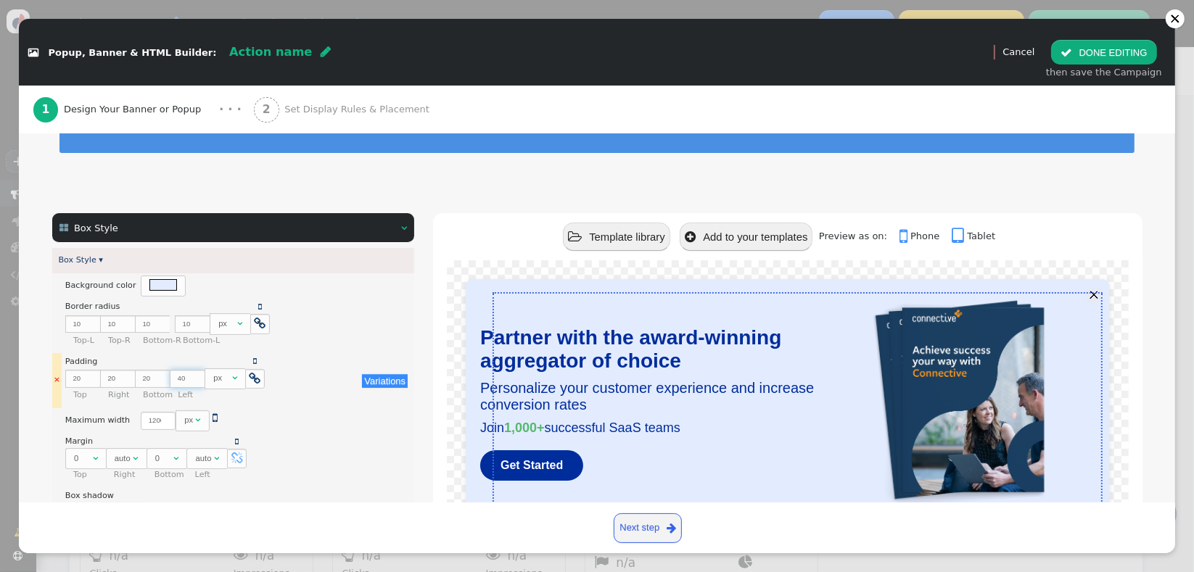
type input "40"
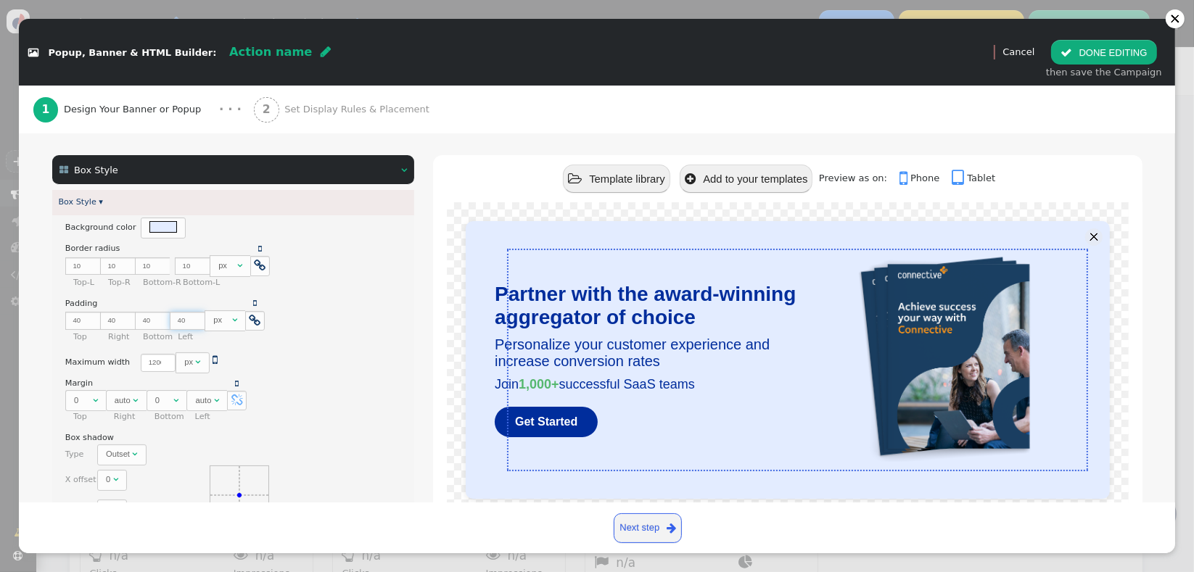
scroll to position [126, 0]
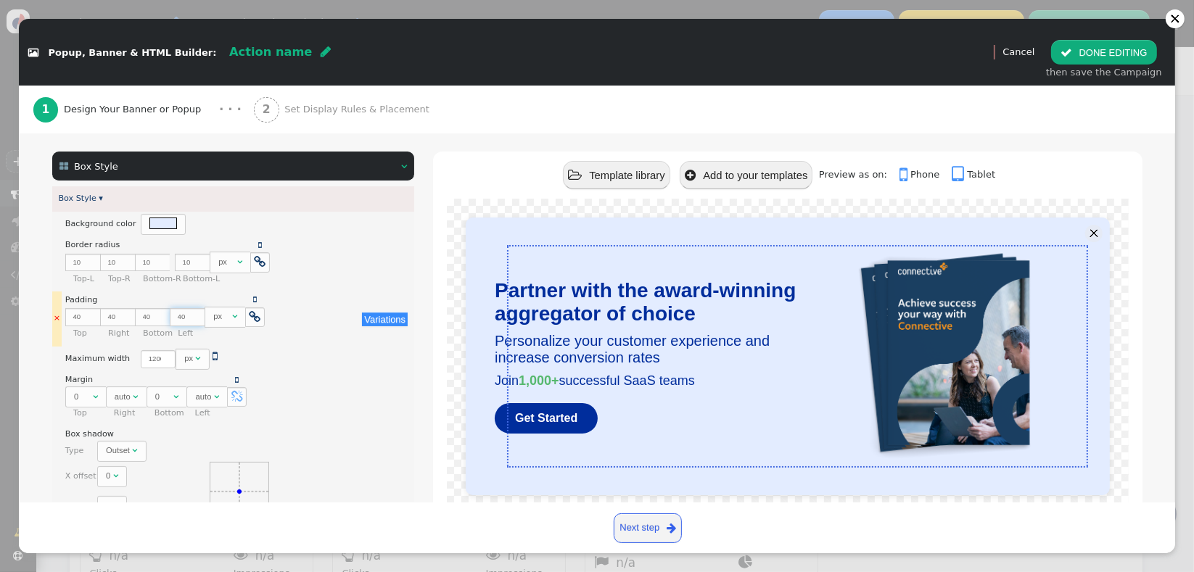
type input "40"
click at [251, 316] on span "" at bounding box center [255, 317] width 12 height 12
click at [77, 318] on input "40" at bounding box center [82, 317] width 35 height 18
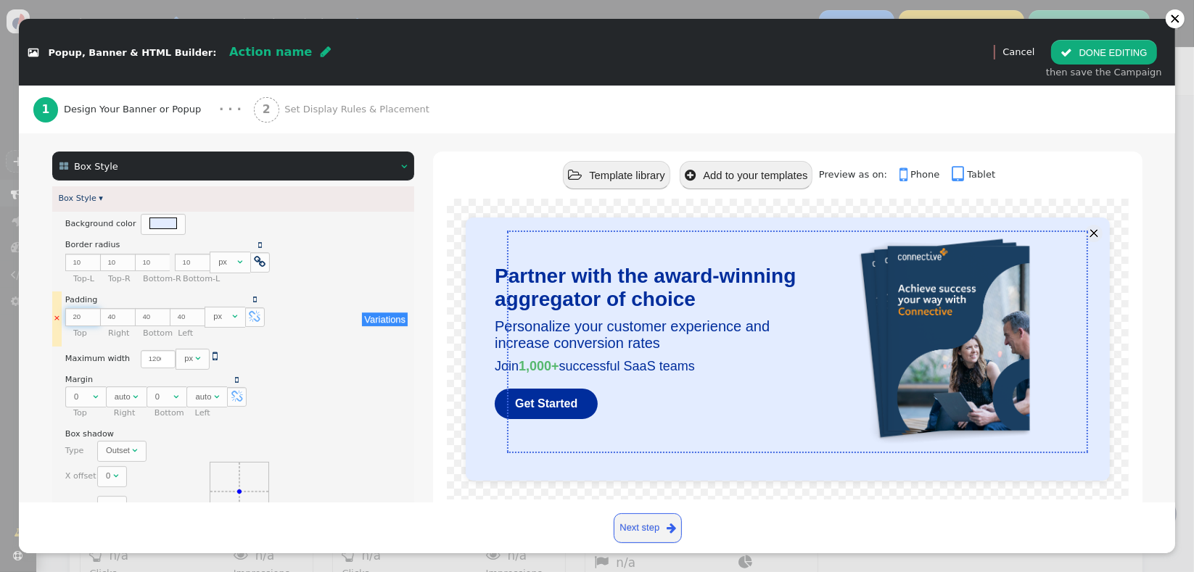
type input "20"
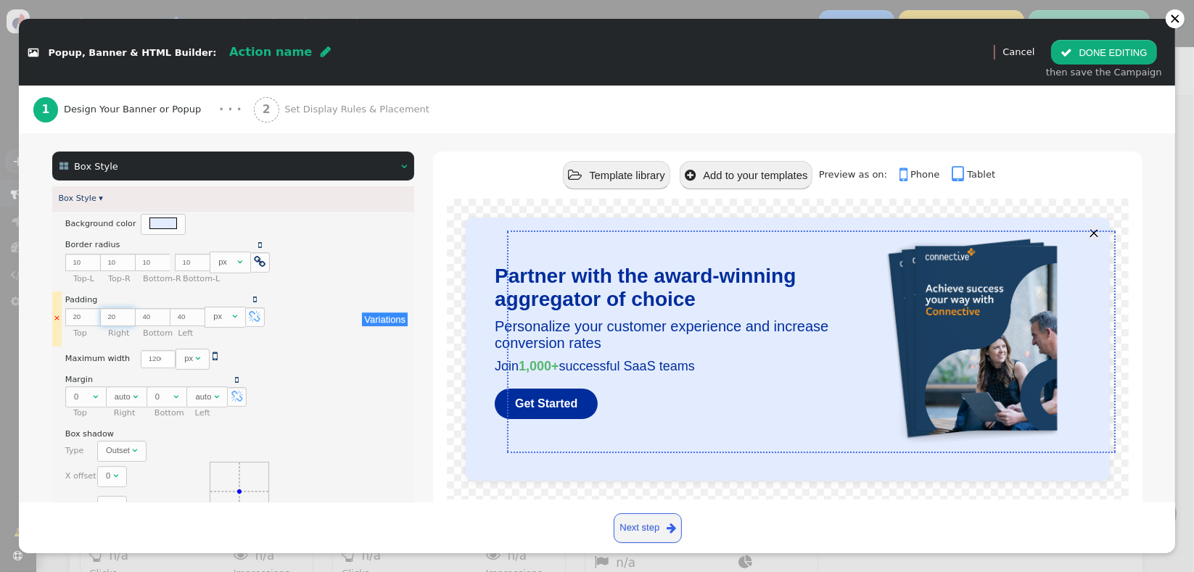
type input "20"
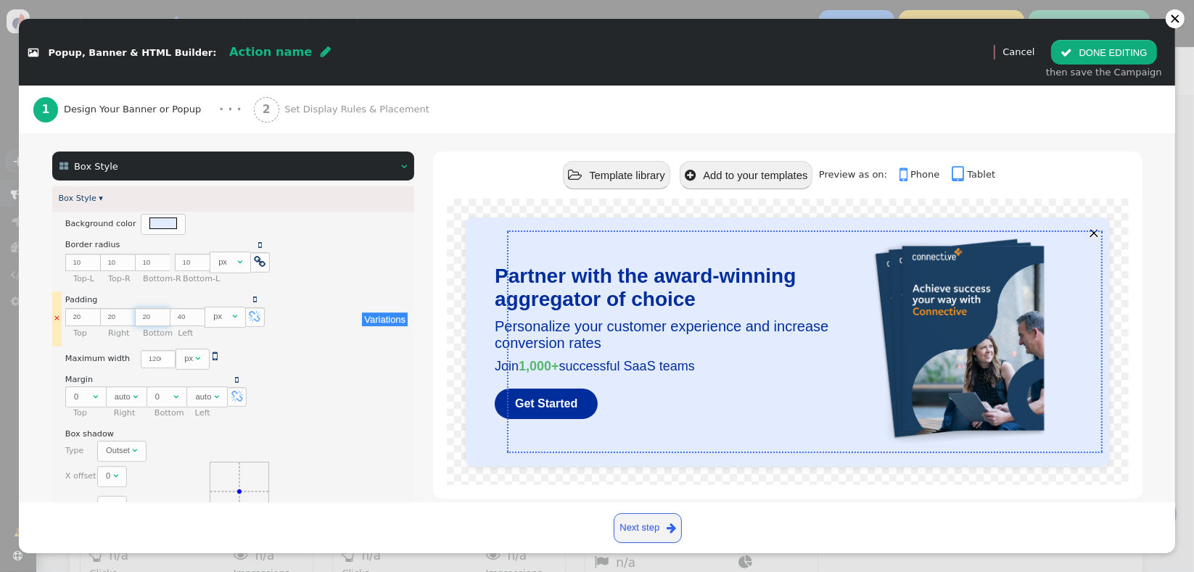
type input "20"
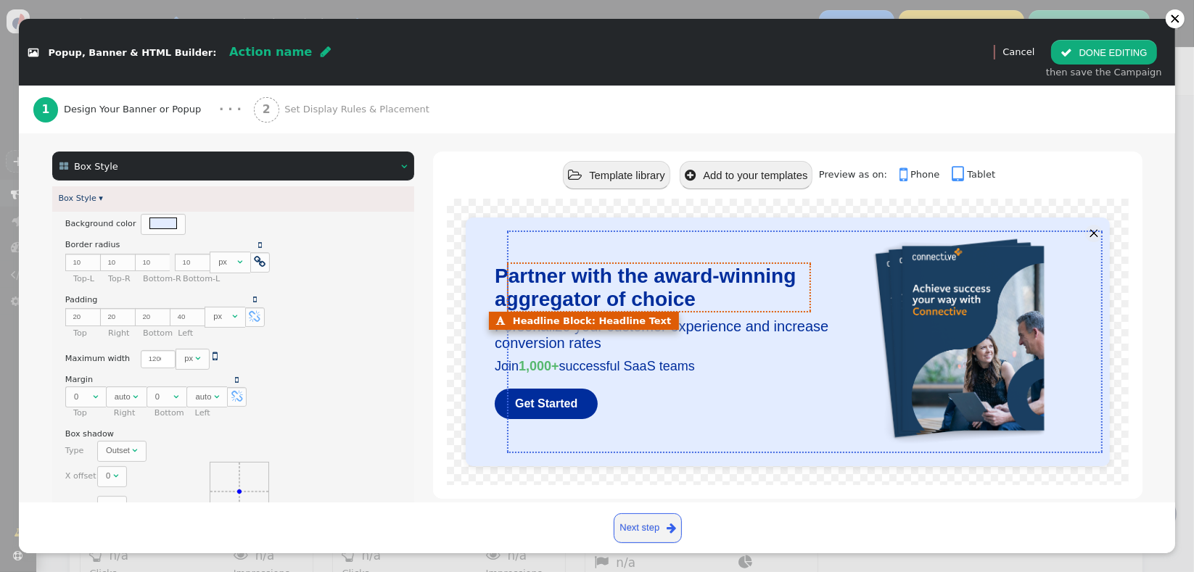
drag, startPoint x: 692, startPoint y: 273, endPoint x: 664, endPoint y: 299, distance: 38.5
click at [692, 273] on span "Partner with the award-winning aggregator of choice" at bounding box center [645, 288] width 301 height 46
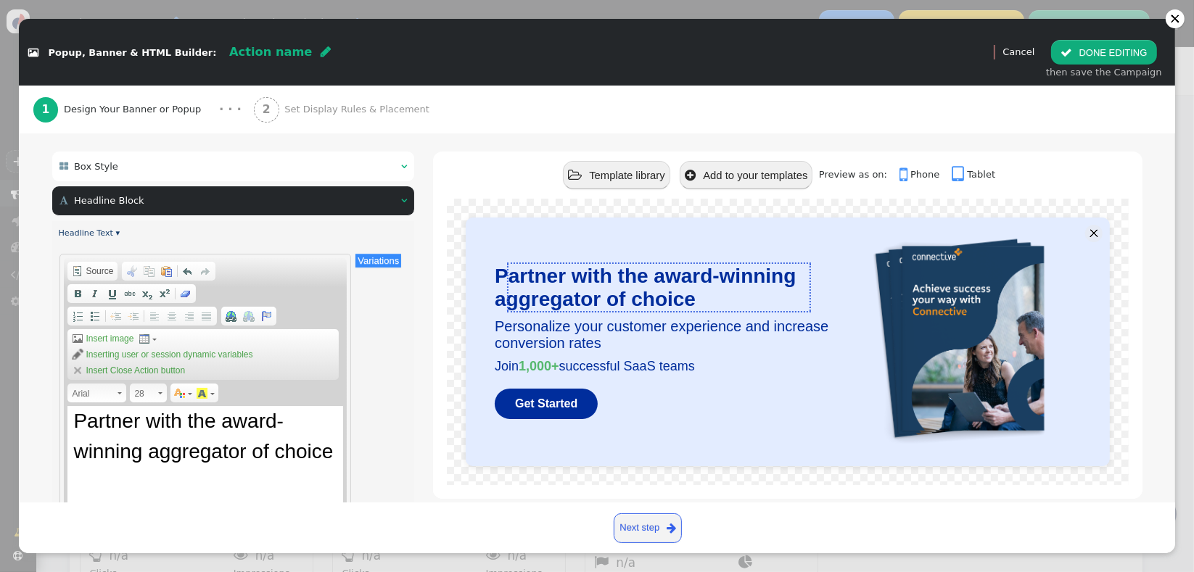
click at [268, 437] on div "Partner with the award-winning aggregator of choice" at bounding box center [205, 478] width 276 height 145
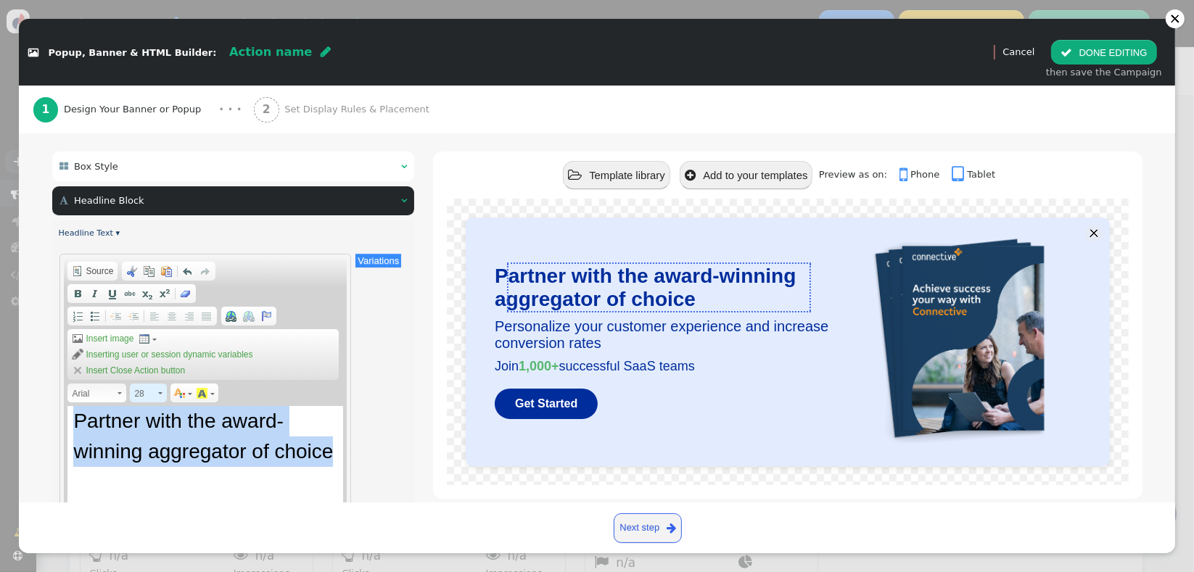
click at [142, 392] on span "28" at bounding box center [145, 393] width 22 height 17
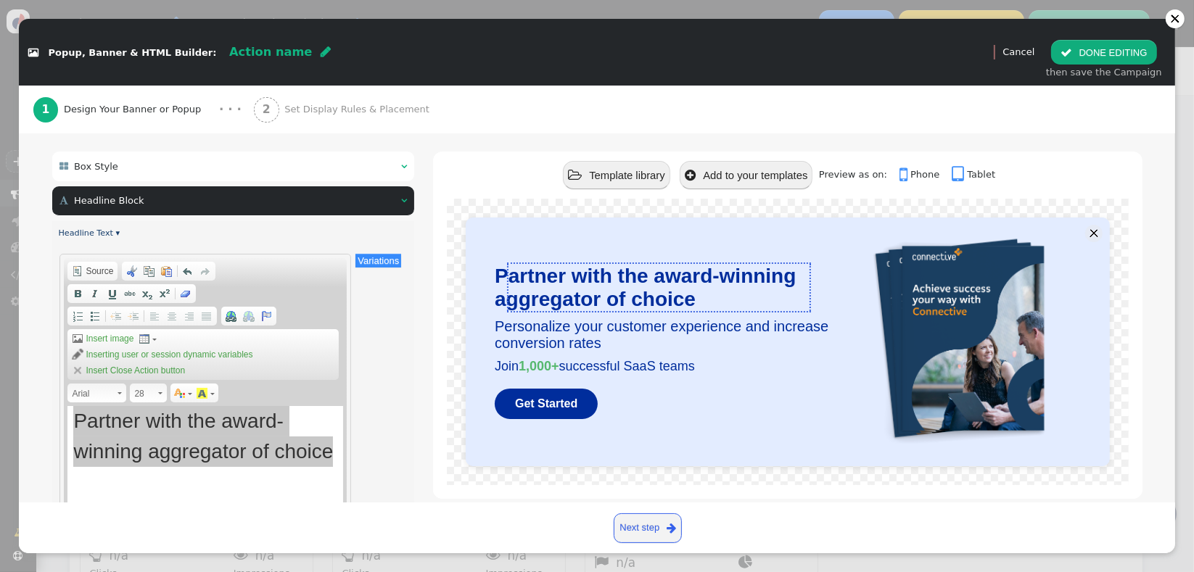
scroll to position [197, 0]
click at [141, 393] on span "28" at bounding box center [145, 393] width 22 height 17
click at [161, 393] on span at bounding box center [160, 393] width 4 height 2
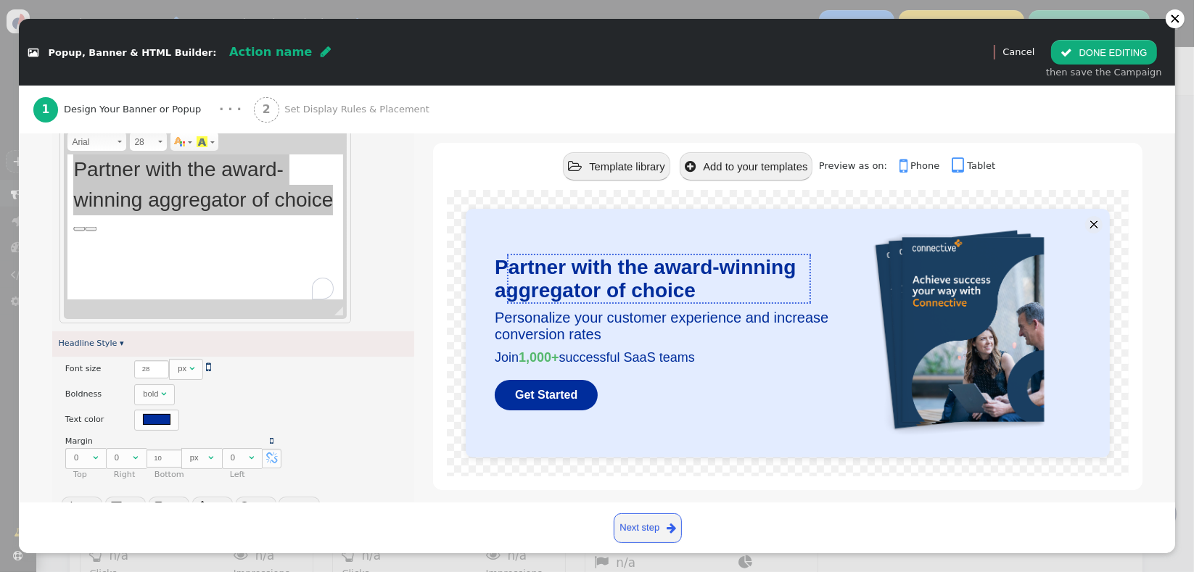
scroll to position [318, 0]
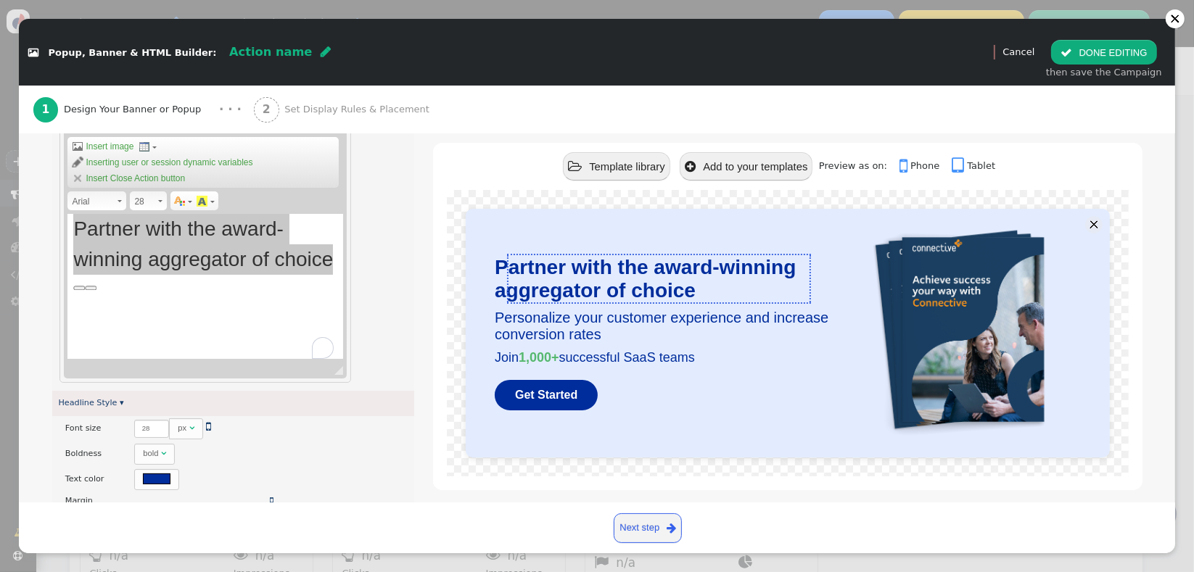
click at [159, 200] on span at bounding box center [160, 201] width 4 height 2
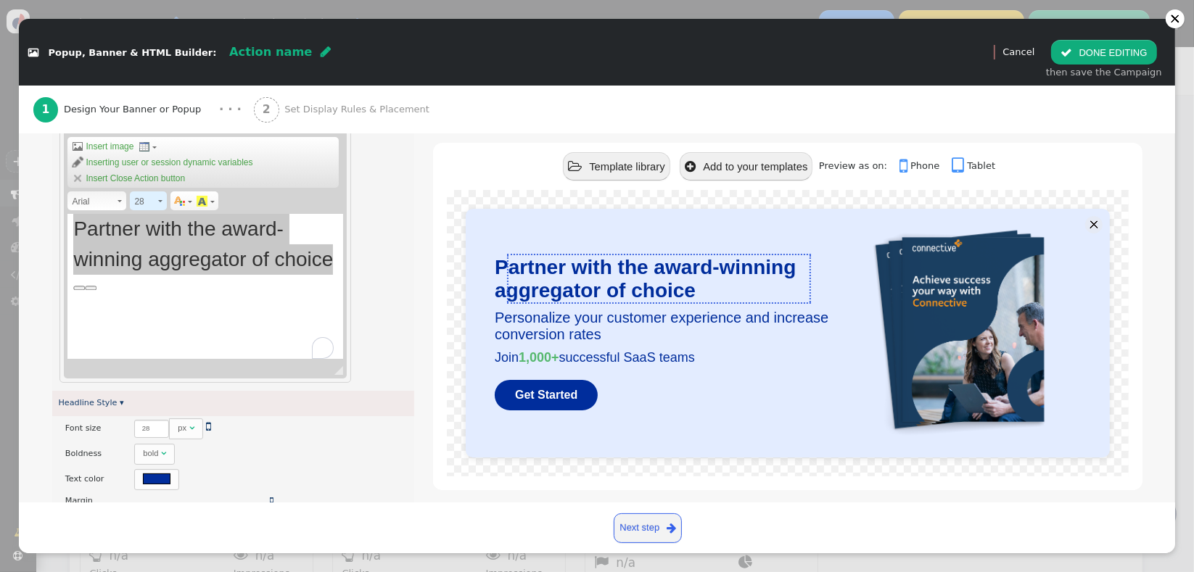
scroll to position [0, 0]
click at [135, 208] on span "28" at bounding box center [145, 201] width 22 height 17
click at [178, 206] on link "Text Color" at bounding box center [183, 201] width 22 height 16
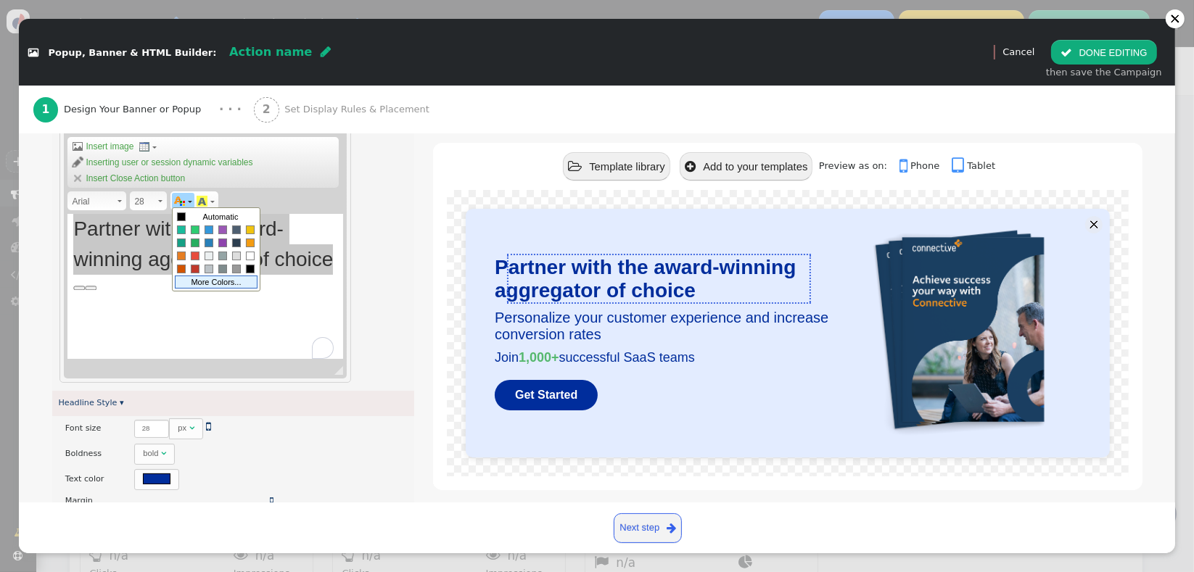
click at [230, 279] on link "More Colors..." at bounding box center [216, 282] width 83 height 13
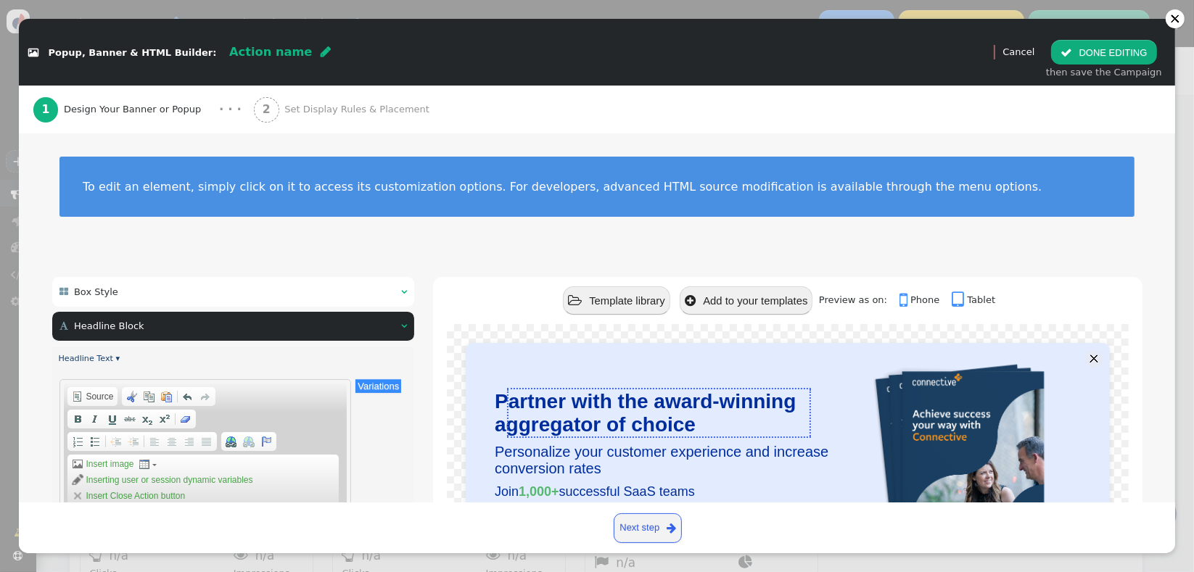
scroll to position [242, 0]
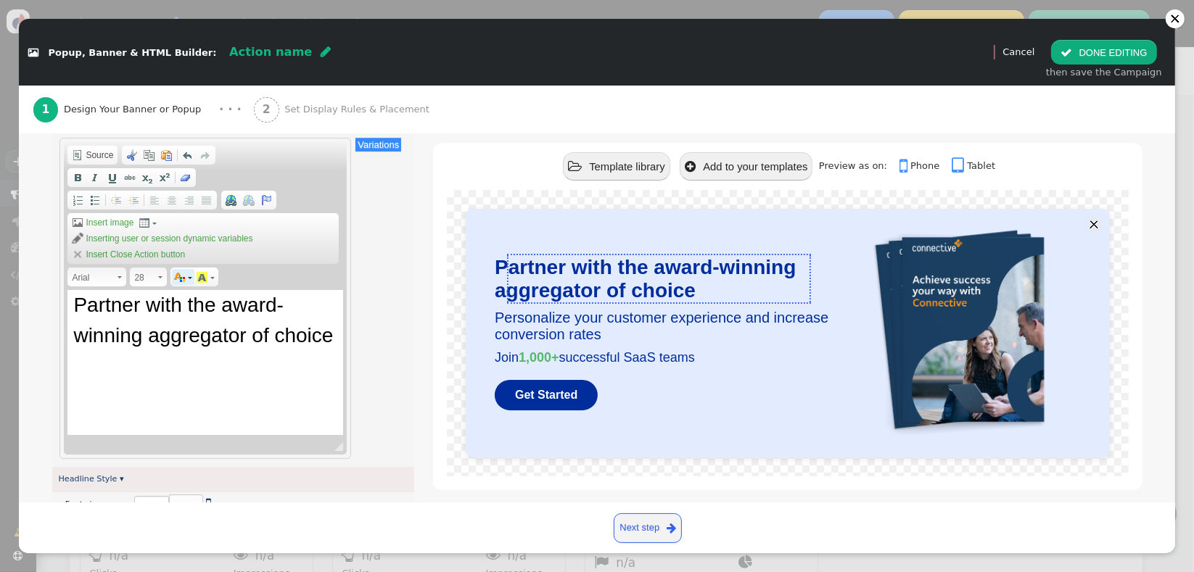
click at [187, 276] on link "Text Color" at bounding box center [183, 277] width 22 height 16
click at [190, 279] on span at bounding box center [190, 279] width 4 height 4
click at [188, 277] on span at bounding box center [190, 279] width 4 height 4
click at [212, 416] on div "Partner with the award-winning aggregator of choice" at bounding box center [205, 362] width 276 height 145
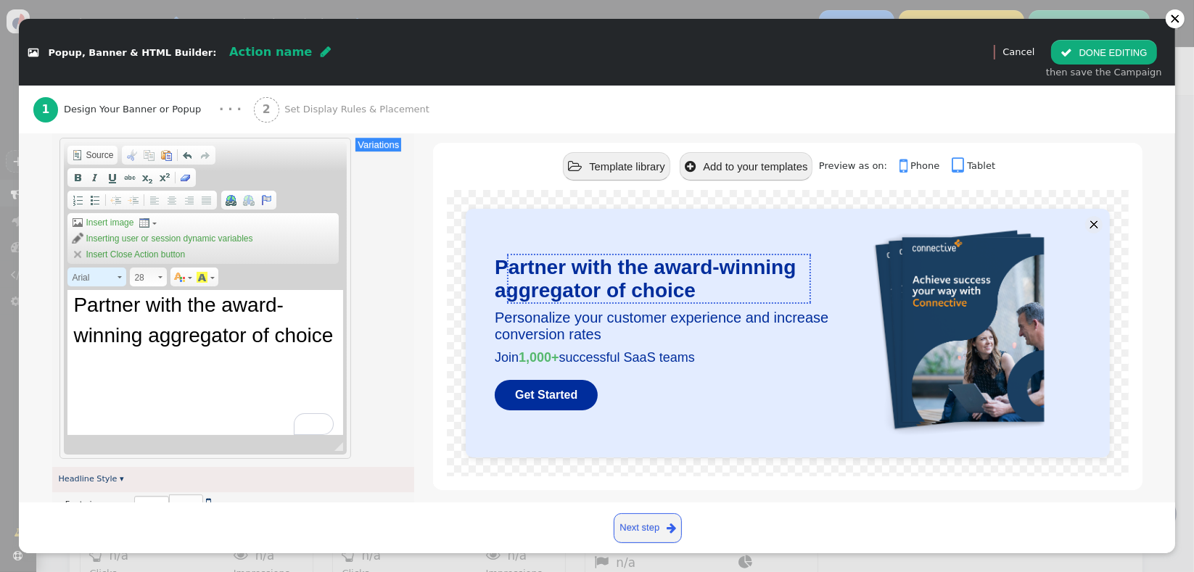
click at [113, 278] on span "Arial" at bounding box center [94, 277] width 44 height 17
click at [80, 276] on span "Arial" at bounding box center [94, 277] width 44 height 17
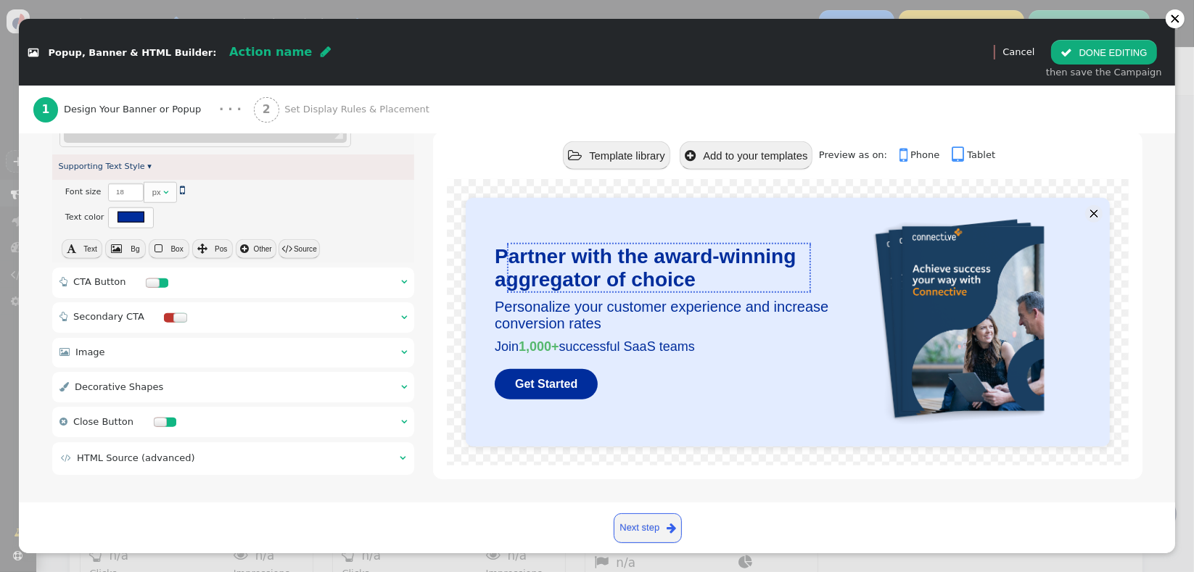
scroll to position [1178, 0]
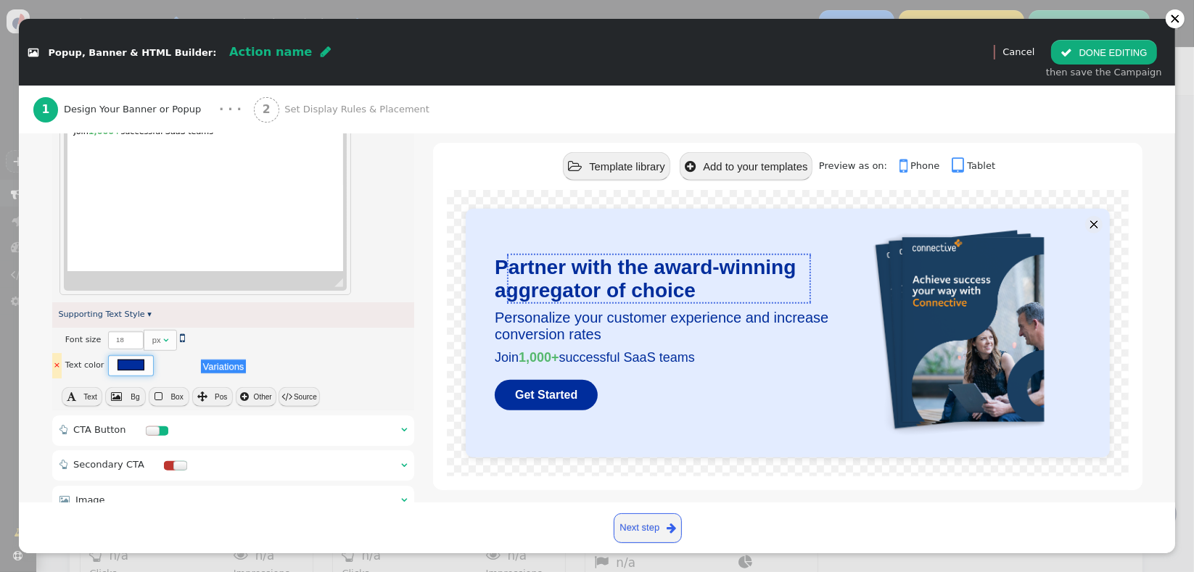
click at [124, 360] on div at bounding box center [132, 365] width 28 height 11
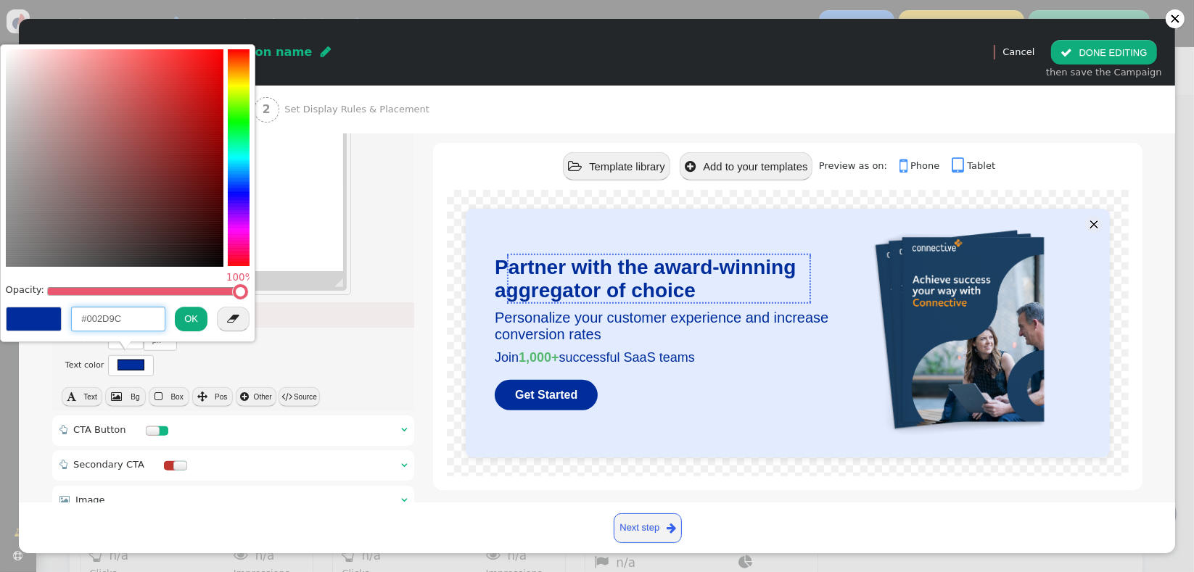
click at [117, 318] on input "#002D9C" at bounding box center [118, 319] width 94 height 25
paste input "1e4164"
type input "#1e4164"
click at [196, 323] on button "OK" at bounding box center [191, 319] width 33 height 25
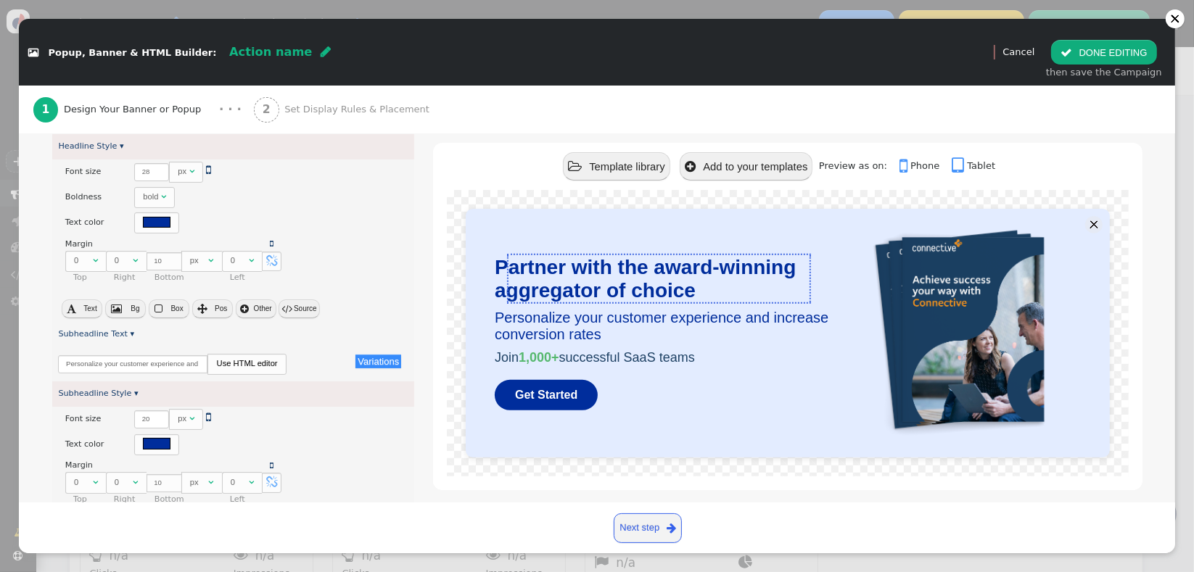
scroll to position [571, 0]
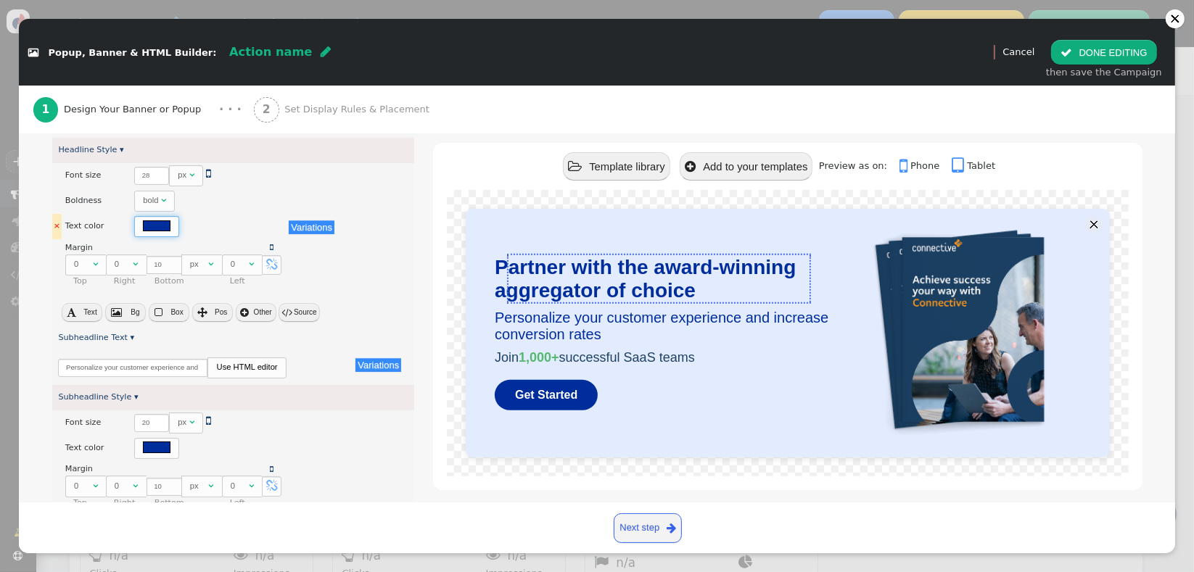
click at [154, 221] on div at bounding box center [157, 226] width 28 height 11
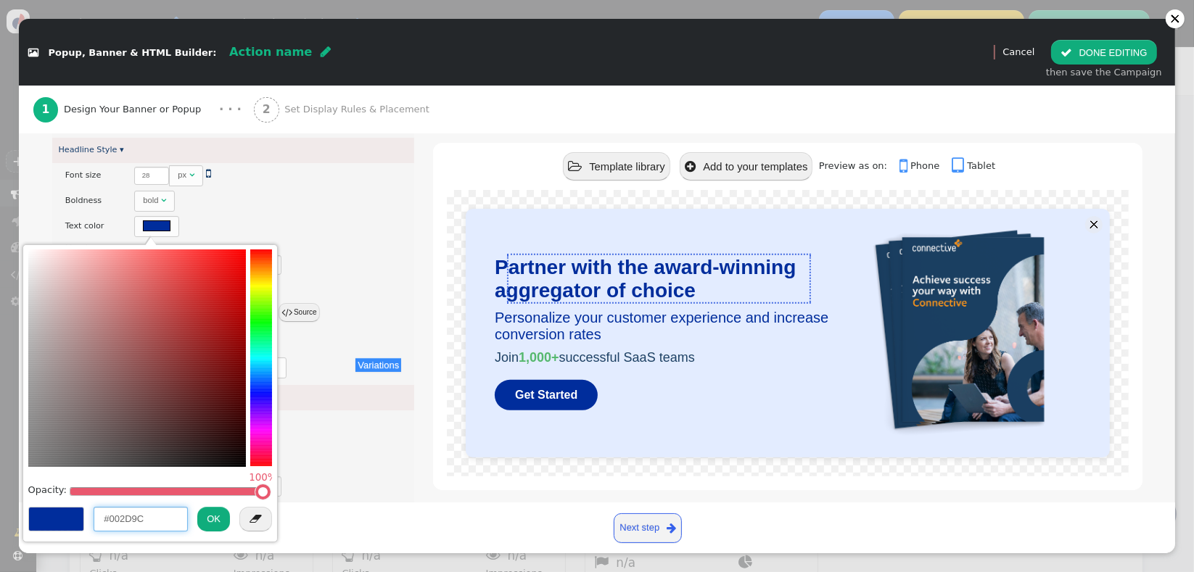
click at [117, 514] on input "#002D9C" at bounding box center [141, 519] width 94 height 25
paste input "1e4164"
type input "#1e4164"
click at [202, 522] on button "OK" at bounding box center [213, 519] width 33 height 25
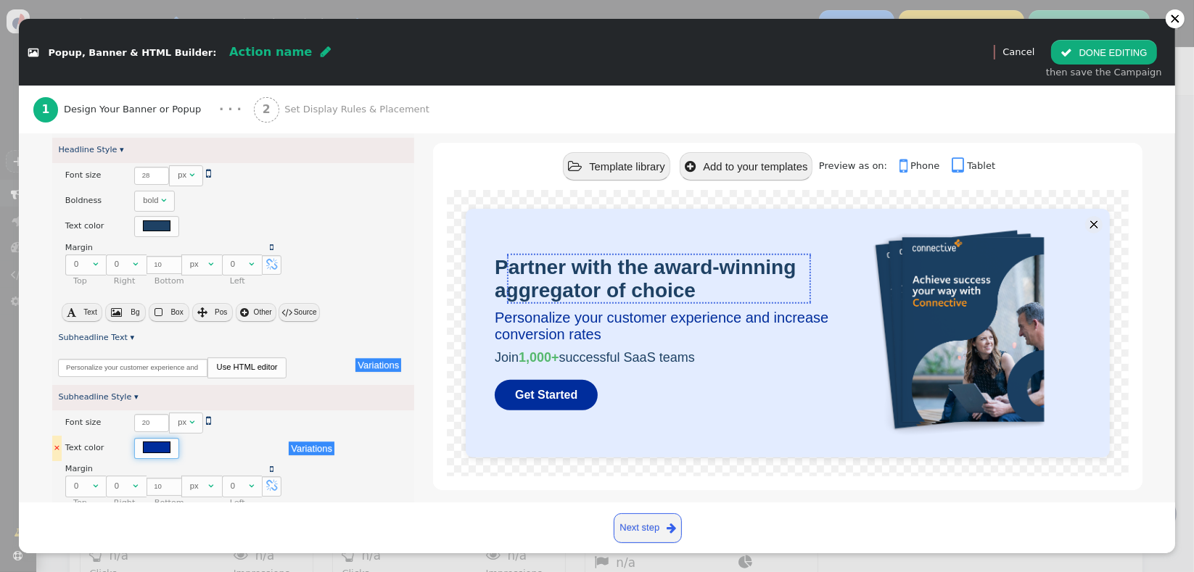
click at [147, 450] on div at bounding box center [156, 448] width 45 height 21
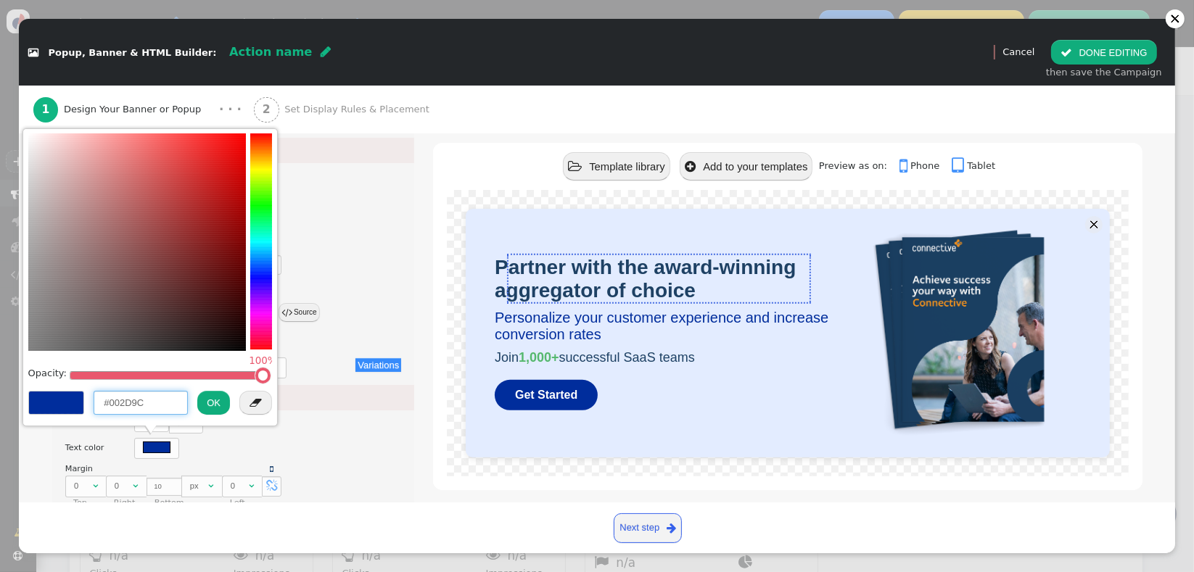
click at [133, 406] on input "#002D9C" at bounding box center [141, 403] width 94 height 25
paste input "1e4164"
type input "#1e4164"
click at [205, 403] on button "OK" at bounding box center [213, 403] width 33 height 25
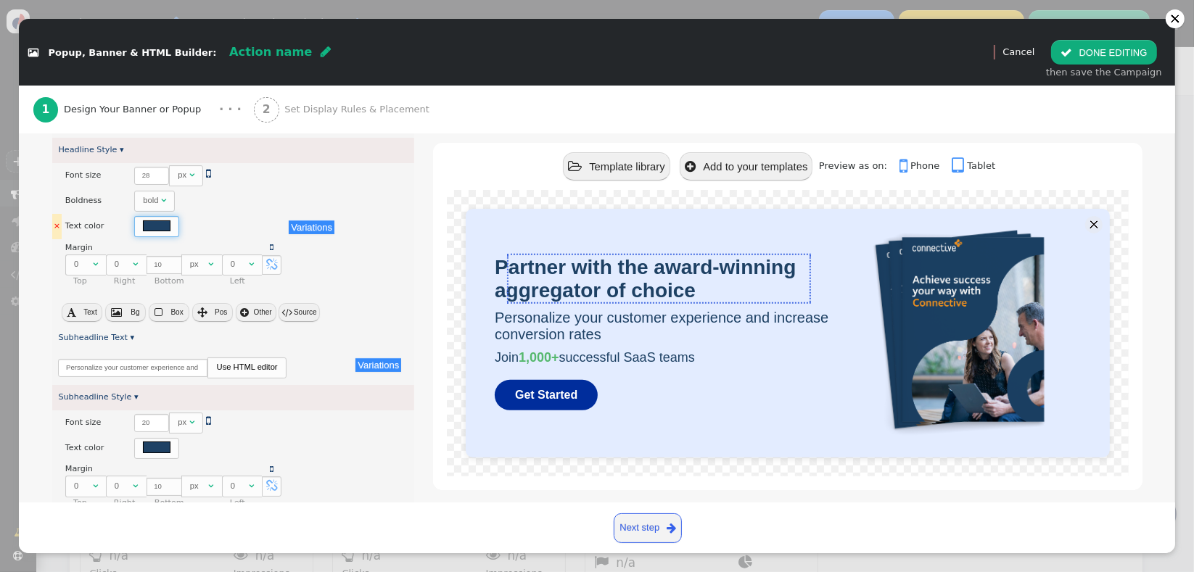
click at [135, 226] on div at bounding box center [156, 226] width 45 height 21
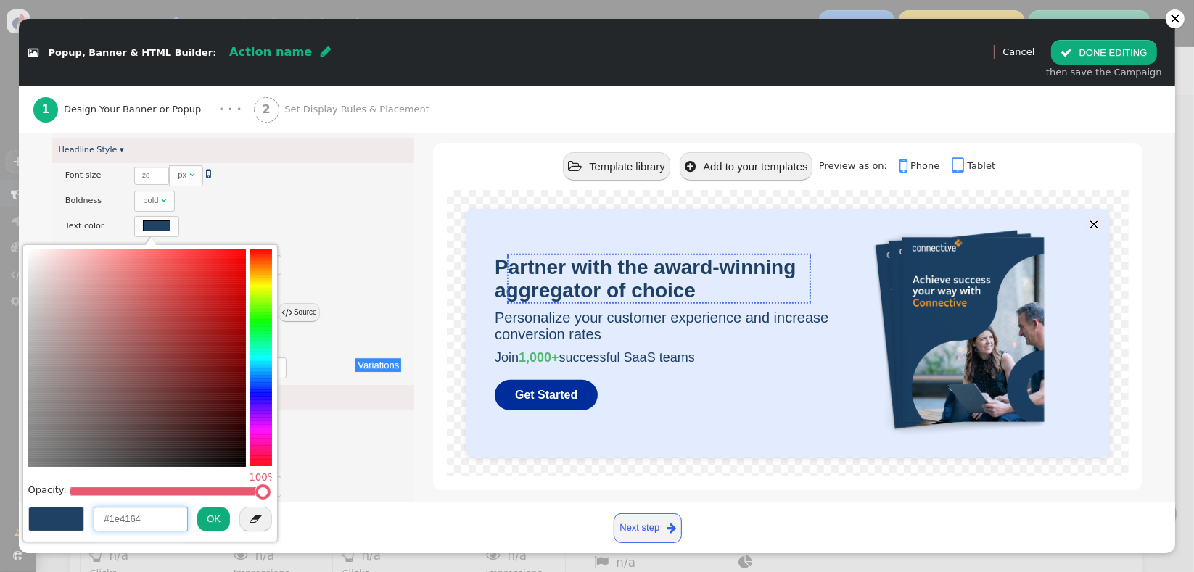
click at [135, 519] on input "#1e4164" at bounding box center [141, 519] width 94 height 25
click at [213, 517] on button "OK" at bounding box center [213, 519] width 33 height 25
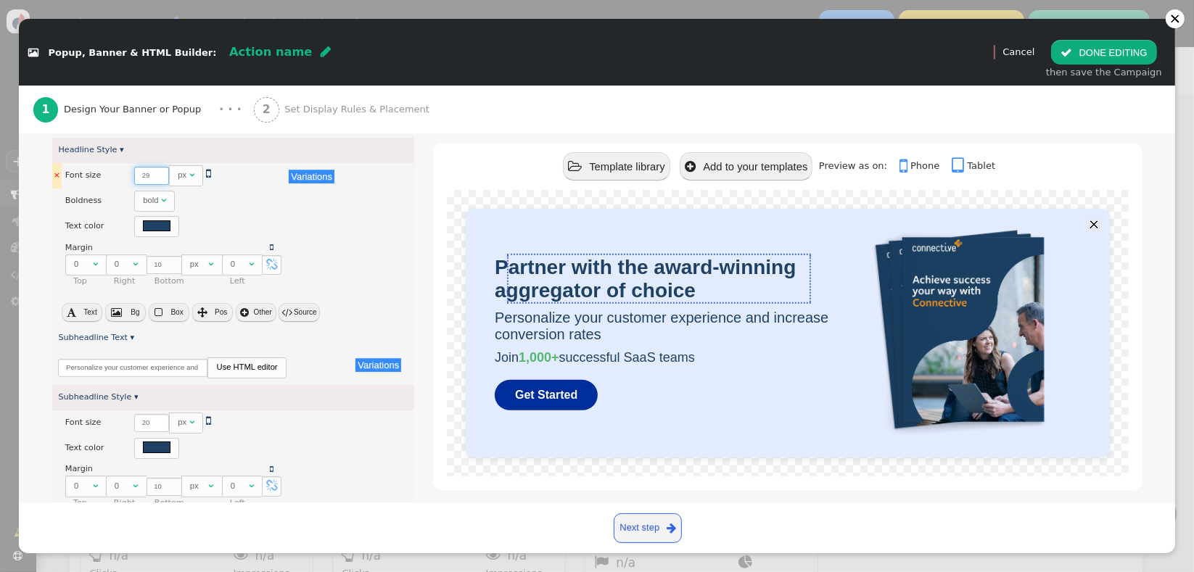
click at [149, 171] on input "29" at bounding box center [151, 176] width 35 height 18
type input "26"
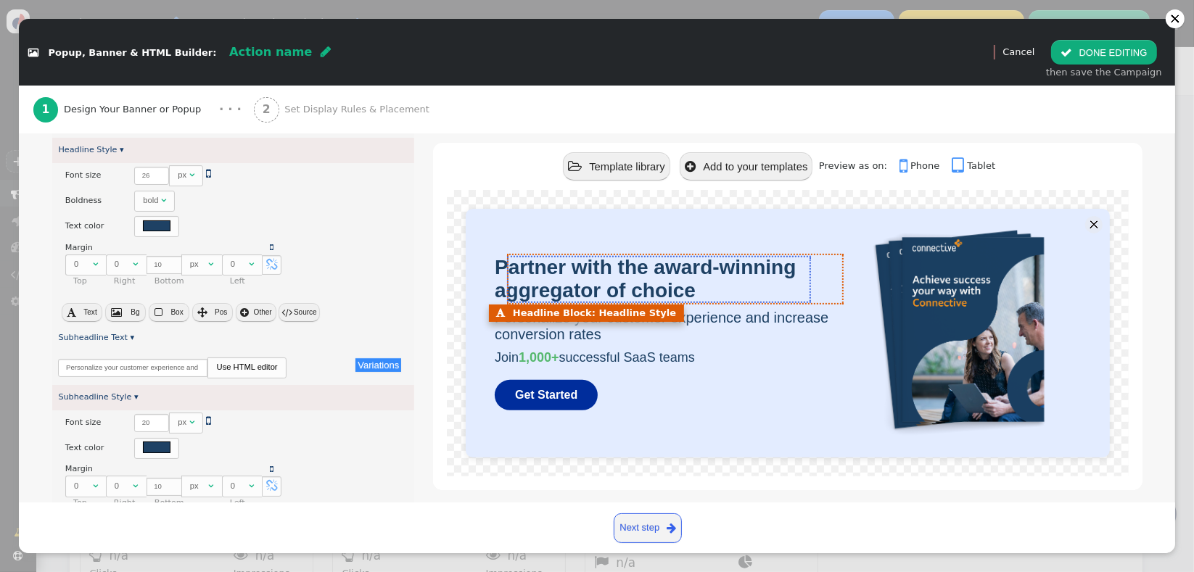
click at [818, 287] on div "Partner with the award-winning aggregator of choice" at bounding box center [664, 279] width 338 height 46
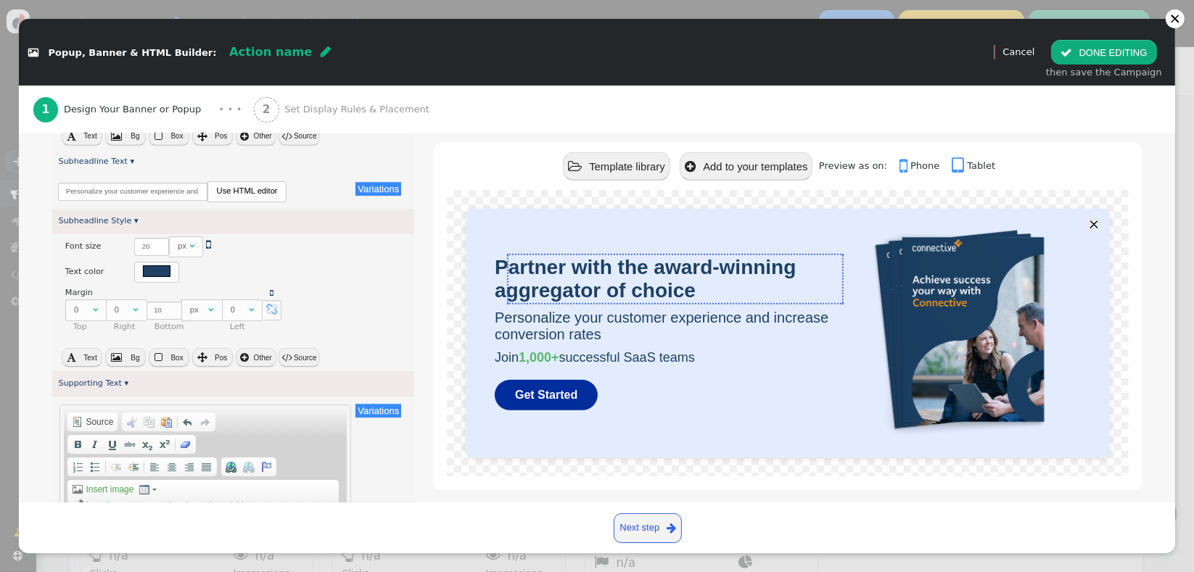
scroll to position [711, 0]
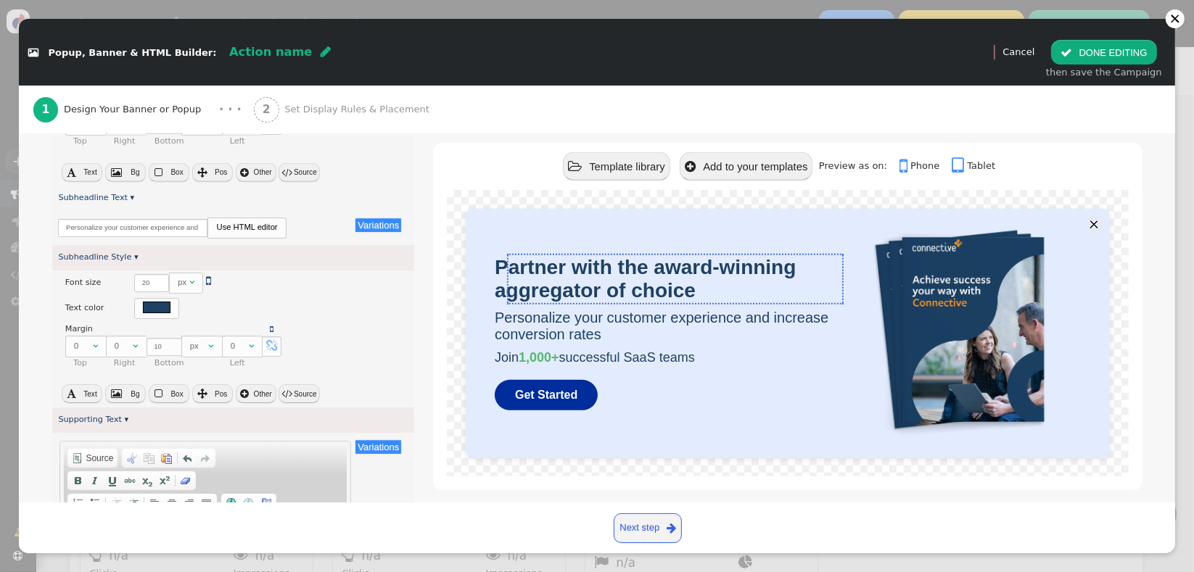
click at [531, 319] on font "Personalize your customer experience and increase conversion rates" at bounding box center [662, 326] width 334 height 33
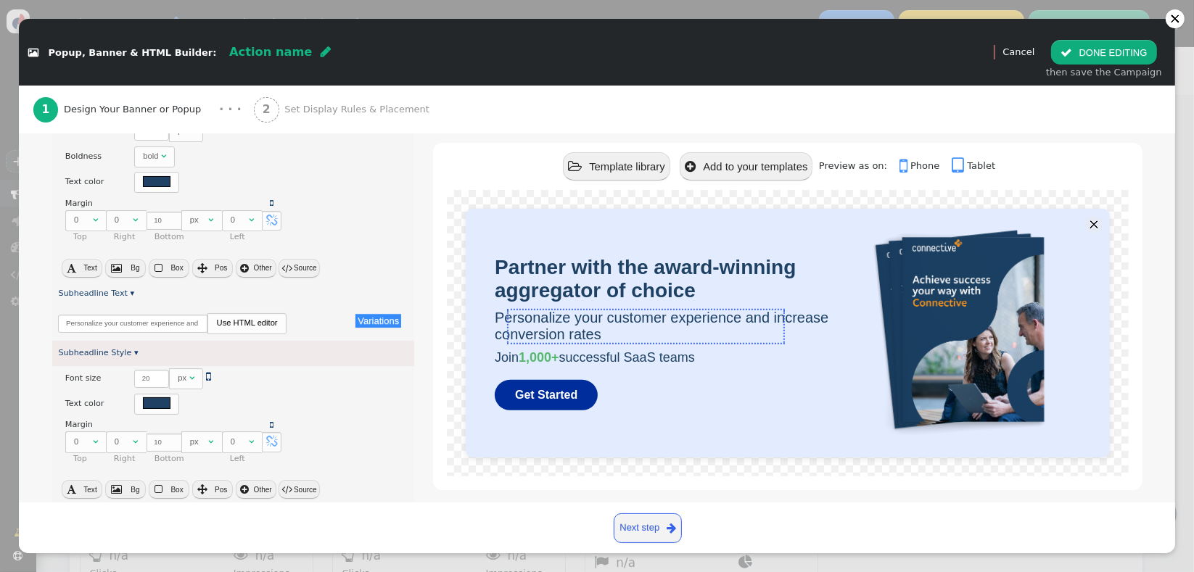
scroll to position [651, 0]
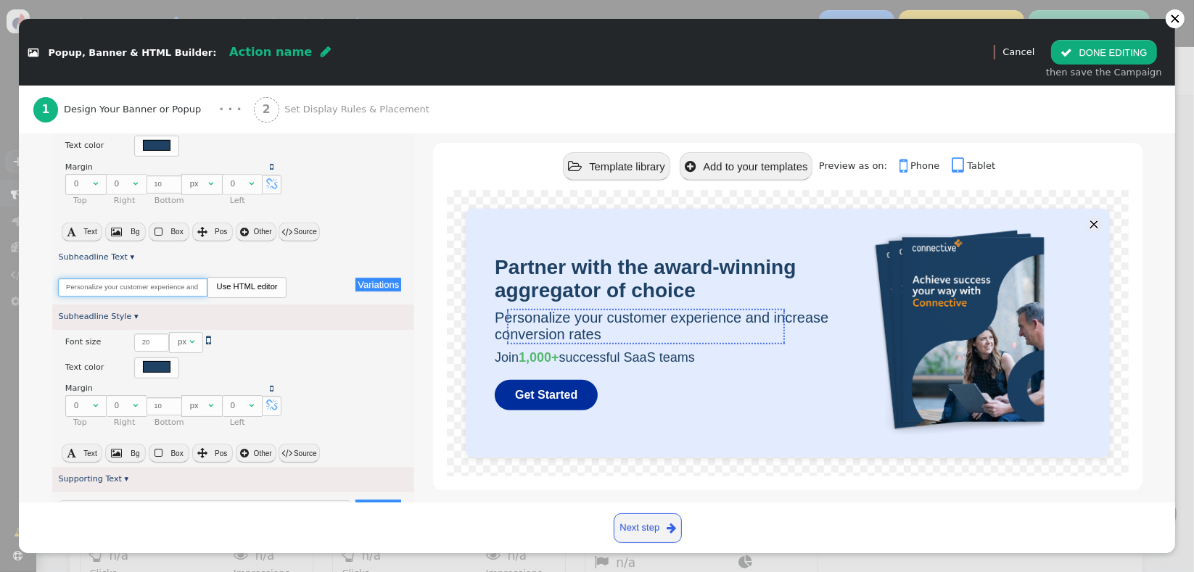
click at [141, 286] on input "Personalize your customer experience and increase conversion rates" at bounding box center [132, 288] width 149 height 18
paste input "Scale your business with with market-leading tech, diverse lending options, exp…"
type input "Scale your business with with market-leading tech, diverse lending options, exp…"
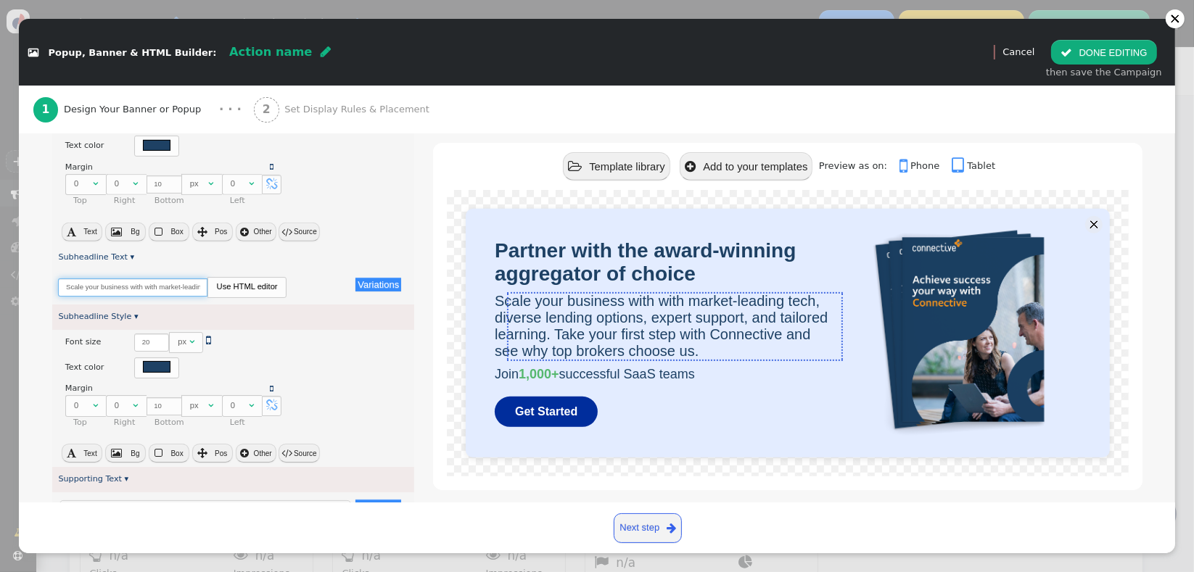
scroll to position [0, 440]
click at [185, 290] on input "Scale your business with with market-leading tech, diverse lending options, exp…" at bounding box center [132, 288] width 149 height 18
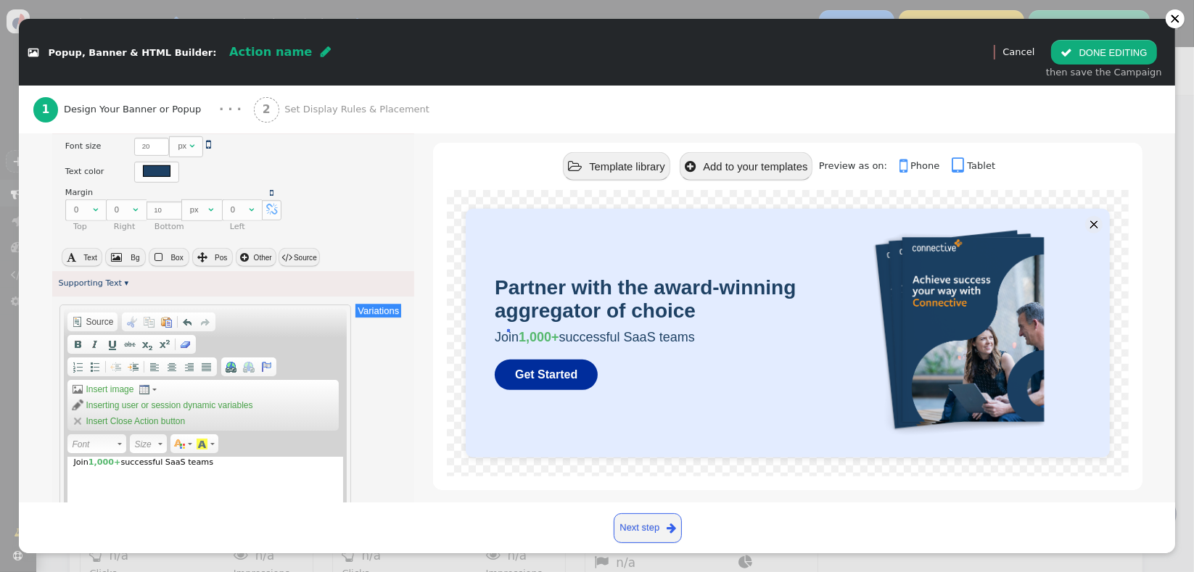
scroll to position [917, 0]
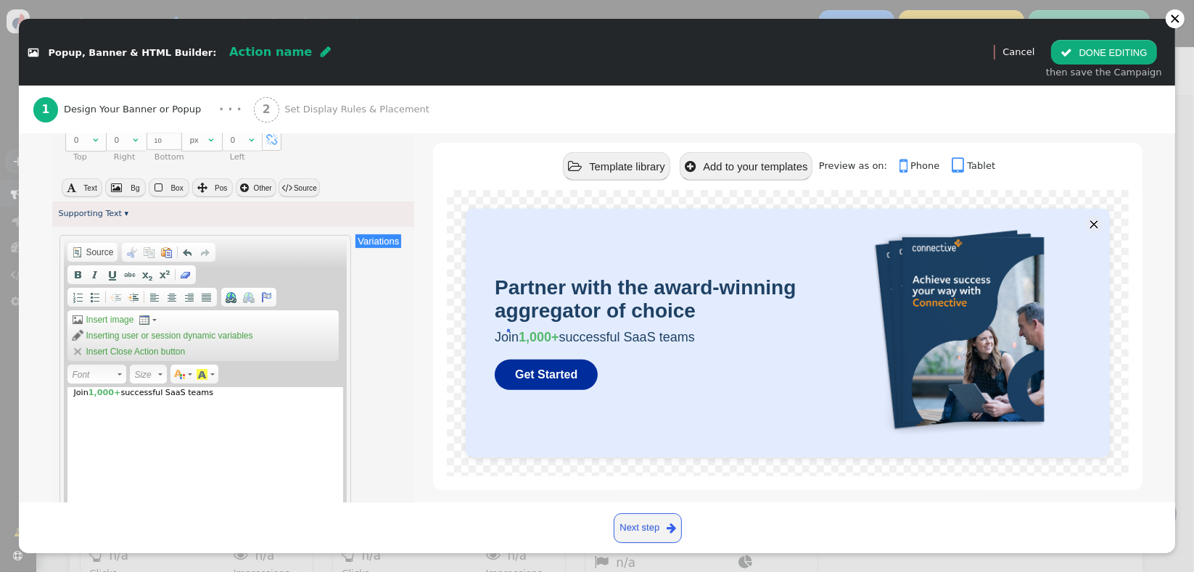
click at [291, 431] on div "Join 1,000+ successful SaaS teams" at bounding box center [205, 459] width 276 height 145
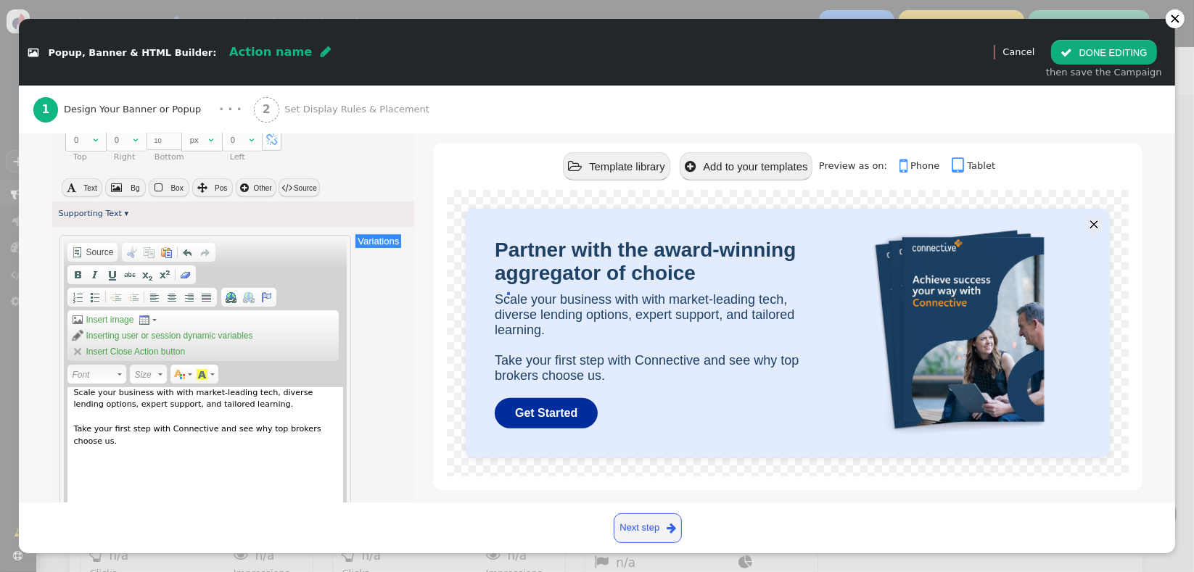
click at [293, 449] on div "Scale your business with with market-leading tech, diverse lending options, exp…" at bounding box center [205, 459] width 276 height 145
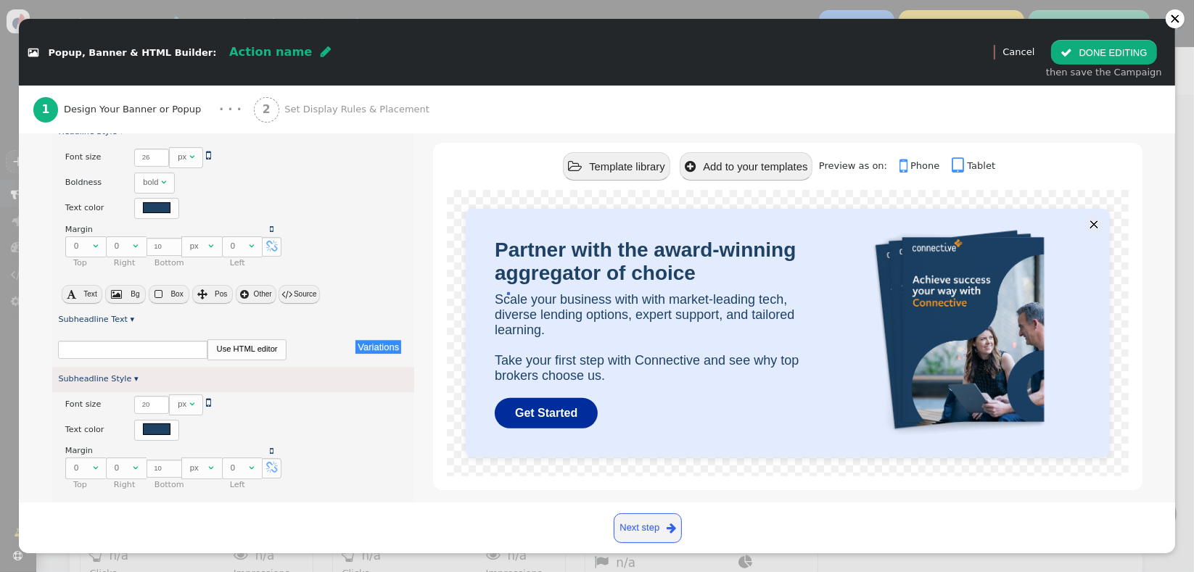
click at [65, 326] on div "Subheadline Text ▾" at bounding box center [233, 320] width 363 height 25
click at [114, 315] on link "Subheadline Text ▾" at bounding box center [96, 319] width 76 height 9
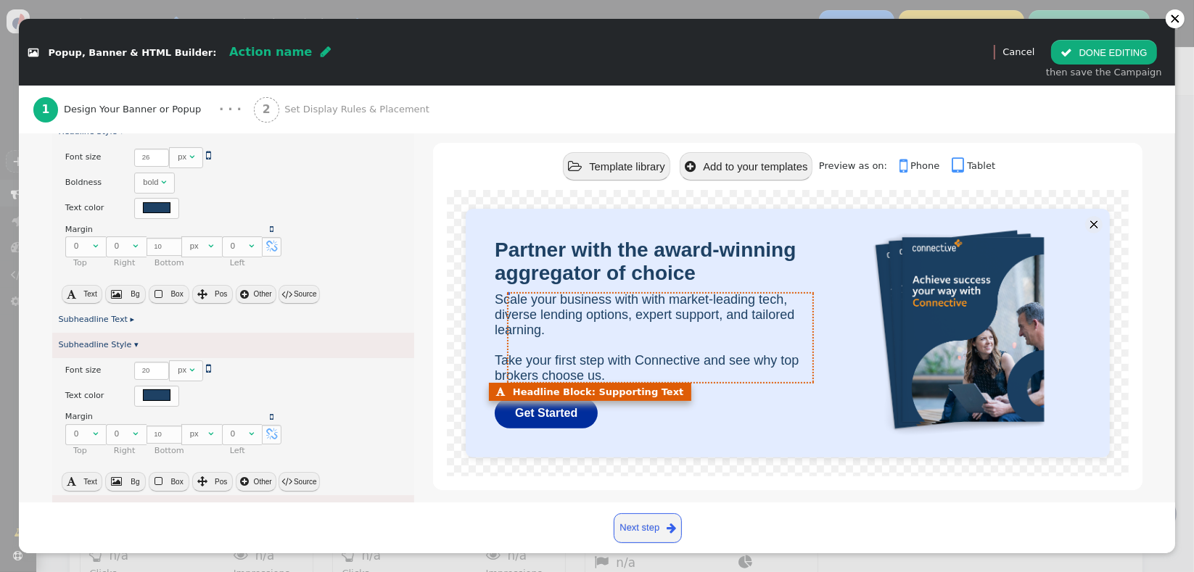
click at [533, 299] on font "Scale your business with with market-leading tech, diverse lending options, exp…" at bounding box center [647, 337] width 304 height 91
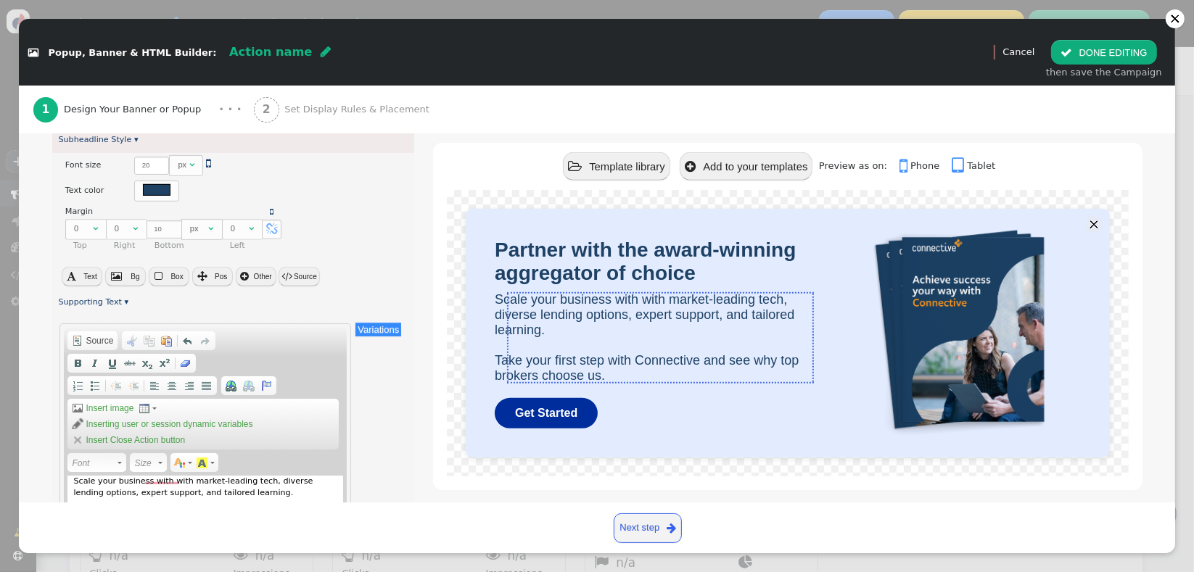
scroll to position [929, 0]
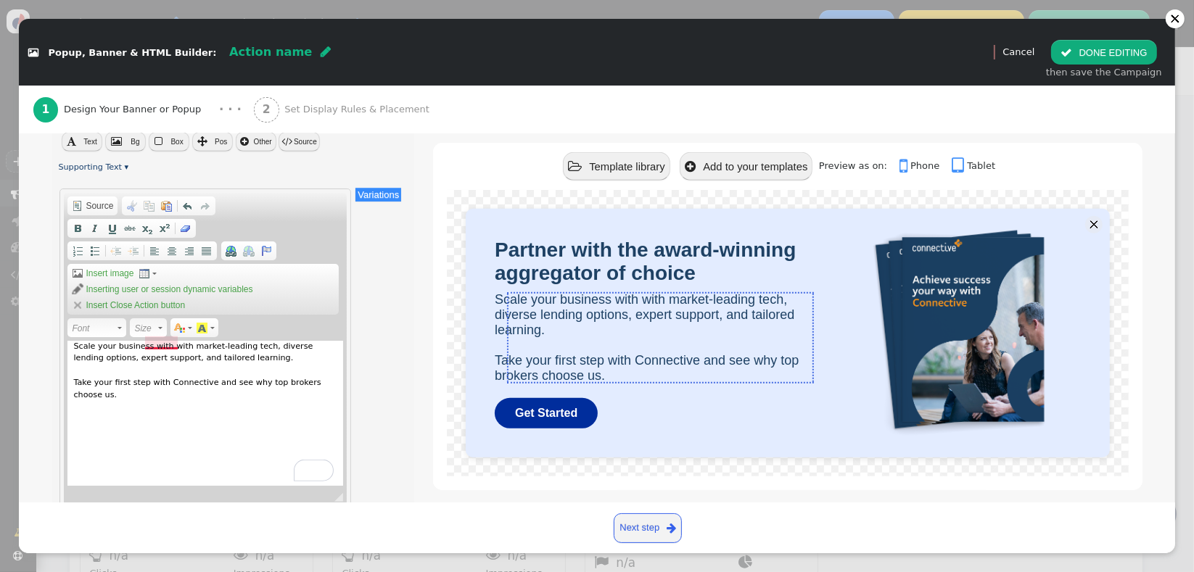
click at [163, 345] on div "Scale your business with with market-leading tech, diverse lending options, exp…" at bounding box center [205, 413] width 276 height 145
click at [208, 358] on div "Scale your business with market-leading tech, diverse lending options, expert s…" at bounding box center [205, 413] width 276 height 145
click at [220, 387] on div "Scale your business with market-leading tech, diverse lending options, expert s…" at bounding box center [205, 413] width 276 height 145
click at [231, 364] on div "Scale your business with market-leading tech, diverse lending options, expert s…" at bounding box center [205, 413] width 276 height 145
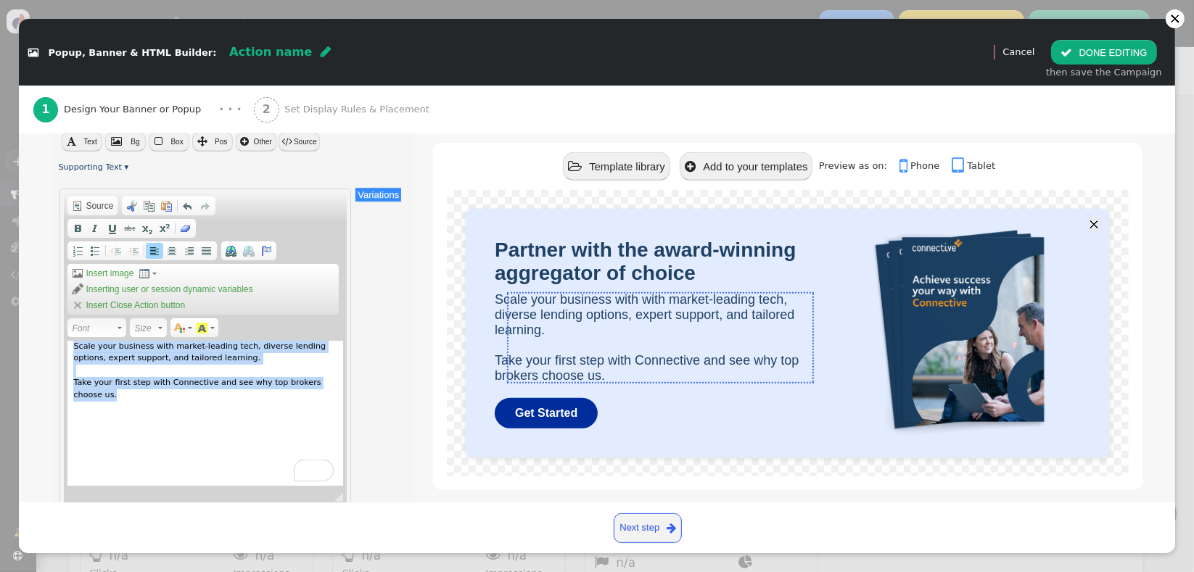
click at [102, 328] on span "Font" at bounding box center [94, 328] width 44 height 17
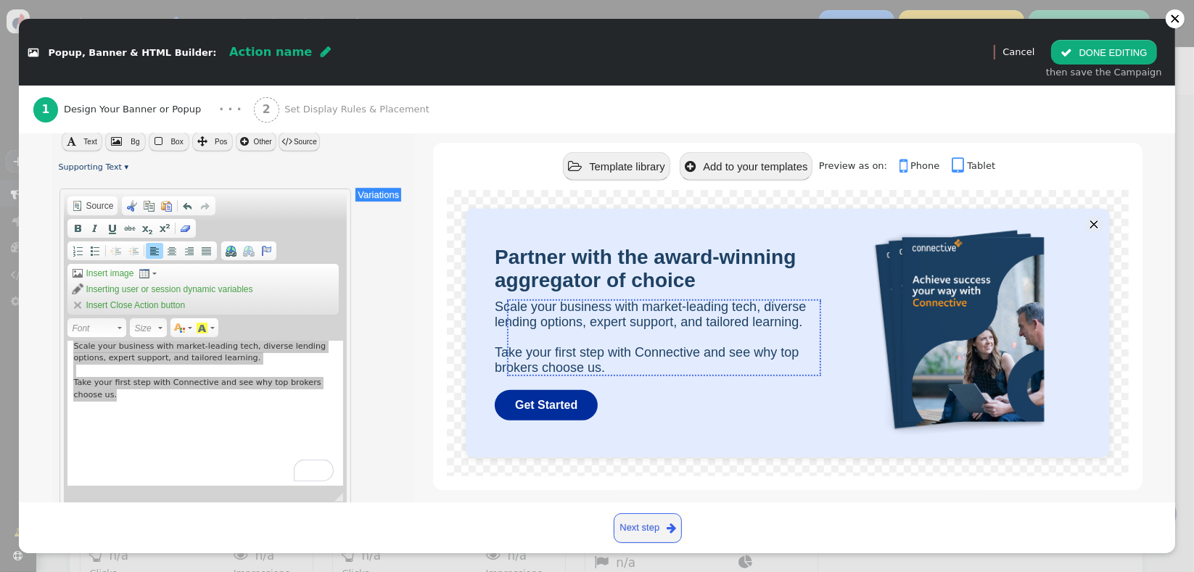
click at [118, 327] on span at bounding box center [120, 328] width 4 height 2
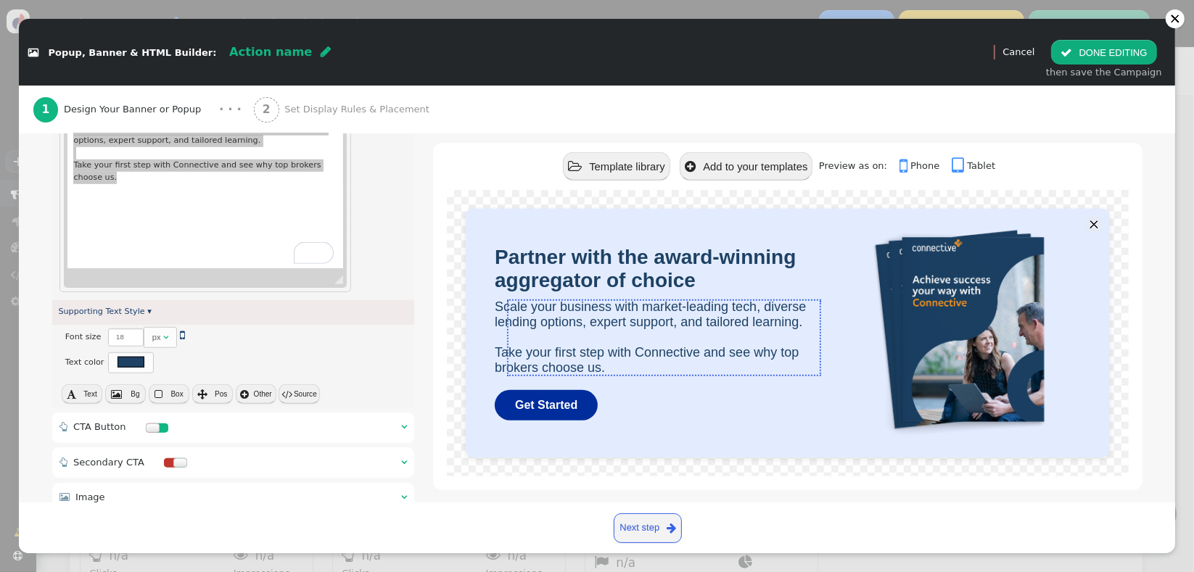
scroll to position [1051, 0]
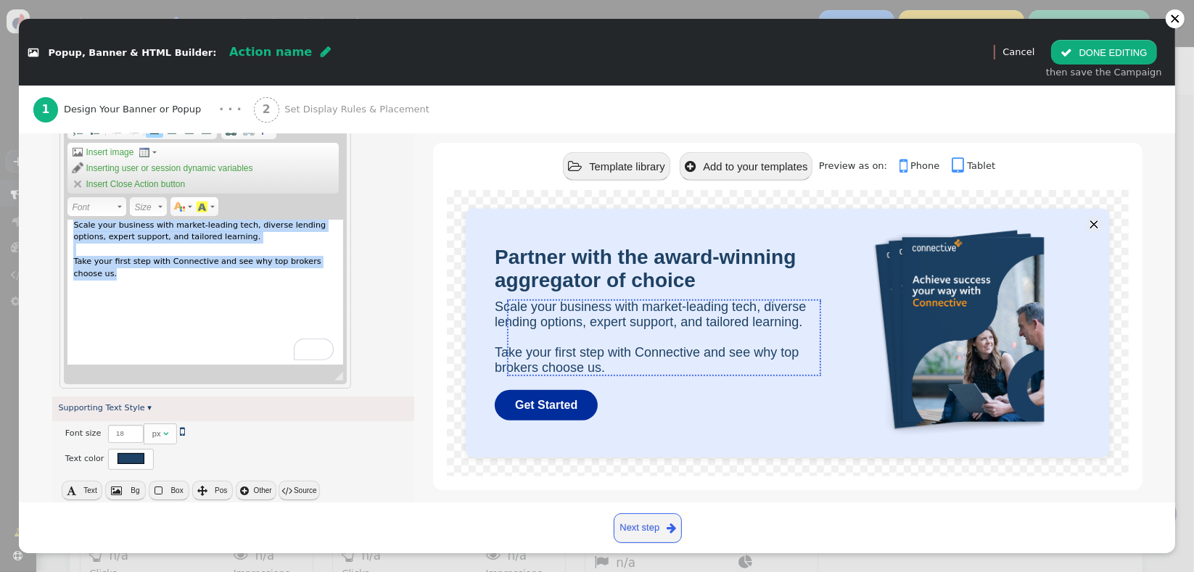
click at [242, 302] on div "Scale your business with market-leading tech, diverse lending options, expert s…" at bounding box center [205, 292] width 276 height 145
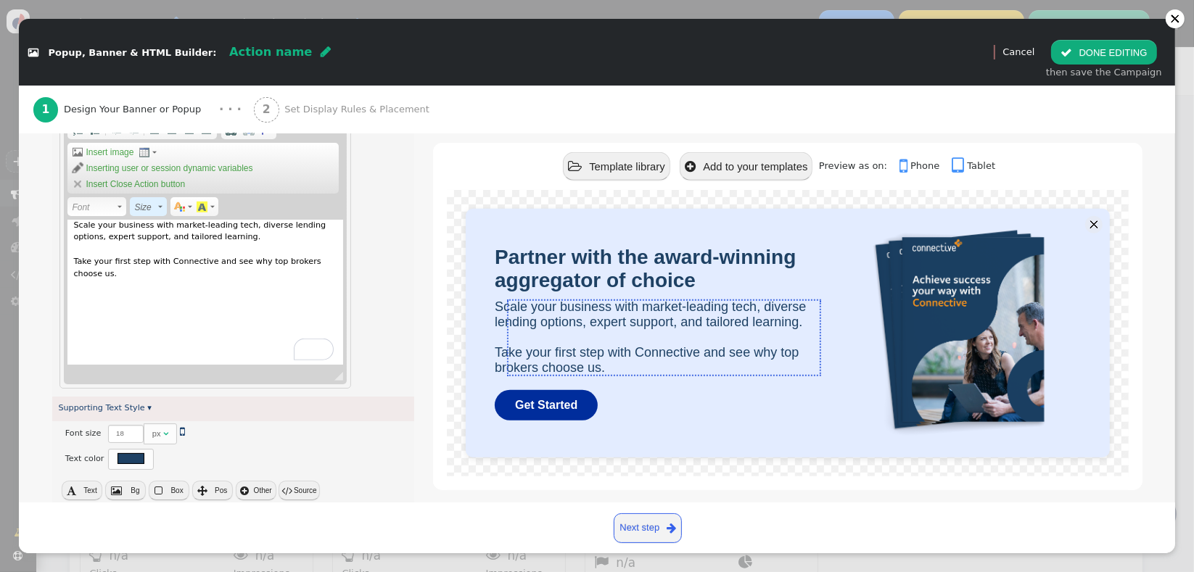
click at [139, 204] on span "Size" at bounding box center [145, 207] width 22 height 17
click at [95, 204] on span "Font" at bounding box center [94, 207] width 44 height 17
click at [172, 332] on div "Scale your business with market-leading tech, diverse lending options, expert s…" at bounding box center [205, 292] width 276 height 145
click at [118, 431] on input "18" at bounding box center [125, 434] width 35 height 18
click at [83, 481] on button " Text" at bounding box center [82, 490] width 41 height 19
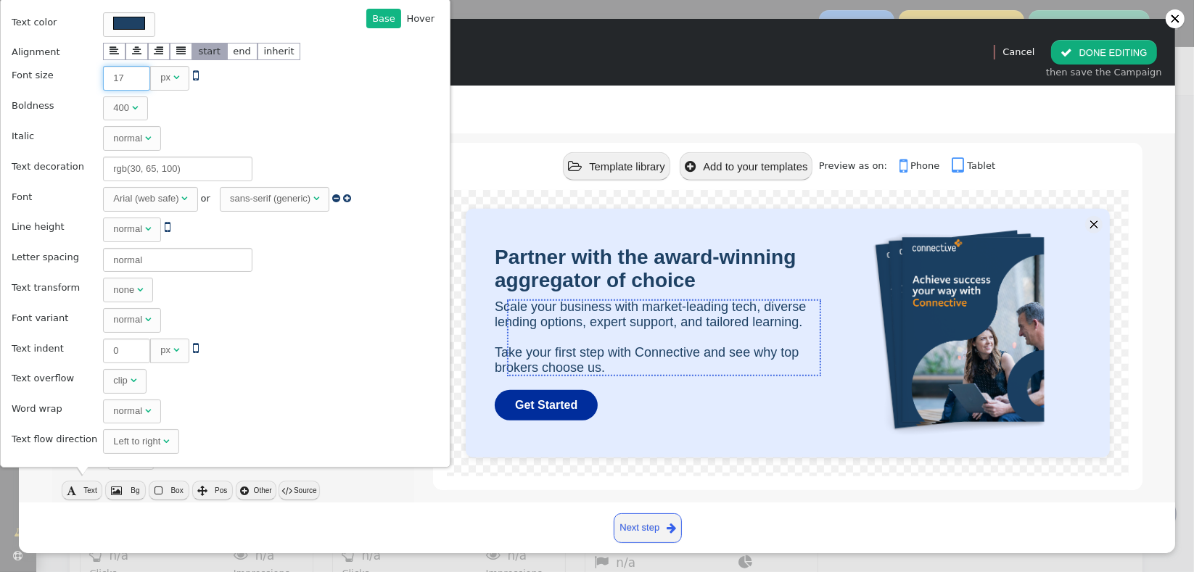
click at [129, 84] on input "17" at bounding box center [126, 78] width 47 height 25
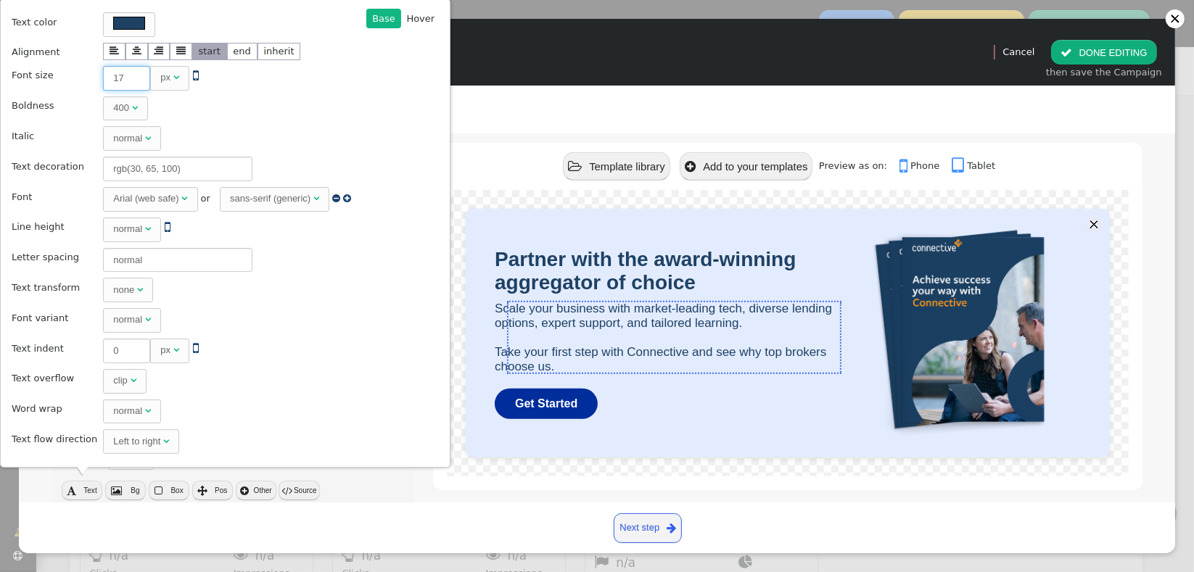
type input "16"
click at [129, 84] on input "16" at bounding box center [126, 78] width 47 height 25
type input "16"
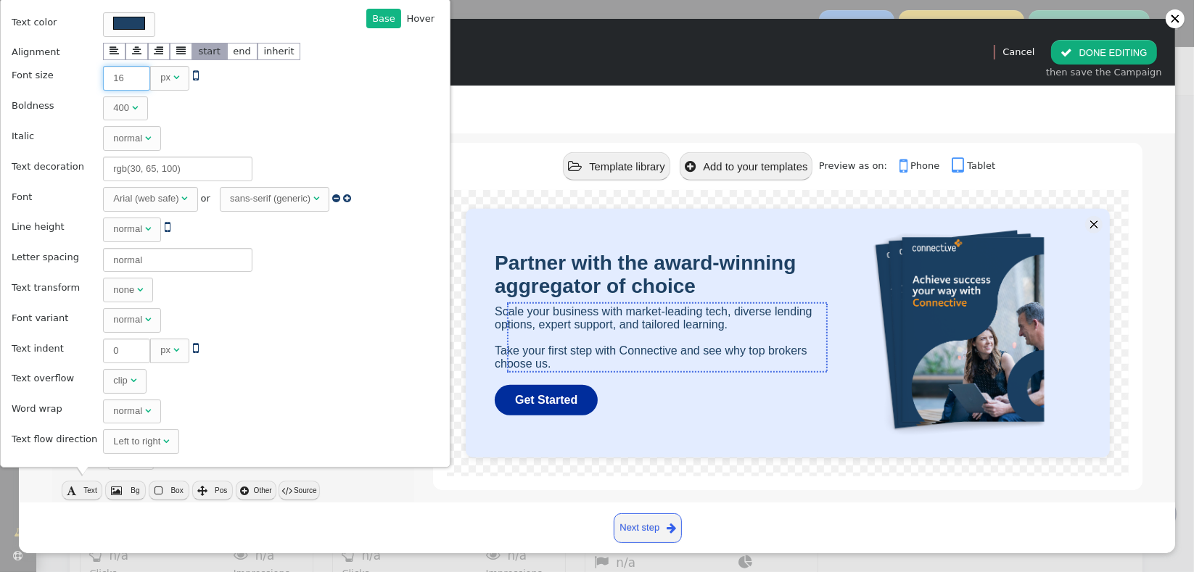
type input "15"
click at [129, 84] on input "15" at bounding box center [126, 78] width 47 height 25
type input "15"
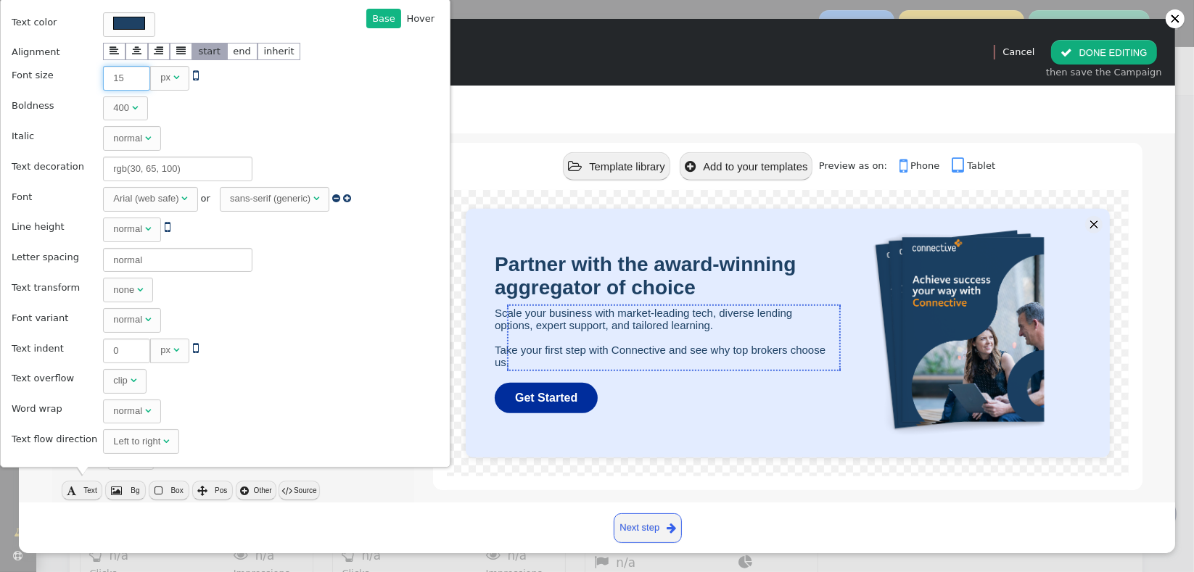
type input "16"
click at [129, 76] on input "16" at bounding box center [126, 78] width 47 height 25
type input "16"
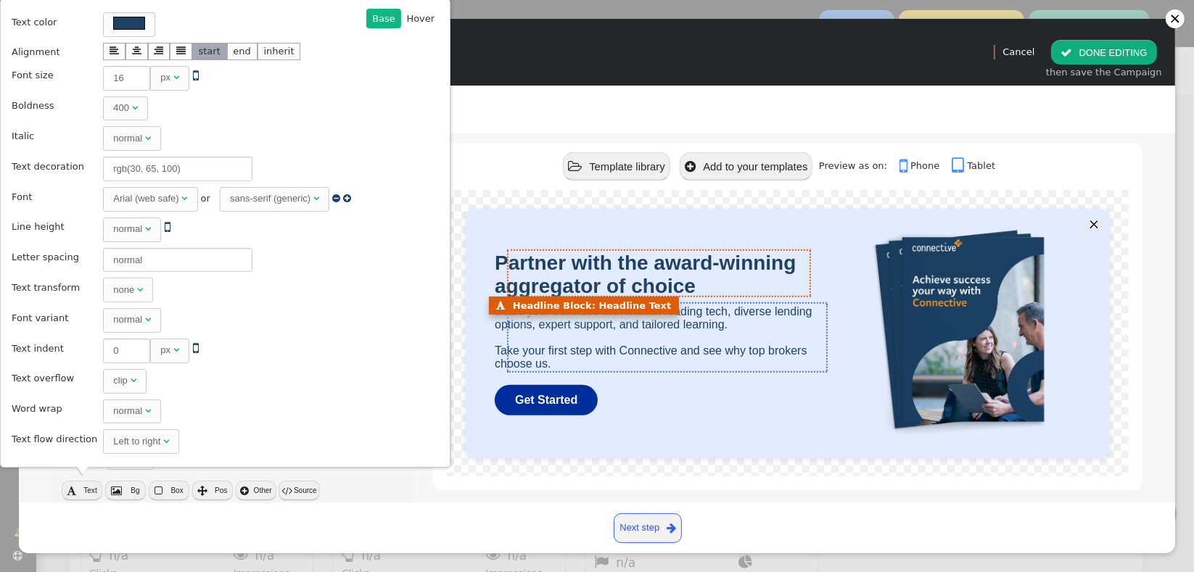
click at [530, 275] on span "Partner with the award-winning aggregator of choice" at bounding box center [645, 275] width 301 height 46
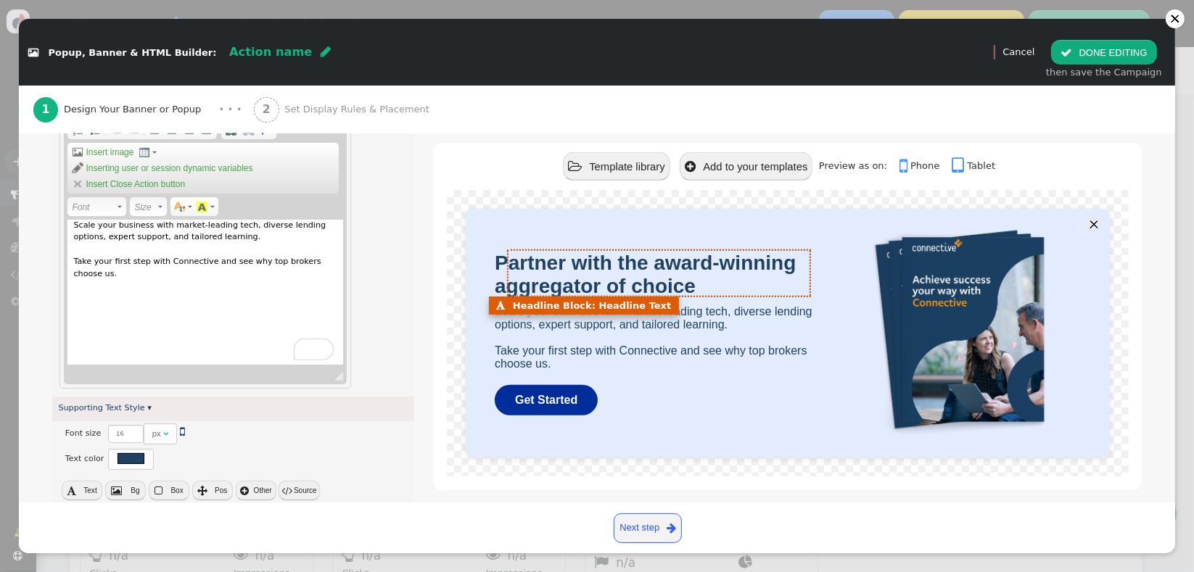
click at [533, 276] on span "Partner with the award-winning aggregator of choice" at bounding box center [645, 275] width 301 height 46
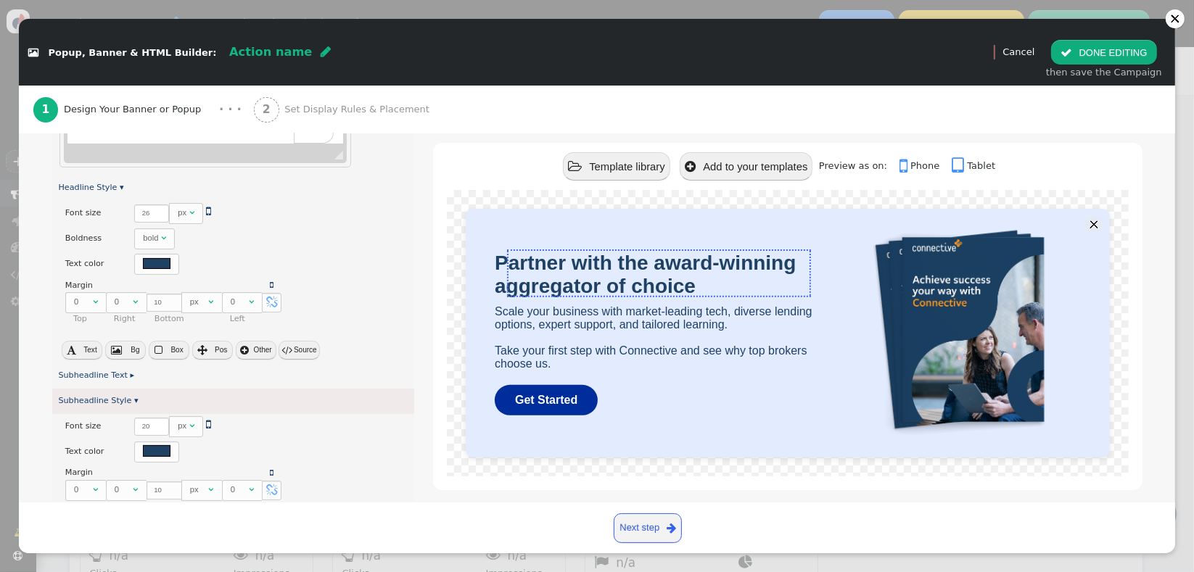
scroll to position [540, 0]
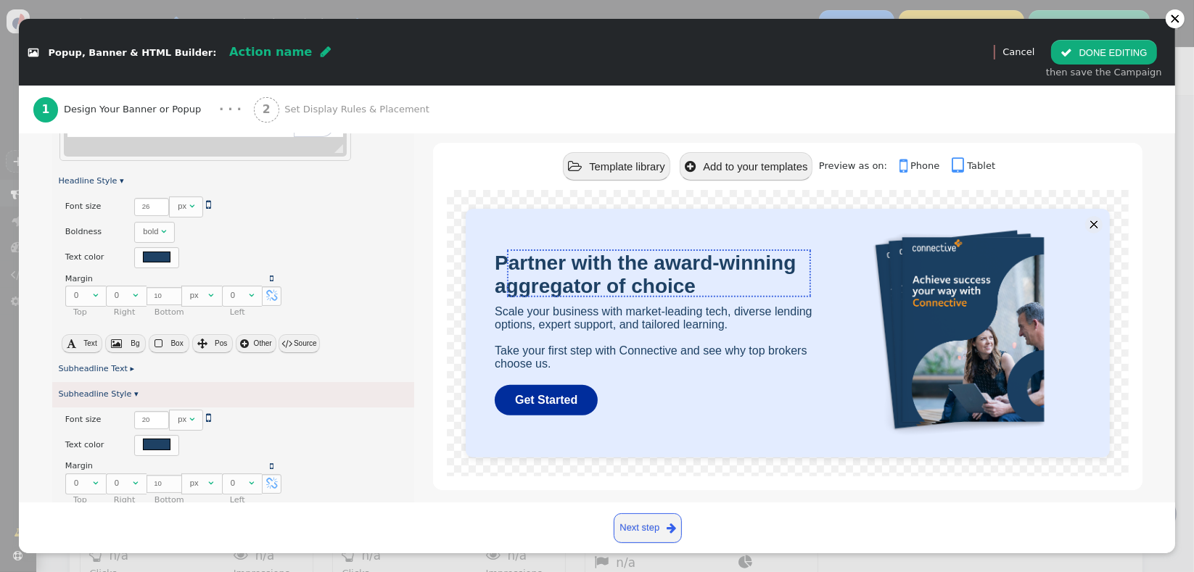
click at [96, 341] on span "Text" at bounding box center [89, 344] width 13 height 8
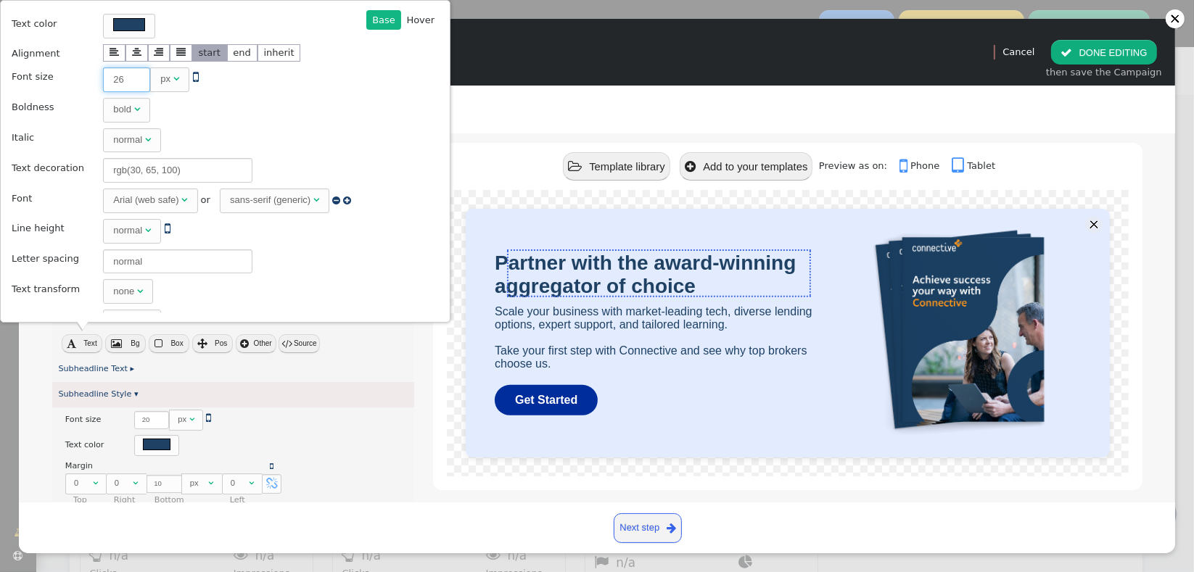
type input "25"
click at [133, 84] on input "25" at bounding box center [126, 79] width 47 height 25
click at [136, 82] on input "25" at bounding box center [126, 79] width 47 height 25
type input "24"
click at [129, 83] on input "24" at bounding box center [126, 79] width 47 height 25
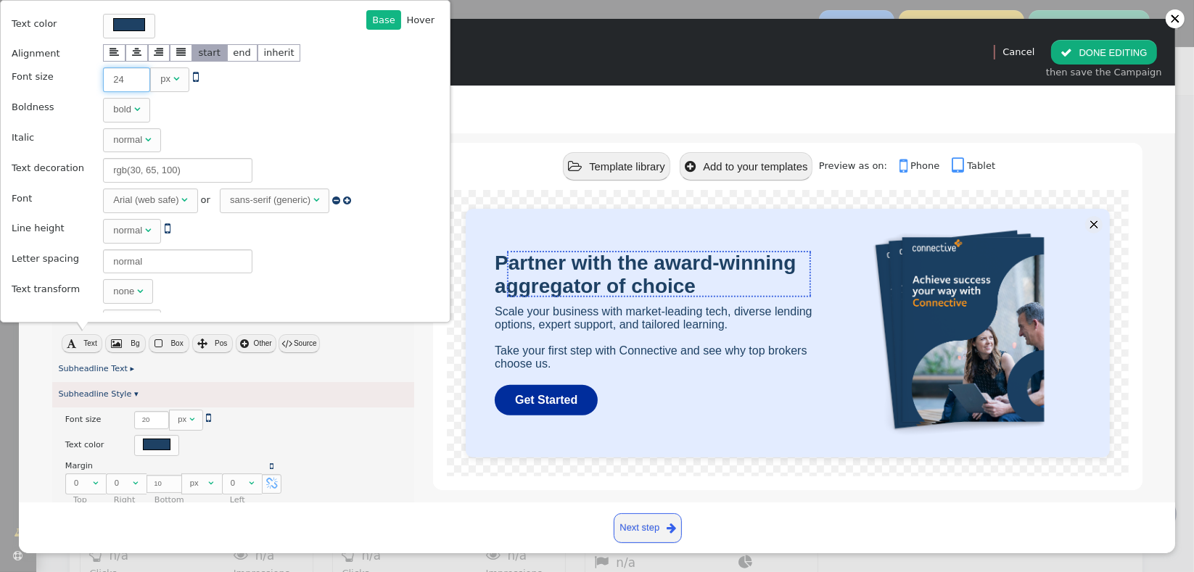
type input "23"
click at [129, 83] on input "23" at bounding box center [126, 79] width 47 height 25
type input "22"
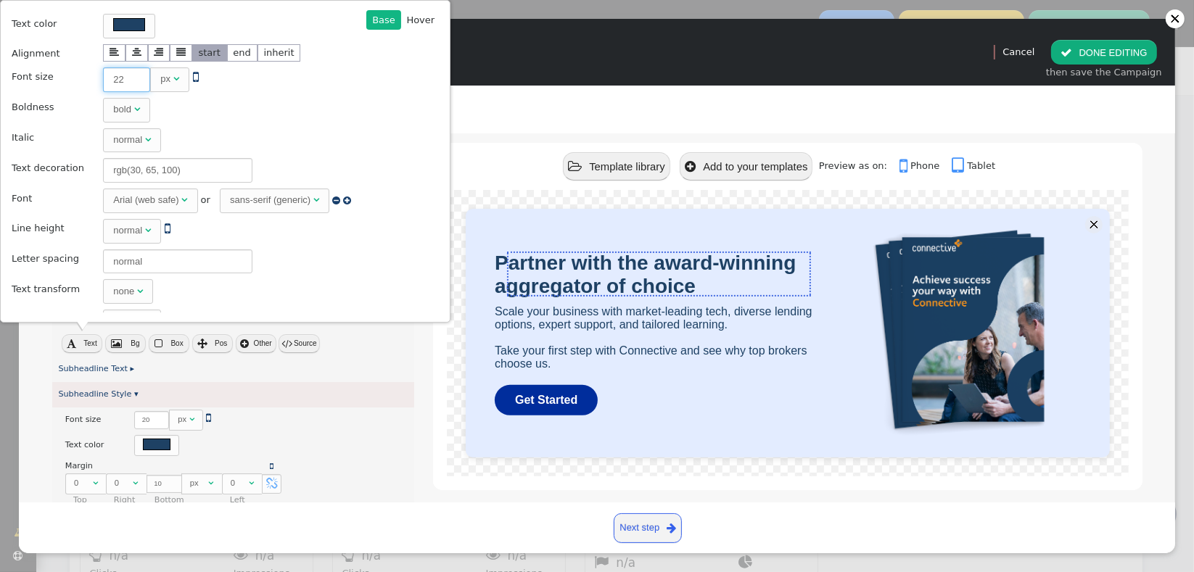
click at [129, 83] on input "22" at bounding box center [126, 79] width 47 height 25
type input "21"
click at [129, 83] on input "21" at bounding box center [126, 79] width 47 height 25
type input "20"
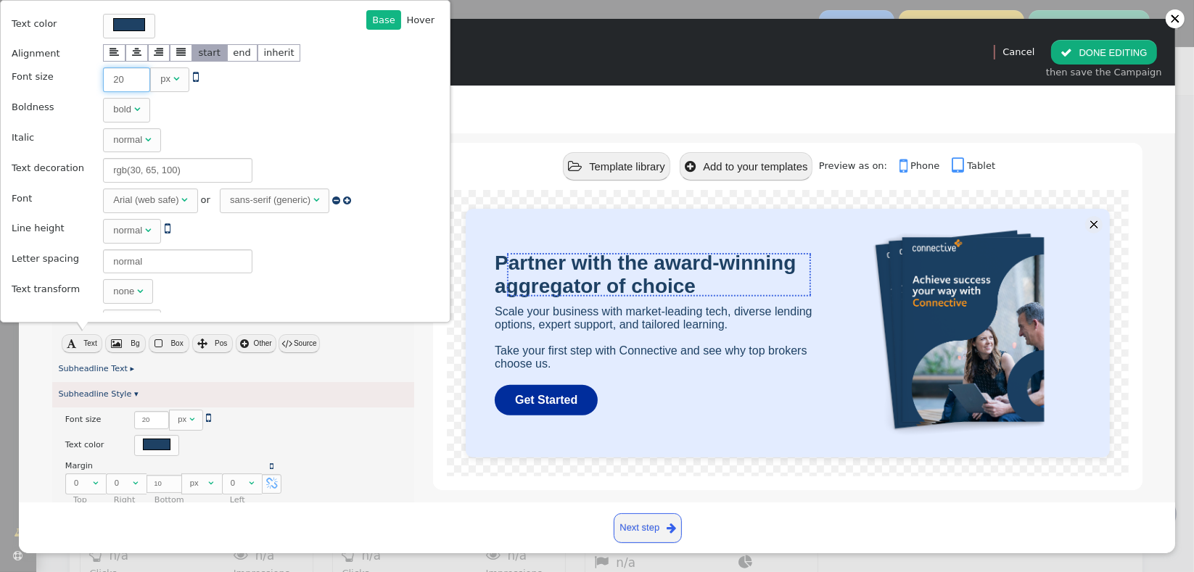
type input "20"
click at [129, 83] on input "20" at bounding box center [126, 79] width 47 height 25
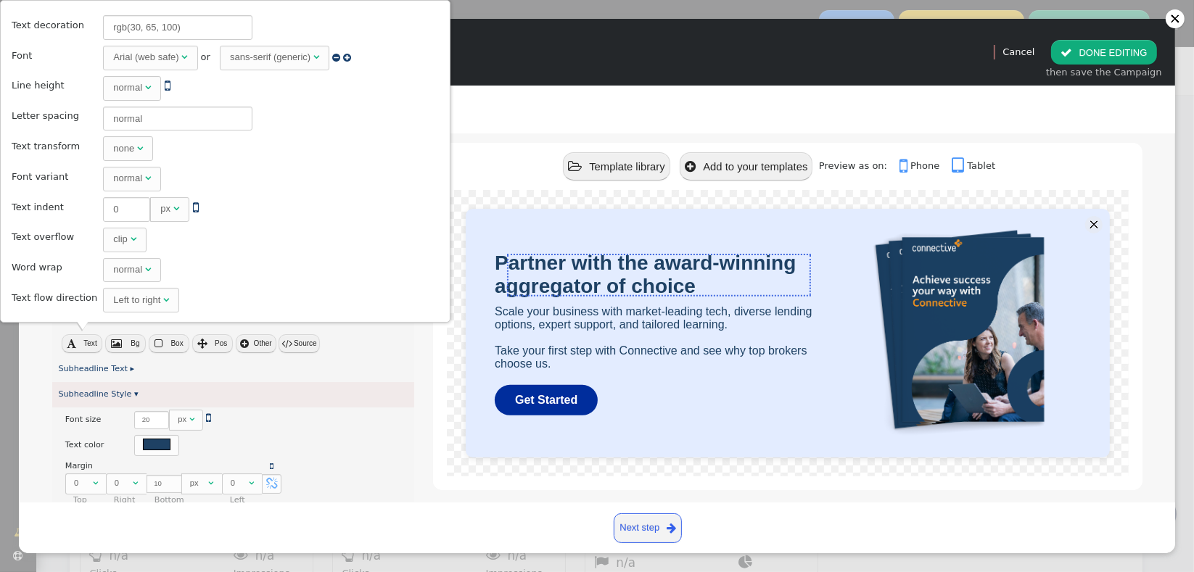
scroll to position [0, 0]
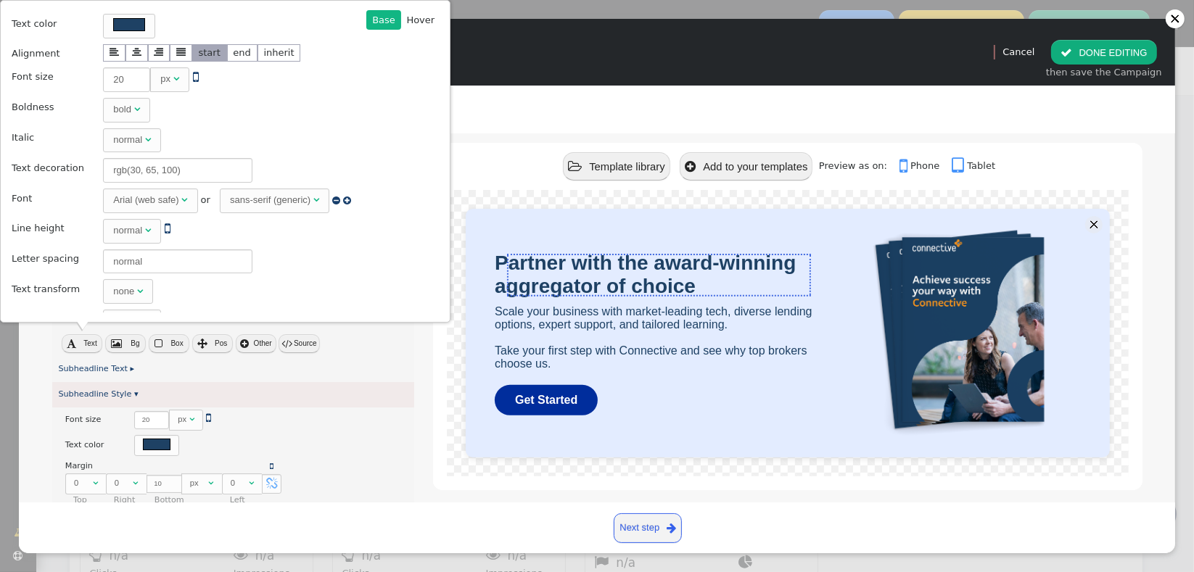
click at [402, 357] on div "Subheadline Text ▸" at bounding box center [233, 369] width 363 height 25
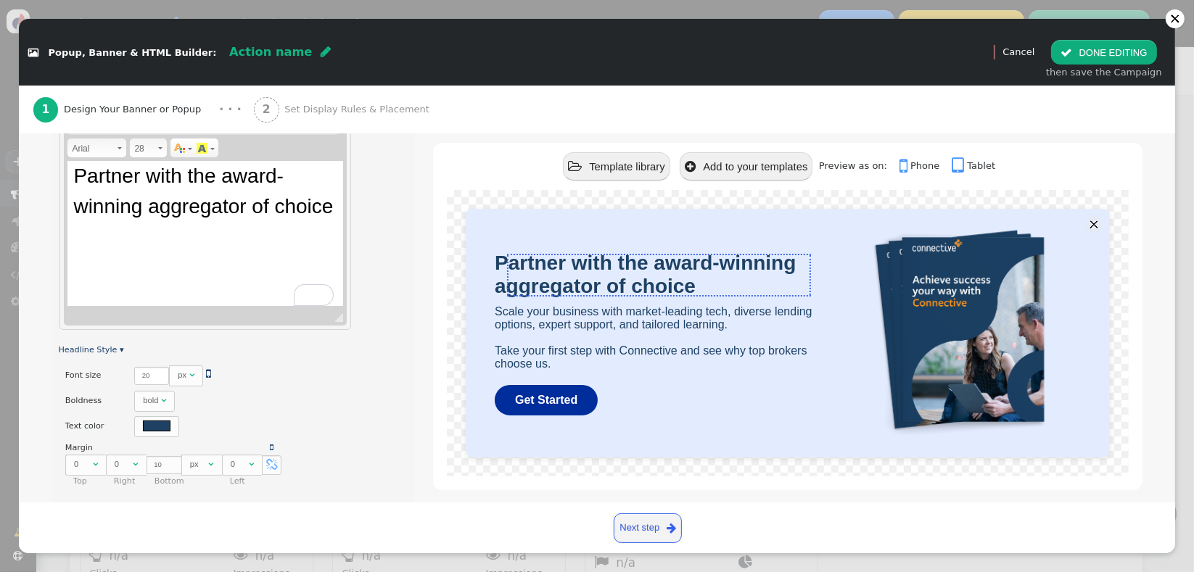
scroll to position [335, 0]
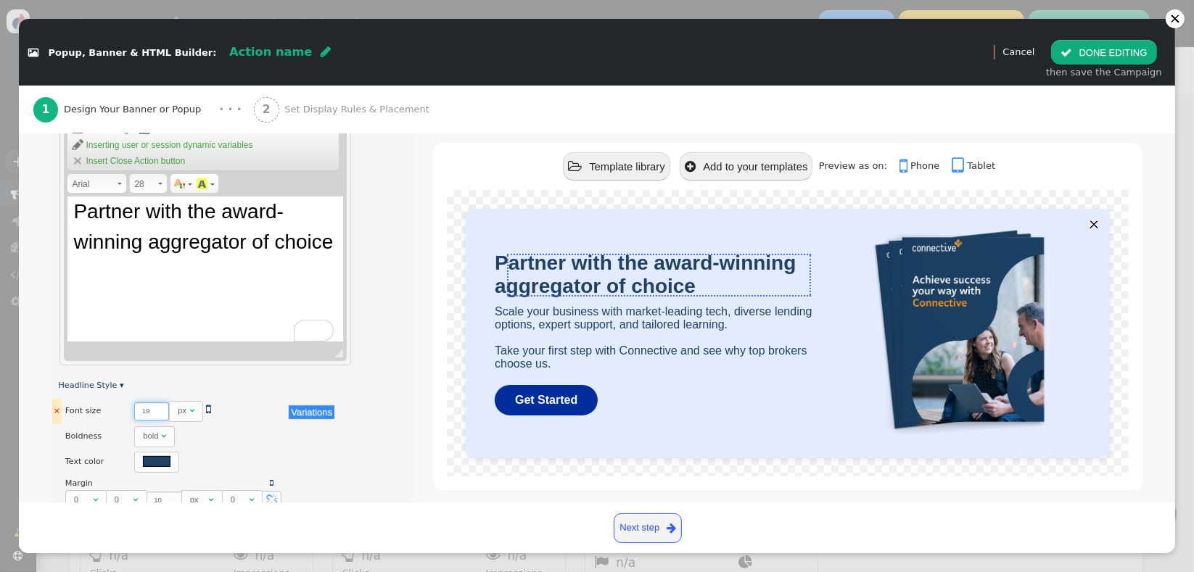
click at [152, 414] on input "19" at bounding box center [151, 412] width 35 height 18
type input "18"
click at [152, 414] on input "18" at bounding box center [151, 412] width 35 height 18
click at [159, 186] on span at bounding box center [160, 183] width 4 height 14
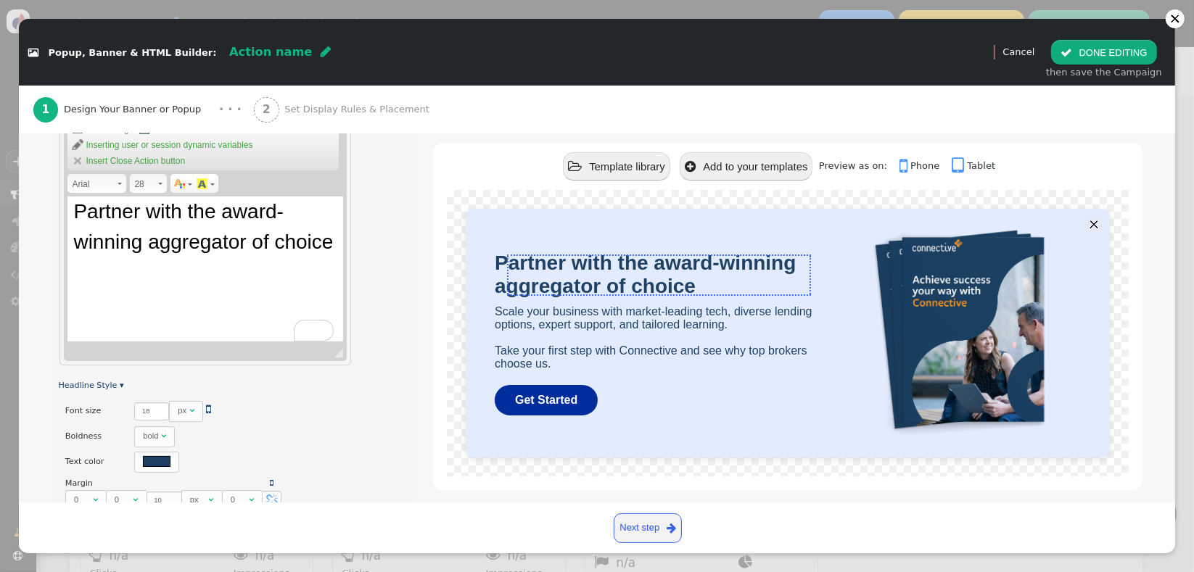
click at [145, 186] on span "28" at bounding box center [145, 184] width 22 height 17
click at [136, 184] on span "28" at bounding box center [145, 184] width 22 height 17
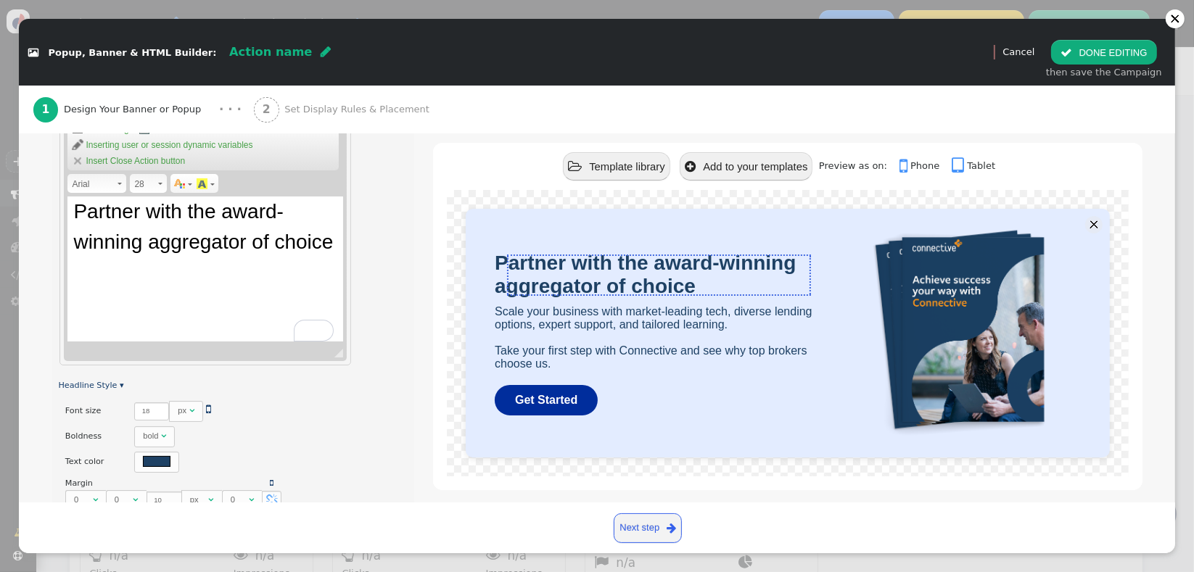
scroll to position [0, 0]
click at [1098, 57] on button " DONE EDITING" at bounding box center [1103, 52] width 105 height 25
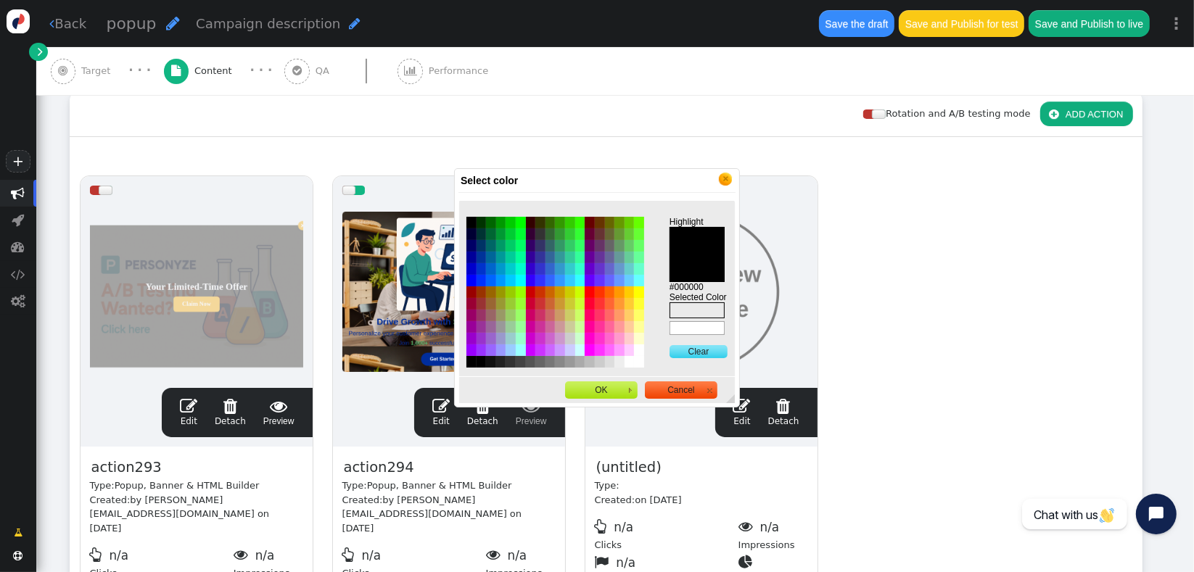
click at [723, 185] on link "X" at bounding box center [725, 179] width 15 height 15
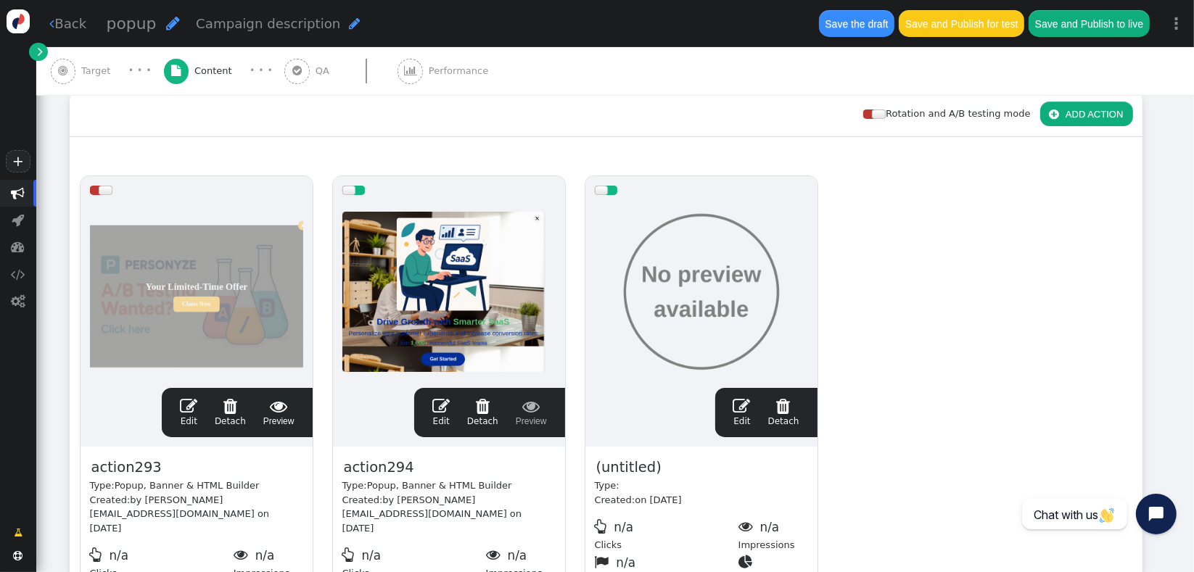
click at [843, 22] on button "Save the draft" at bounding box center [856, 23] width 75 height 26
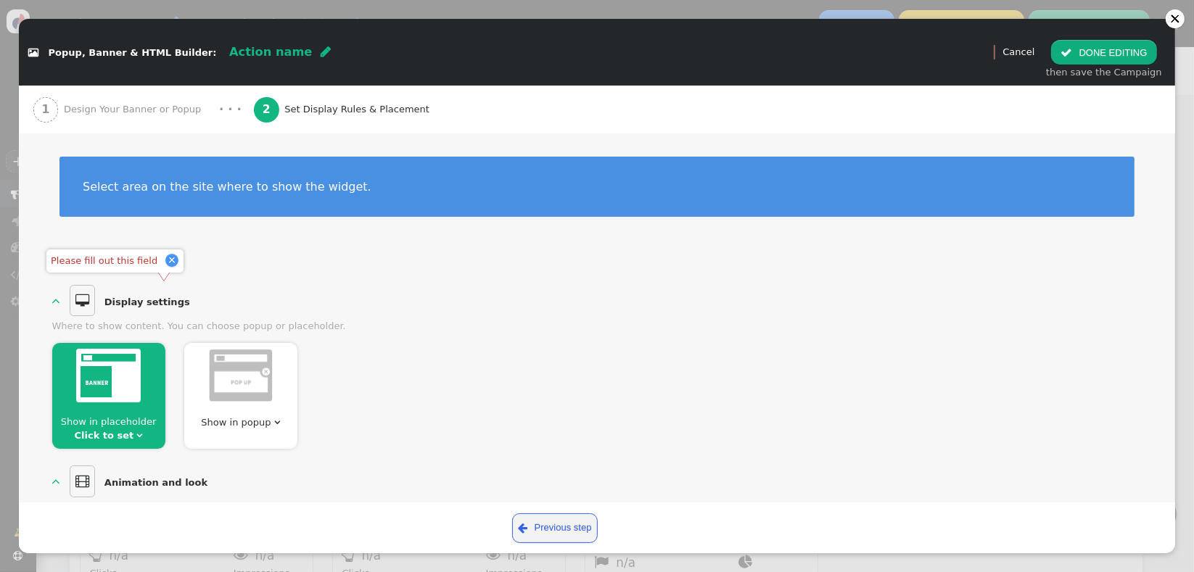
click at [112, 437] on link "Click to set" at bounding box center [104, 435] width 59 height 11
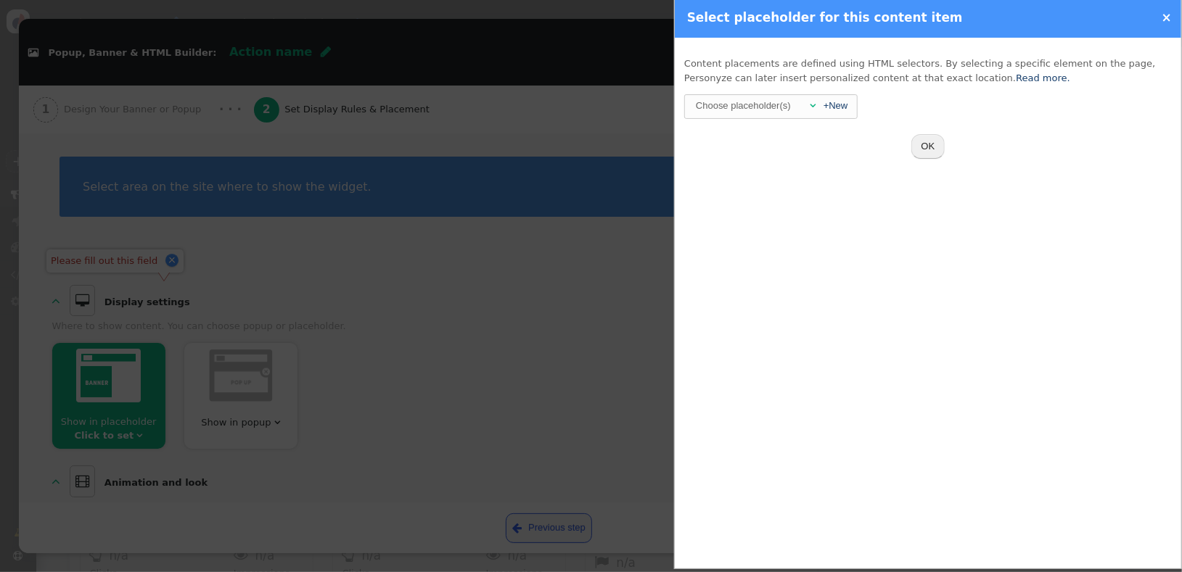
click at [482, 344] on div at bounding box center [591, 286] width 1182 height 572
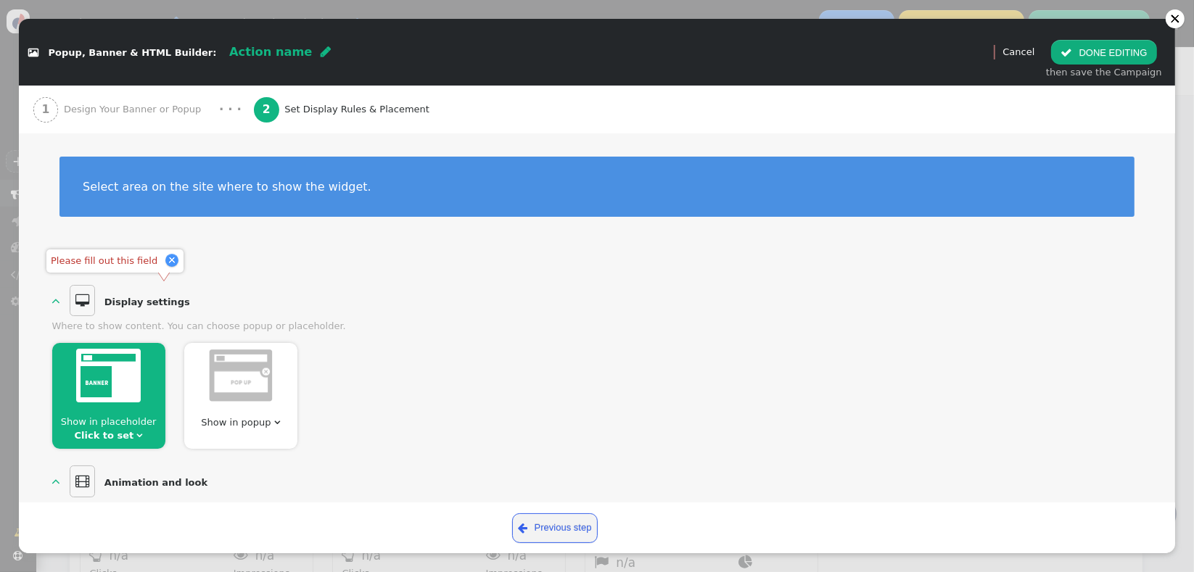
click at [265, 405] on div at bounding box center [240, 378] width 113 height 70
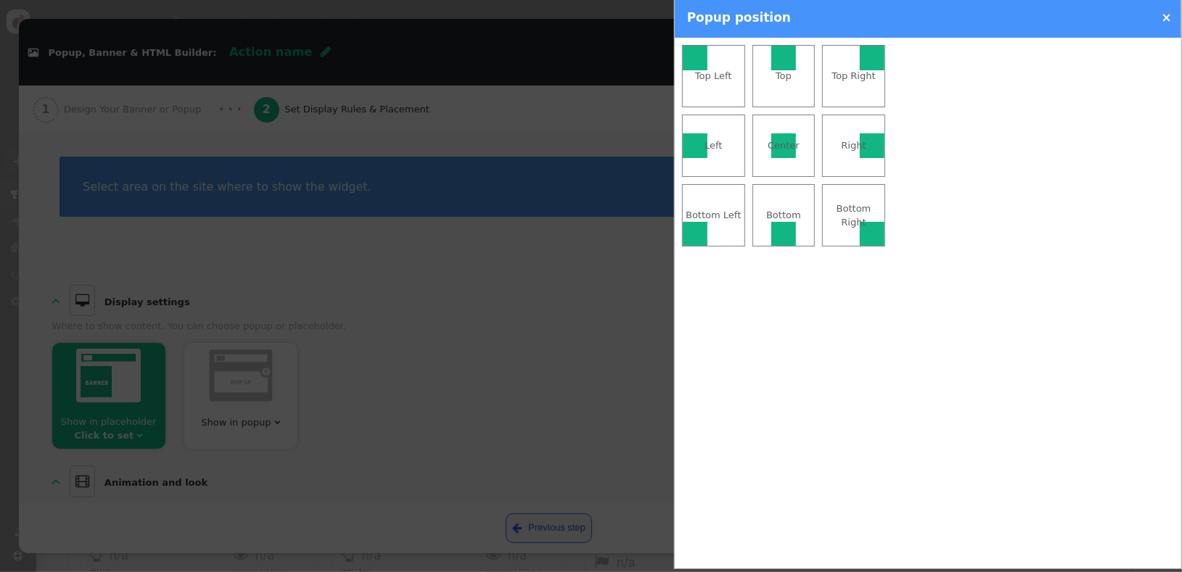
click at [768, 148] on div "Center" at bounding box center [784, 146] width 62 height 15
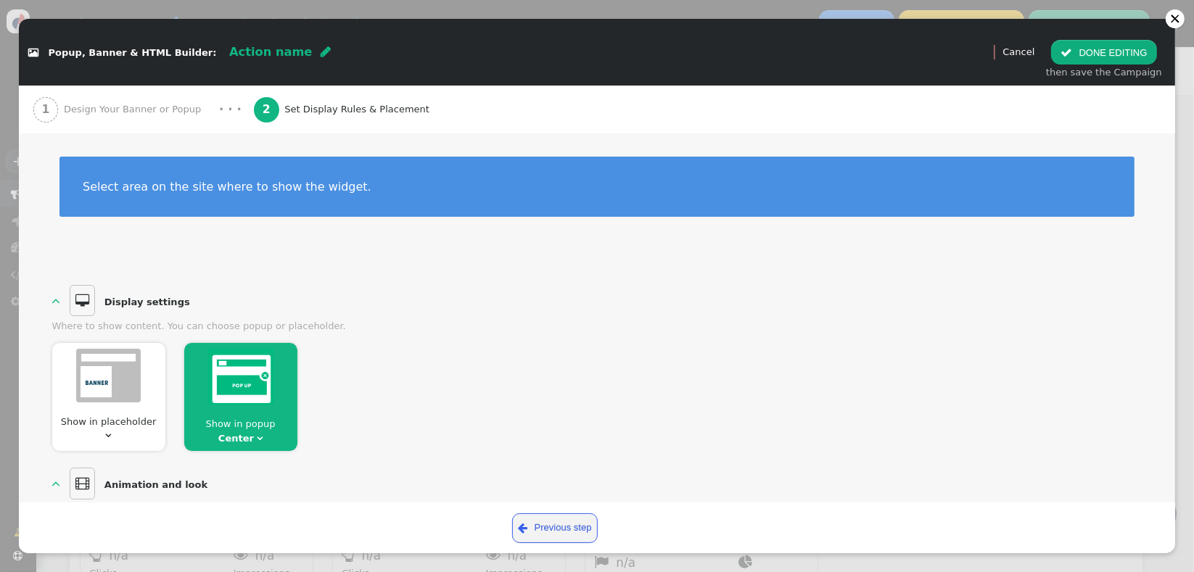
drag, startPoint x: 1162, startPoint y: 235, endPoint x: 1163, endPoint y: 326, distance: 90.7
click at [1163, 326] on div "Create and display content using predefined templates or custom HTML. Easily sh…" at bounding box center [597, 317] width 1156 height 369
click at [1088, 57] on button " DONE EDITING" at bounding box center [1103, 52] width 105 height 25
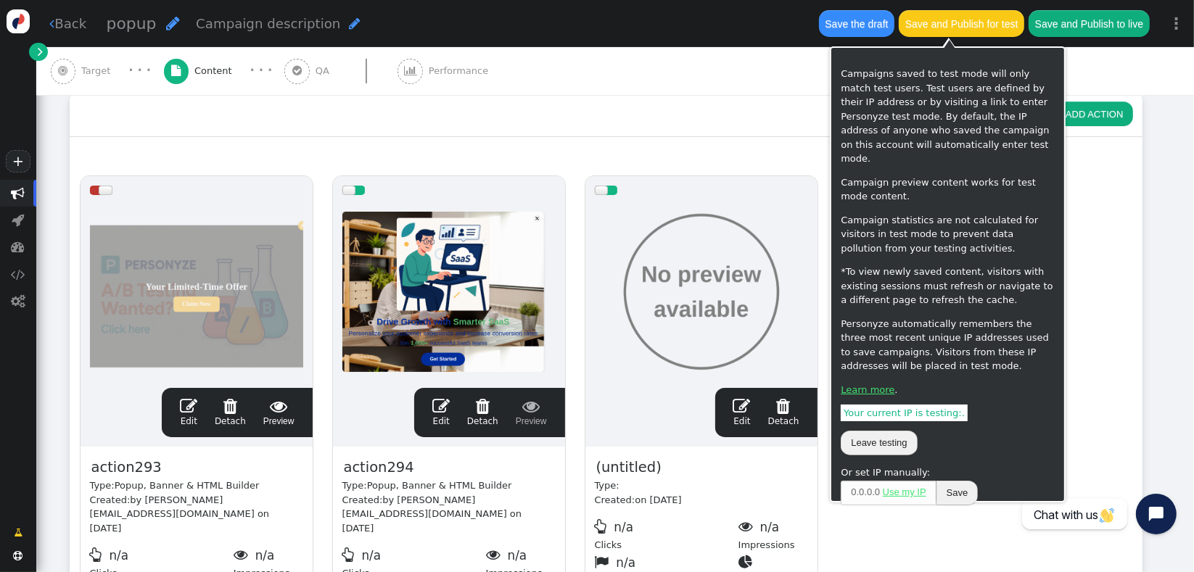
click at [868, 28] on button "Save the draft" at bounding box center [856, 23] width 75 height 26
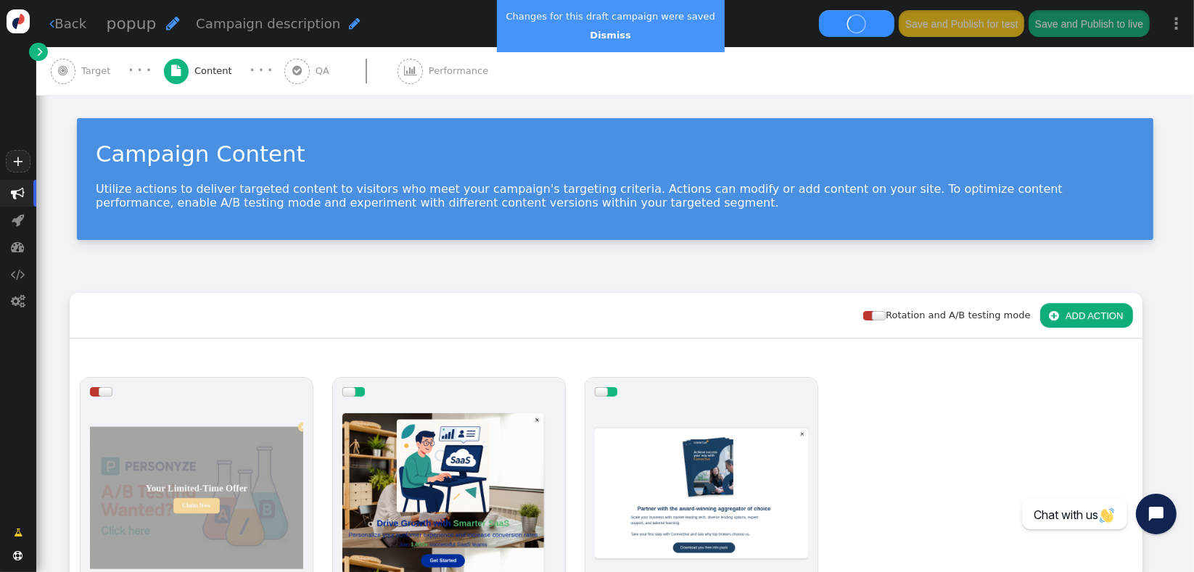
scroll to position [202, 0]
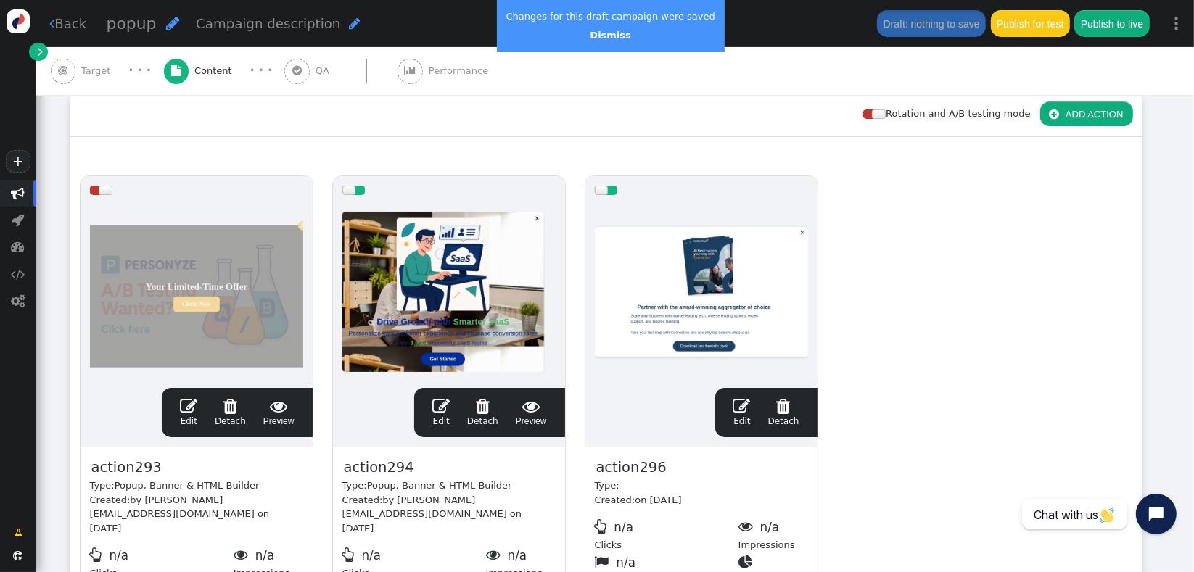
drag, startPoint x: 609, startPoint y: 32, endPoint x: 309, endPoint y: 9, distance: 300.5
click at [609, 32] on link "Dismiss" at bounding box center [610, 35] width 41 height 11
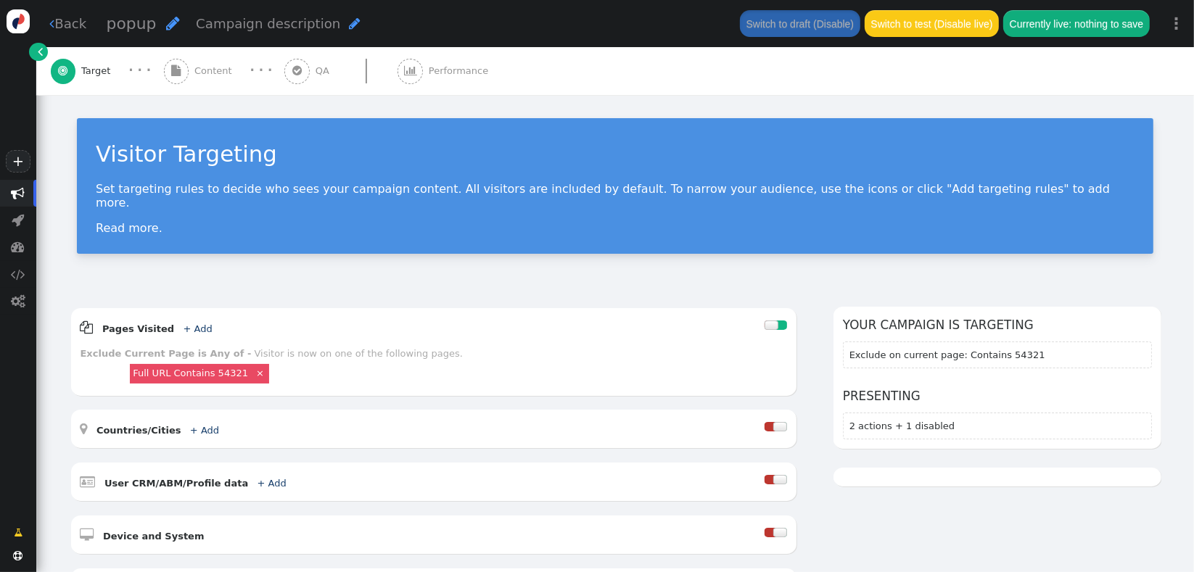
drag, startPoint x: 199, startPoint y: 83, endPoint x: 206, endPoint y: 101, distance: 18.9
click at [199, 83] on div " Content" at bounding box center [201, 71] width 74 height 48
